Goal: Task Accomplishment & Management: Complete application form

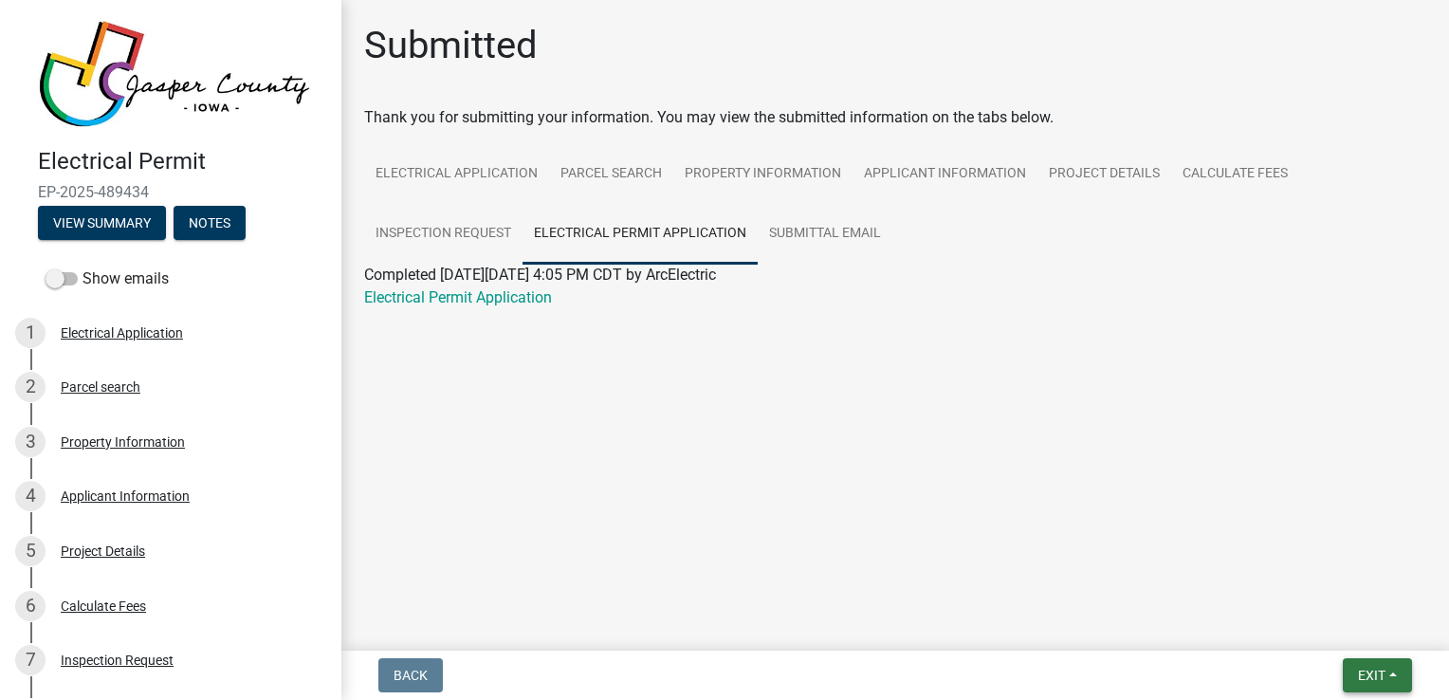
click at [1379, 668] on span "Exit" at bounding box center [1371, 675] width 27 height 15
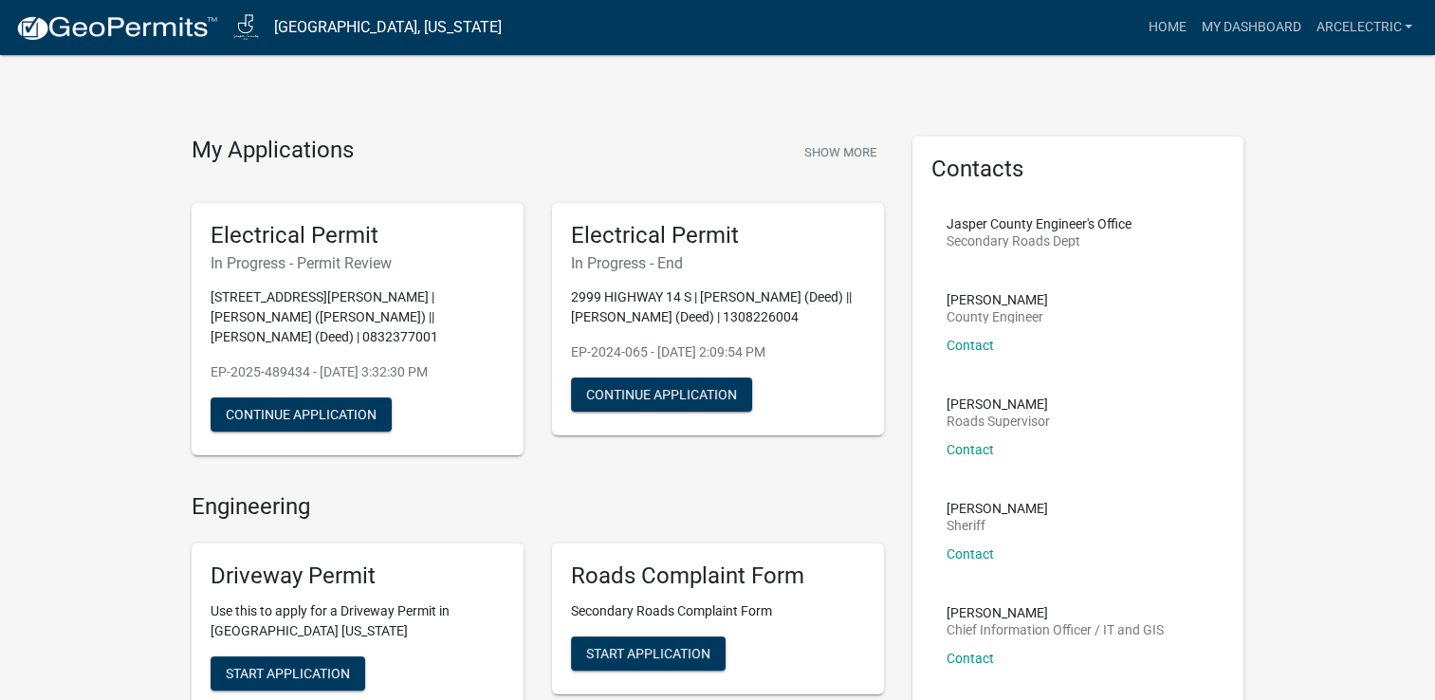
scroll to position [362, 0]
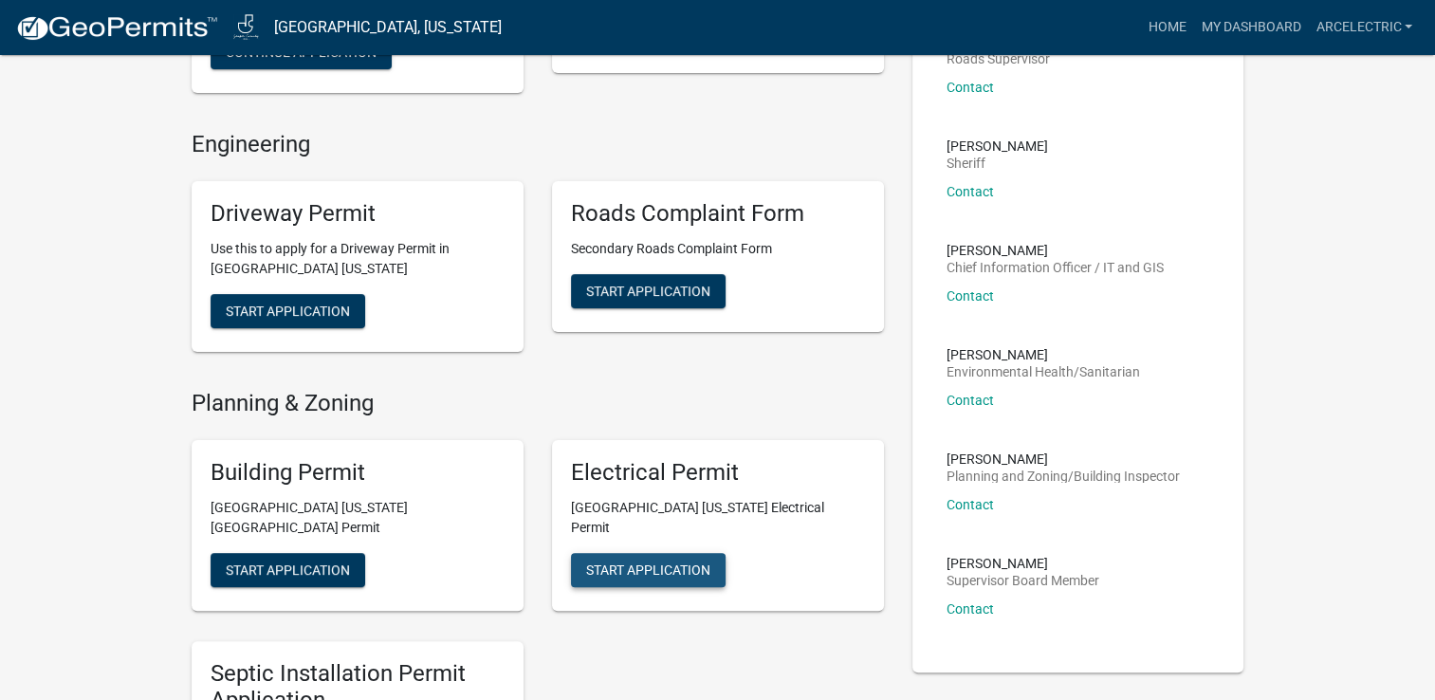
click at [642, 561] on span "Start Application" at bounding box center [648, 568] width 124 height 15
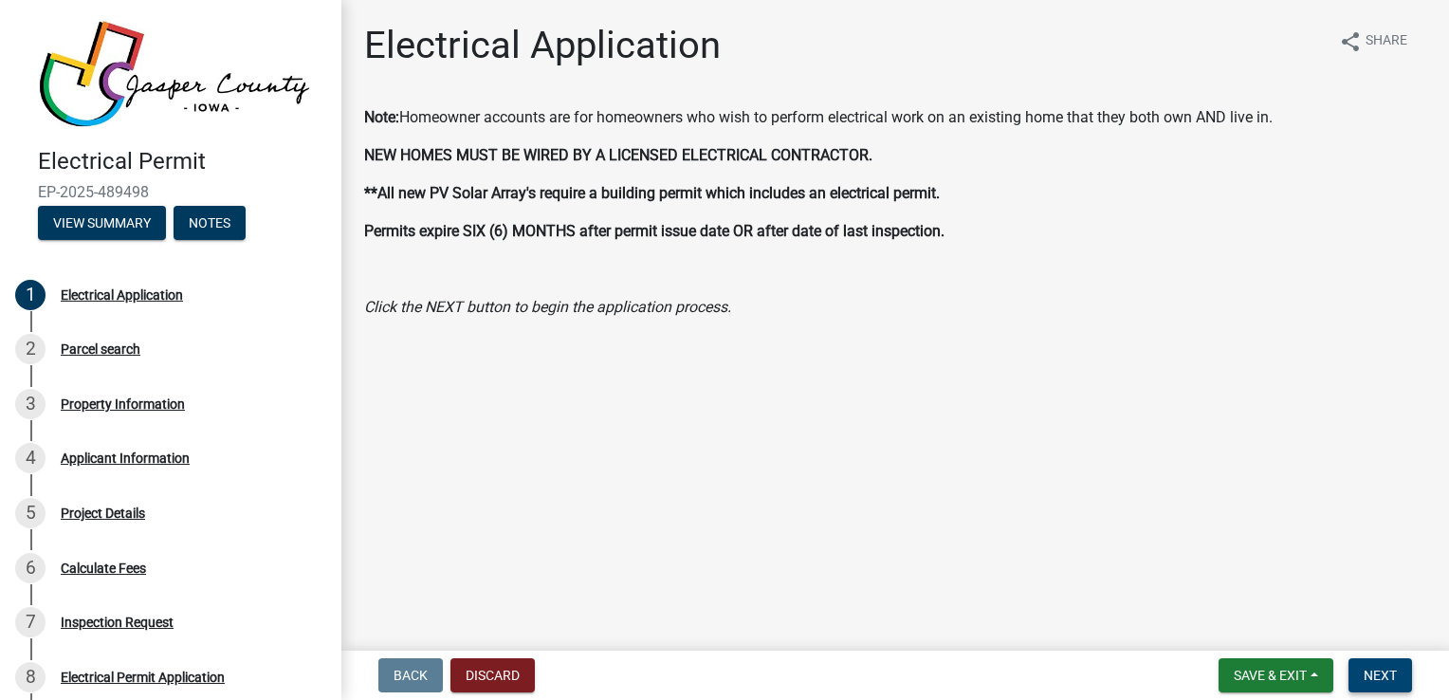
click at [1404, 673] on button "Next" at bounding box center [1380, 675] width 64 height 34
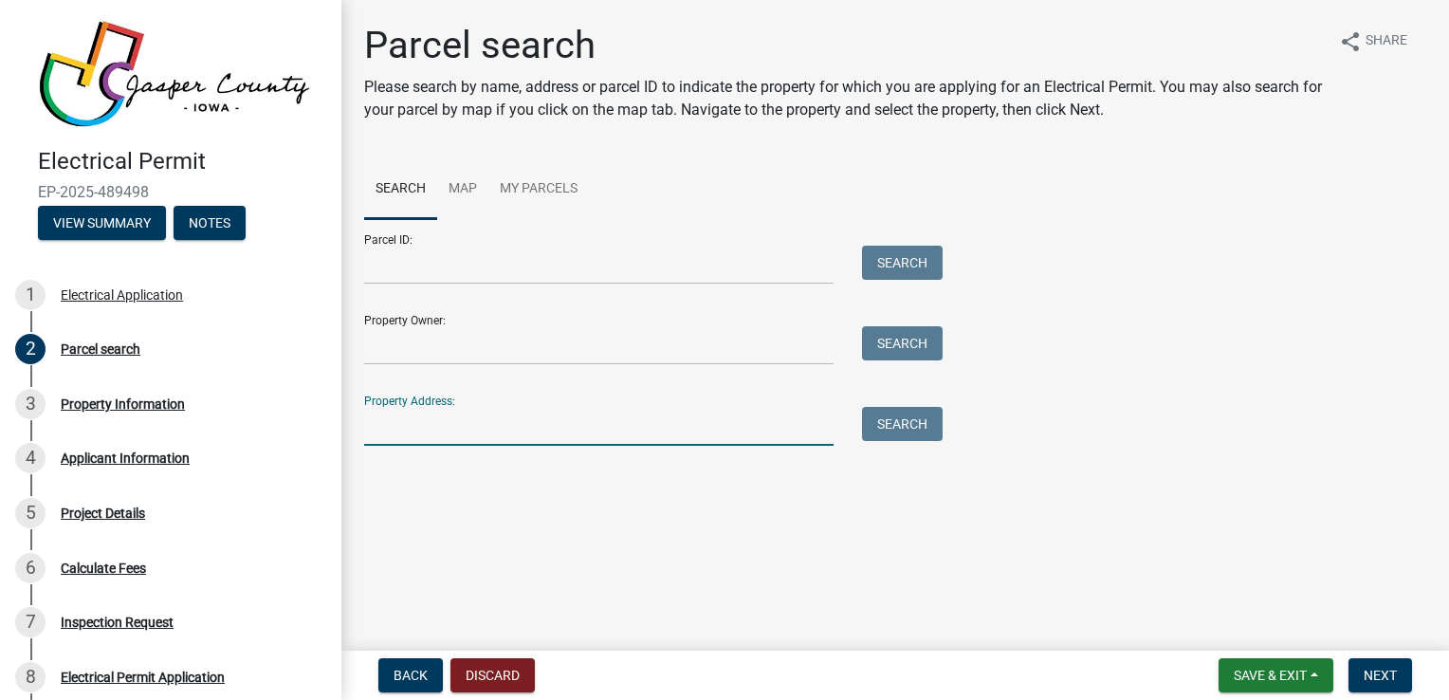
click at [448, 423] on input "Property Address:" at bounding box center [598, 426] width 469 height 39
paste input "[STREET_ADDRESS][US_STATE]"
click at [889, 436] on button "Search" at bounding box center [902, 424] width 81 height 34
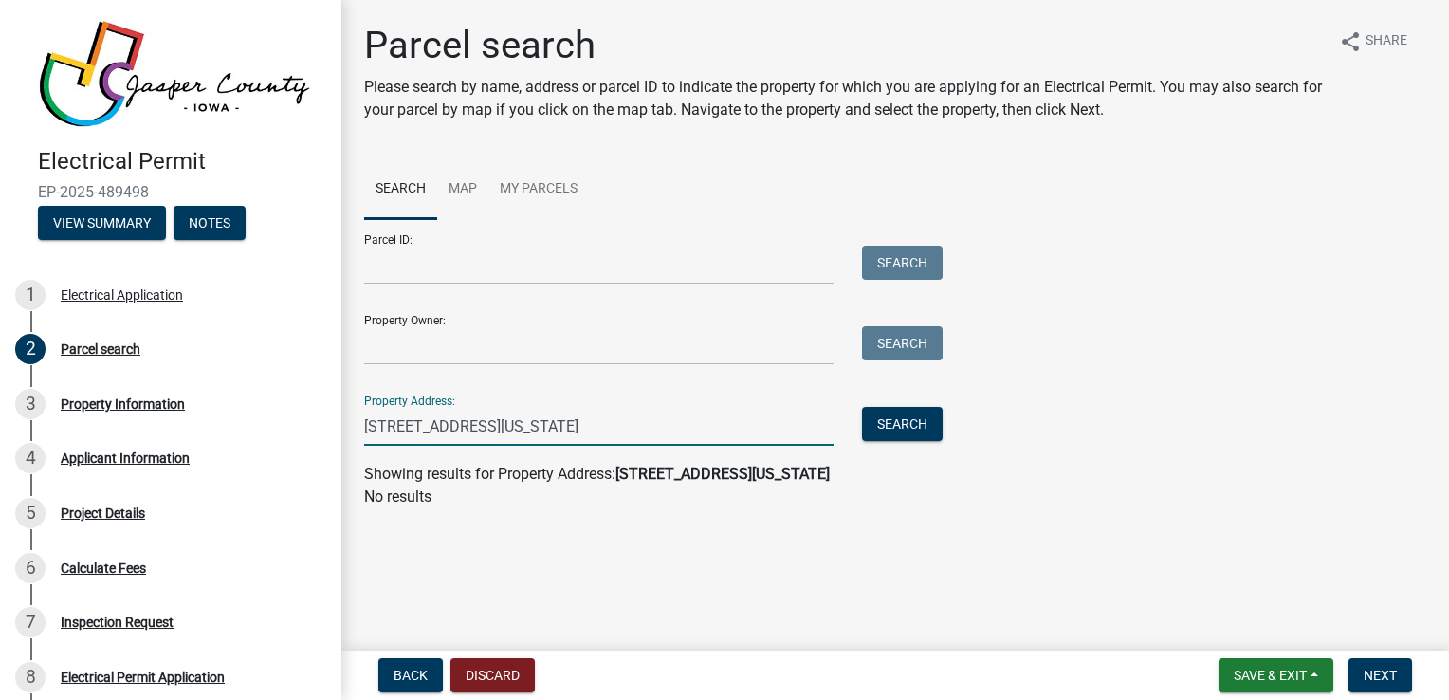
drag, startPoint x: 711, startPoint y: 423, endPoint x: 556, endPoint y: 422, distance: 155.5
click at [556, 422] on input "[STREET_ADDRESS][US_STATE]" at bounding box center [598, 426] width 469 height 39
type input "[STREET_ADDRESS][US_STATE]"
click at [901, 414] on button "Search" at bounding box center [902, 424] width 81 height 34
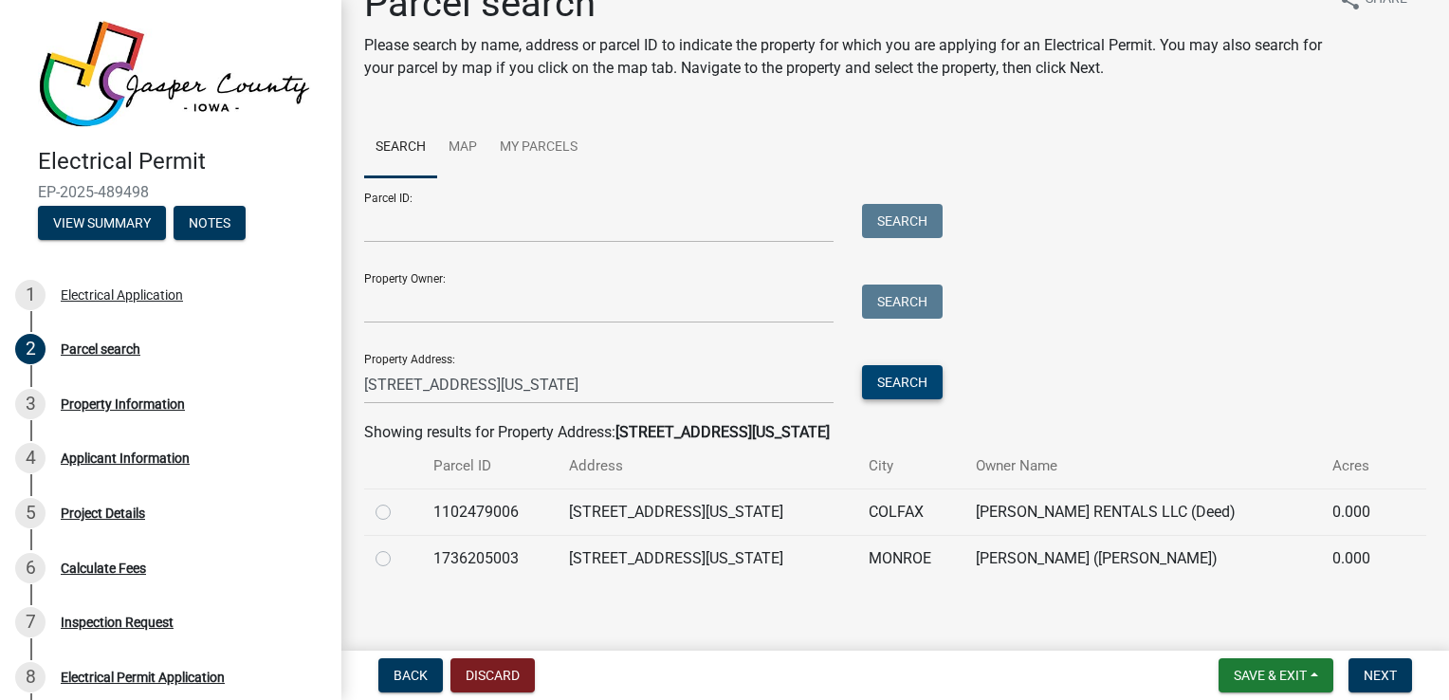
scroll to position [53, 0]
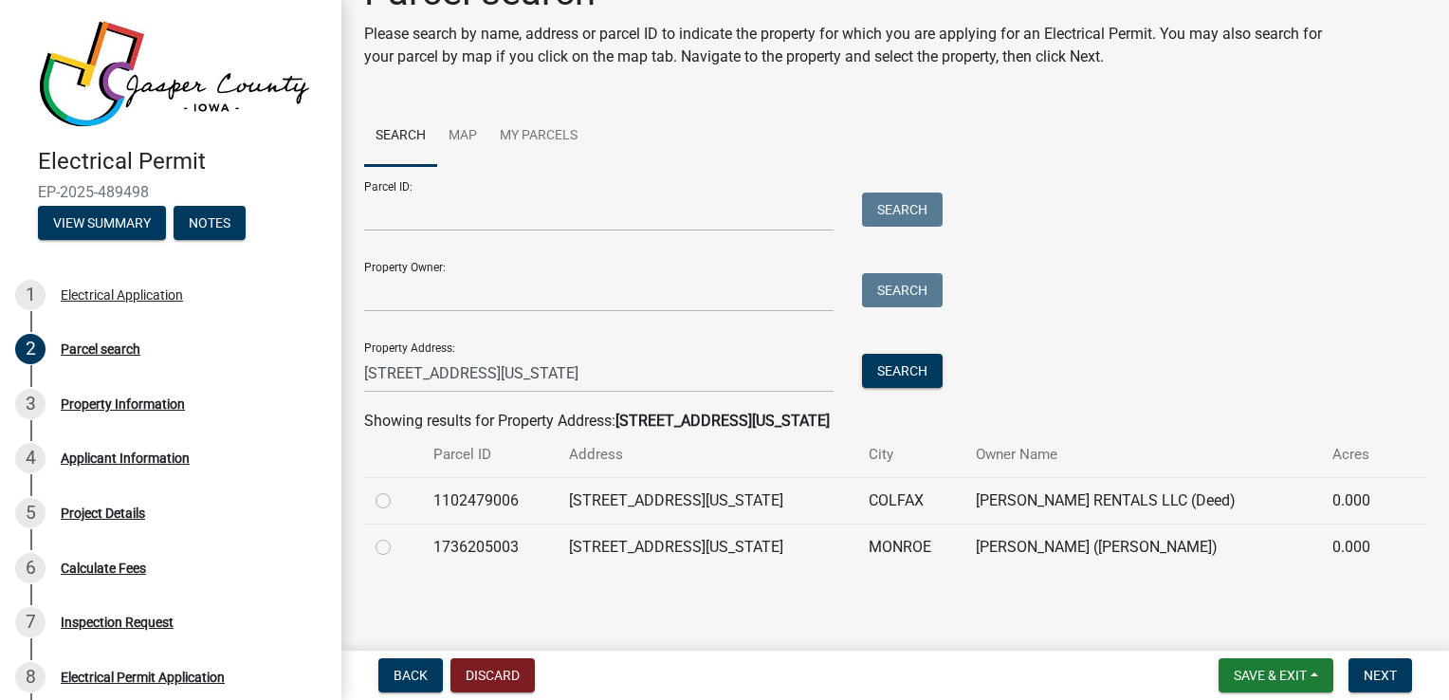
click at [398, 536] on label at bounding box center [398, 536] width 0 height 0
click at [398, 542] on input "radio" at bounding box center [404, 542] width 12 height 12
radio input "true"
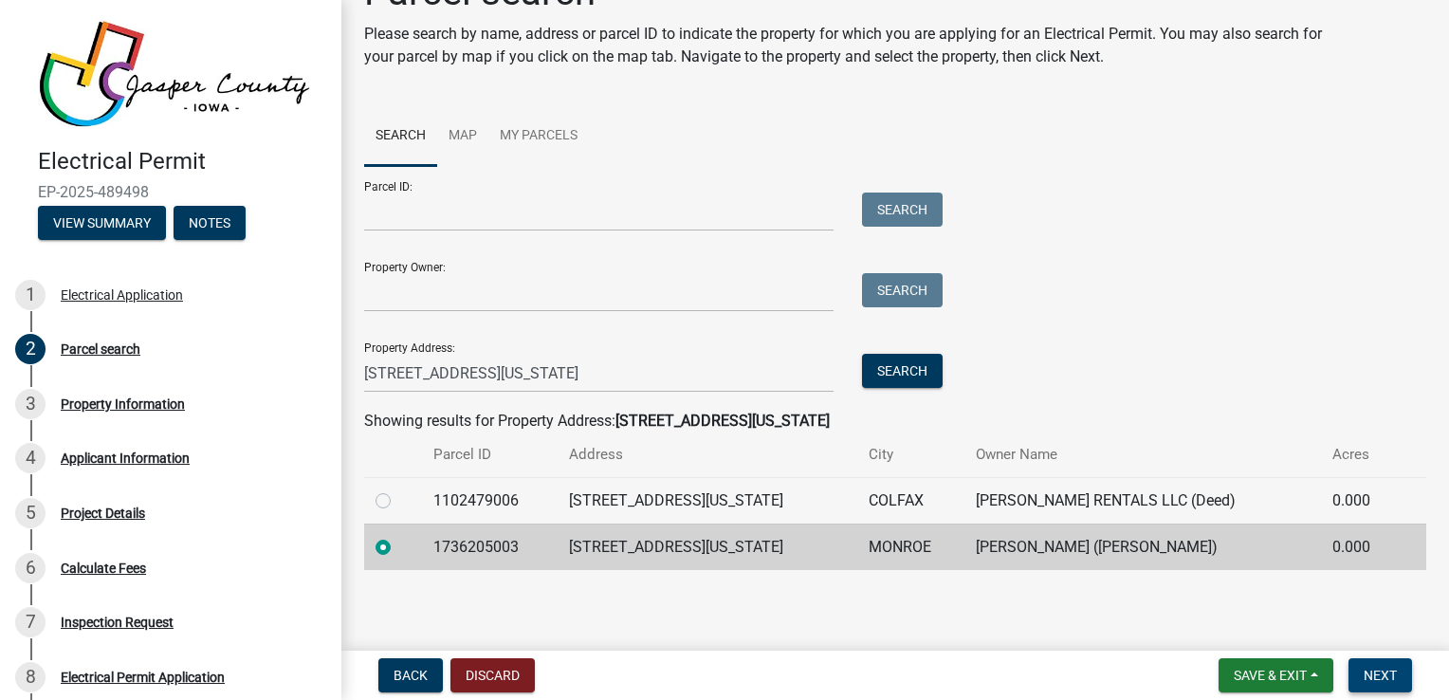
click at [1373, 669] on span "Next" at bounding box center [1380, 675] width 33 height 15
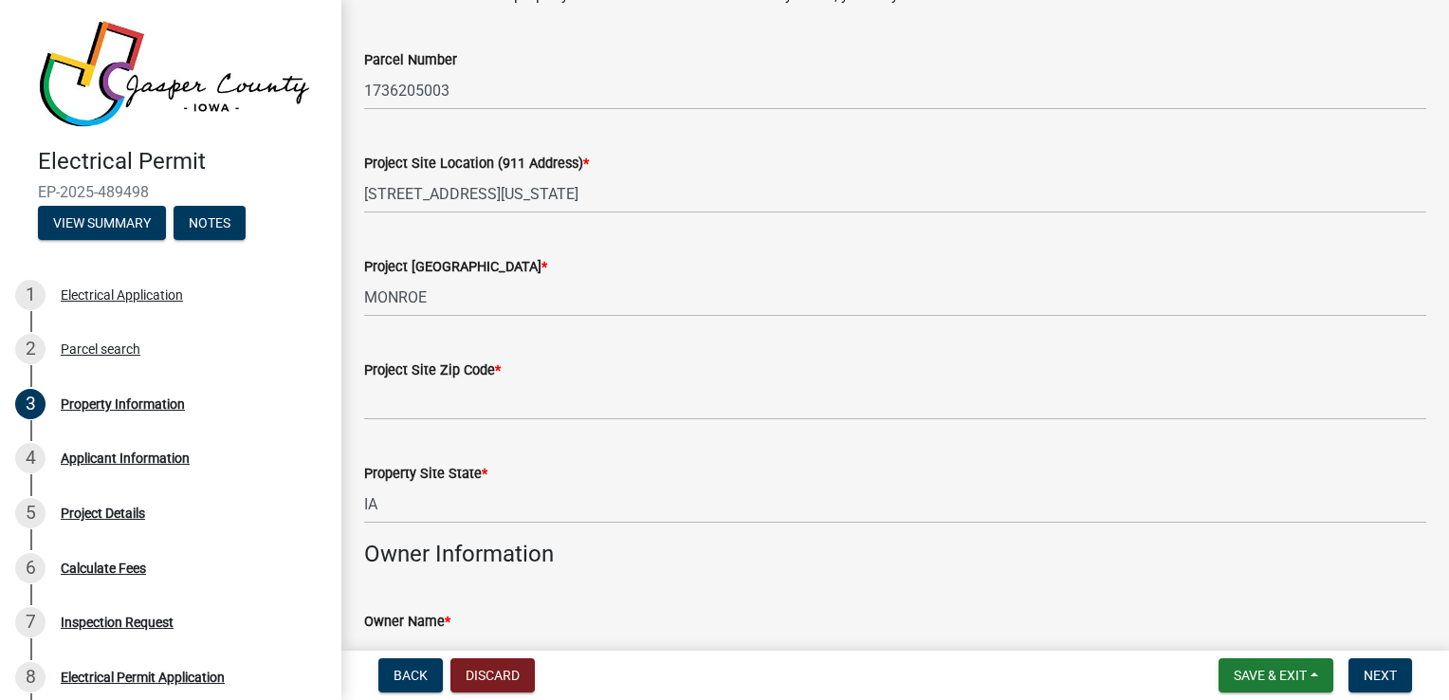
scroll to position [158, 0]
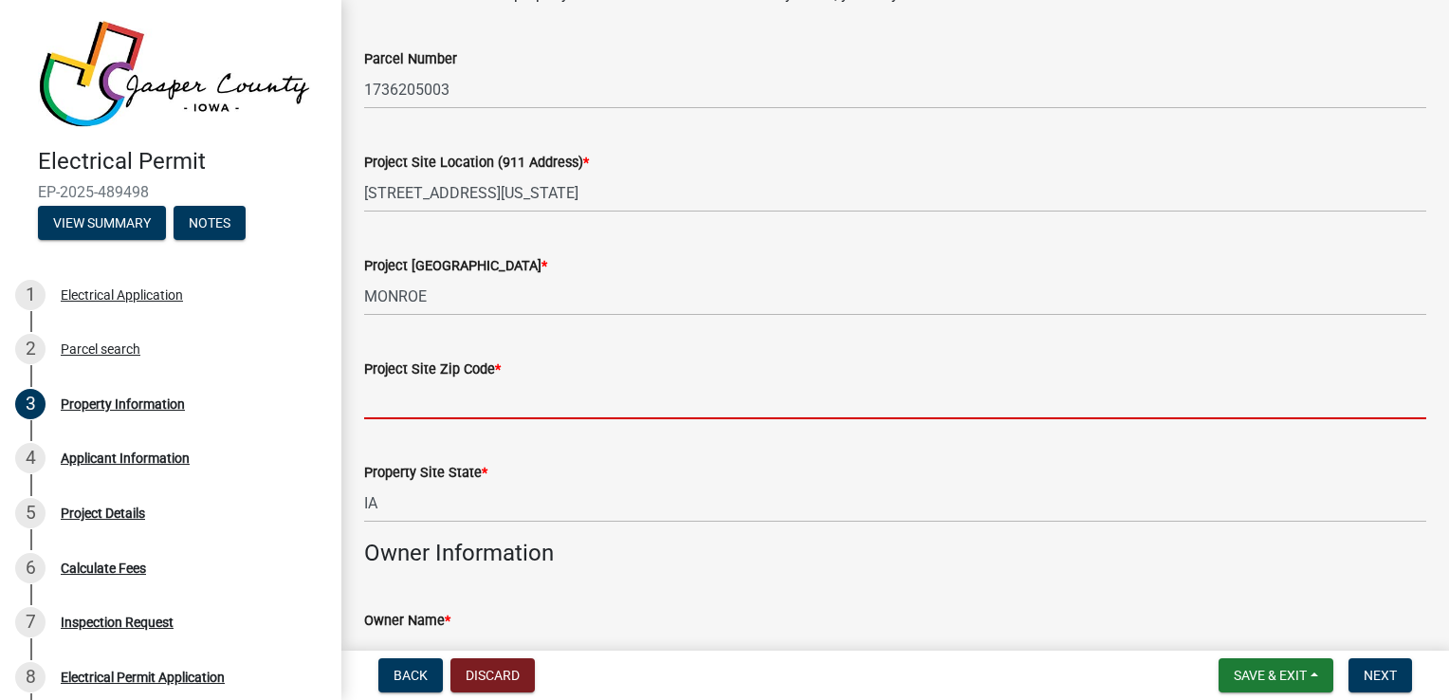
click at [494, 409] on input "Project Site Zip Code *" at bounding box center [895, 399] width 1062 height 39
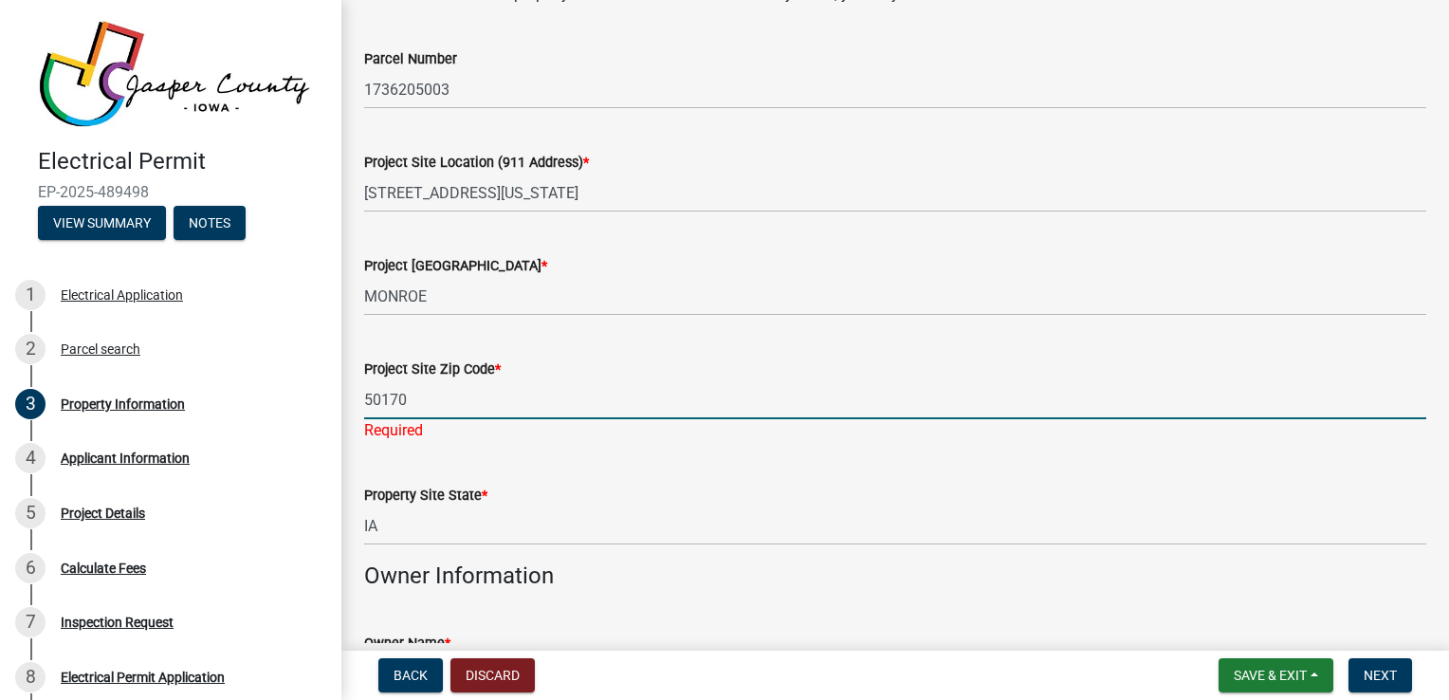
type input "50170"
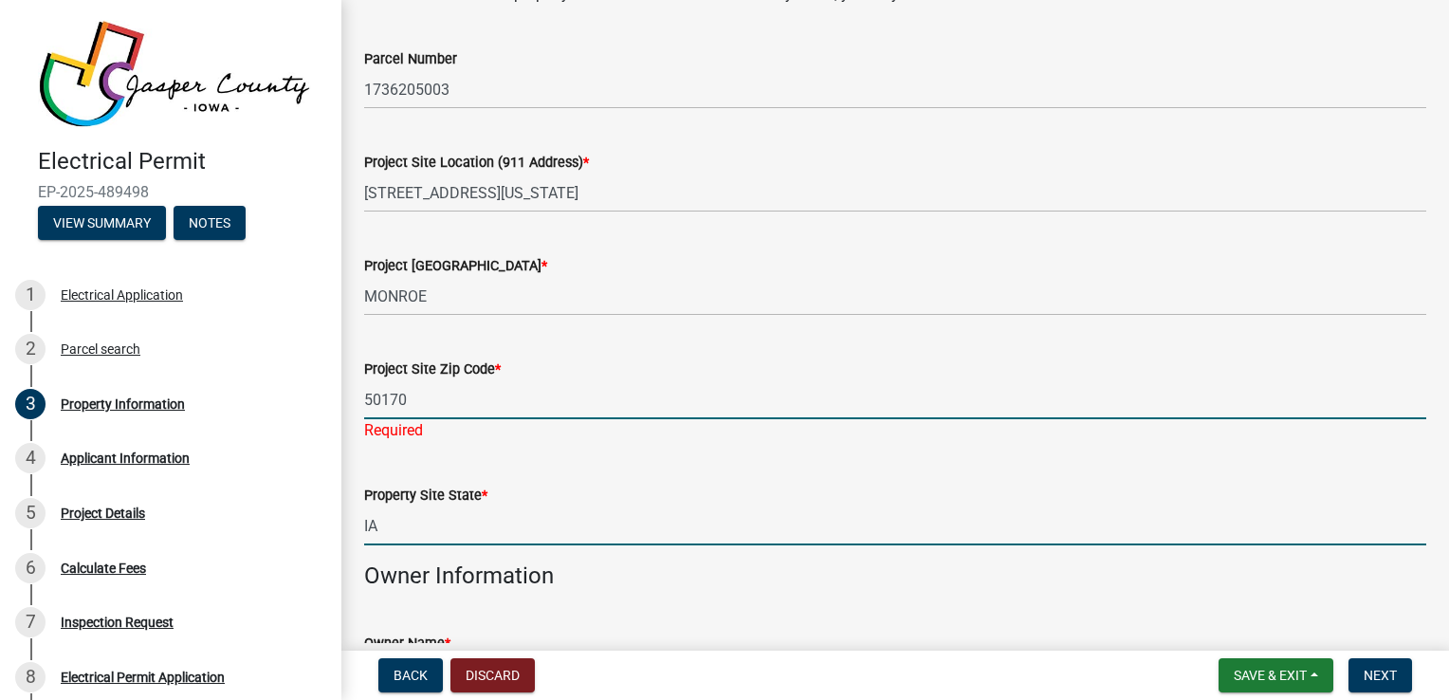
click at [1114, 484] on div "Property Site State * IA" at bounding box center [895, 501] width 1062 height 88
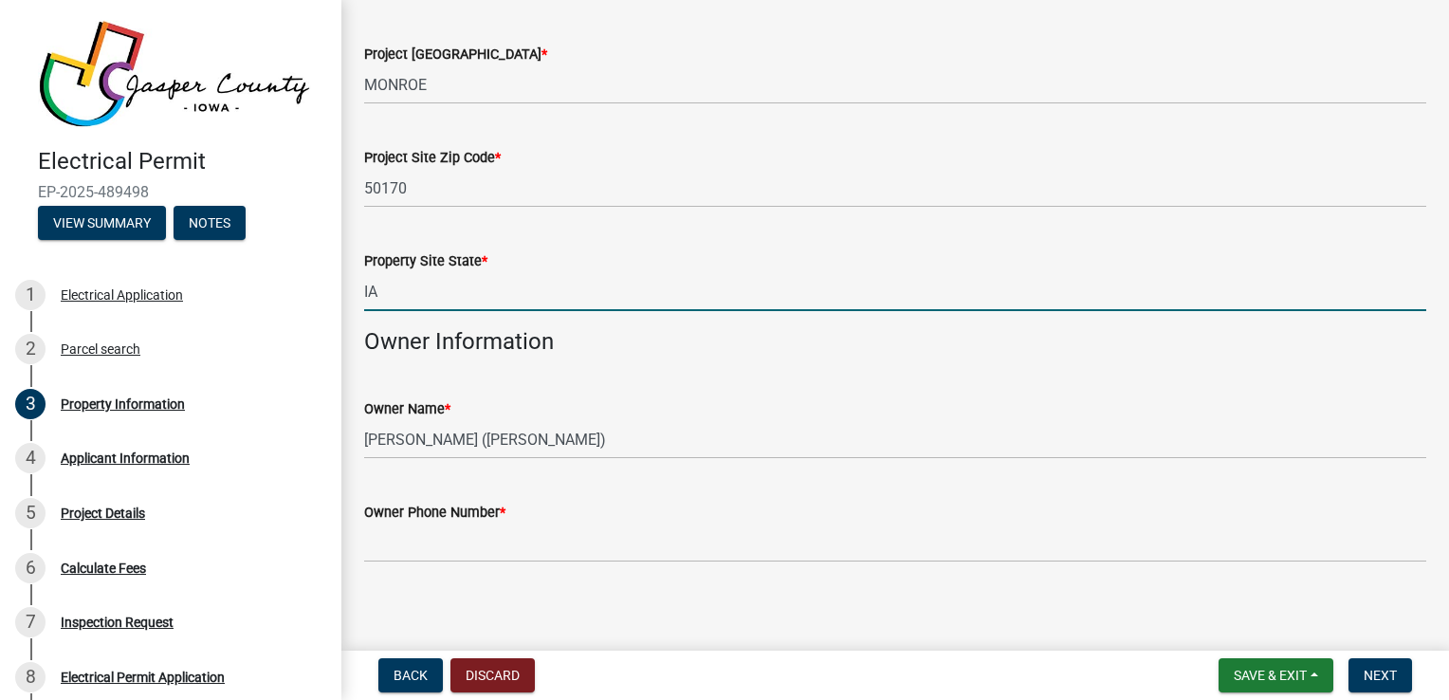
scroll to position [377, 0]
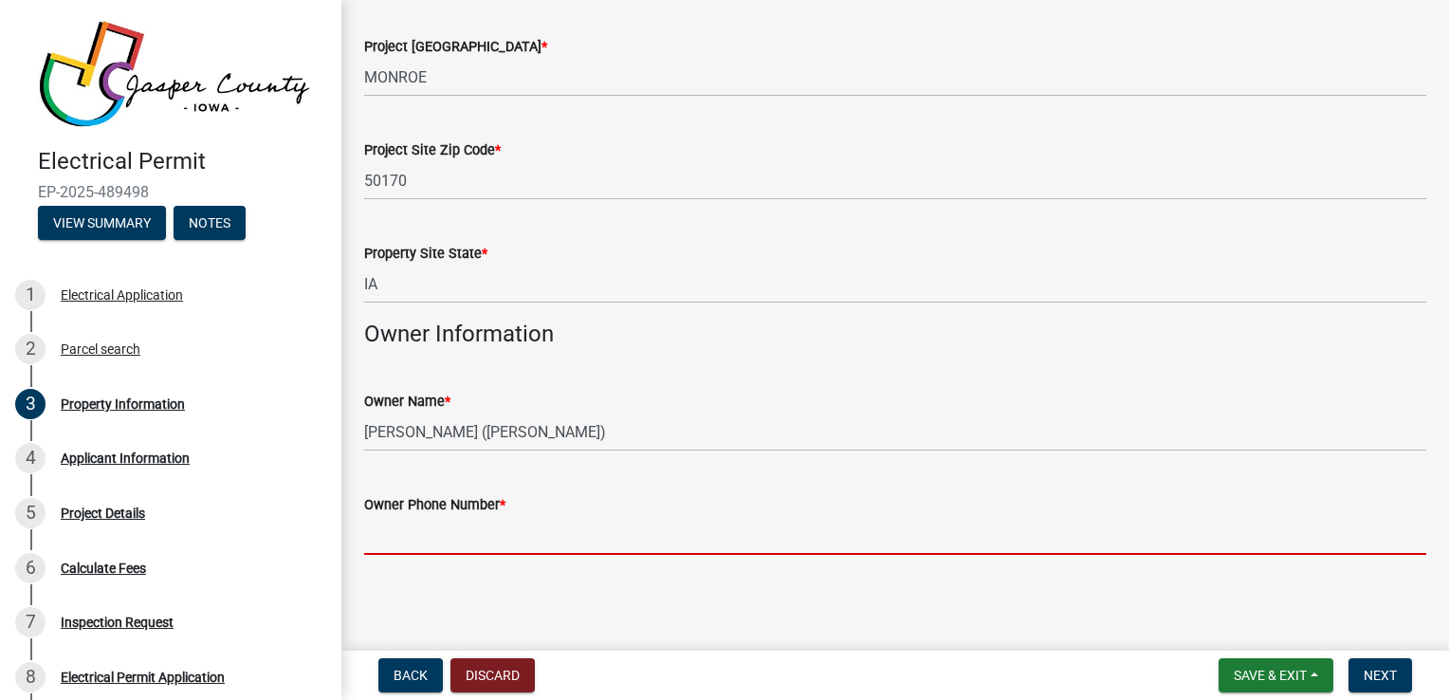
click at [426, 529] on input "Owner Phone Number *" at bounding box center [895, 535] width 1062 height 39
paste input "515-724-9834*"
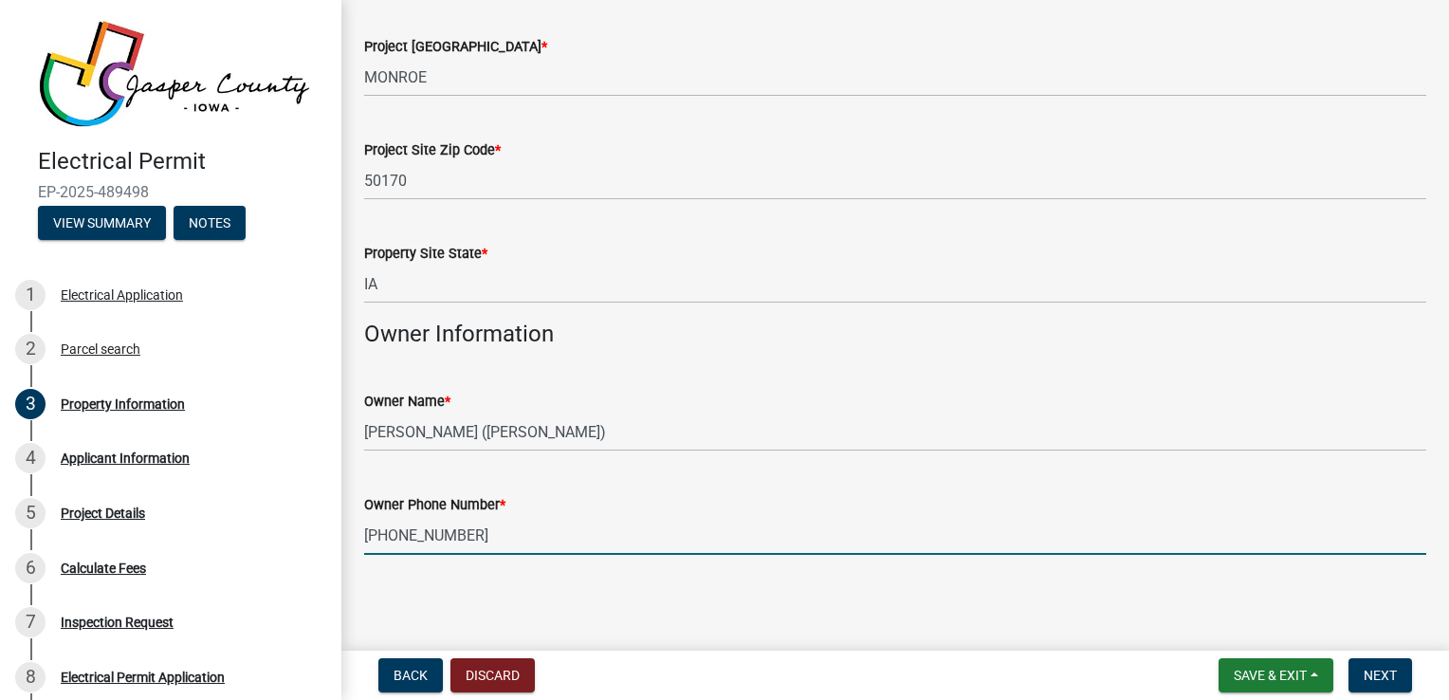
type input "515-724-9834"
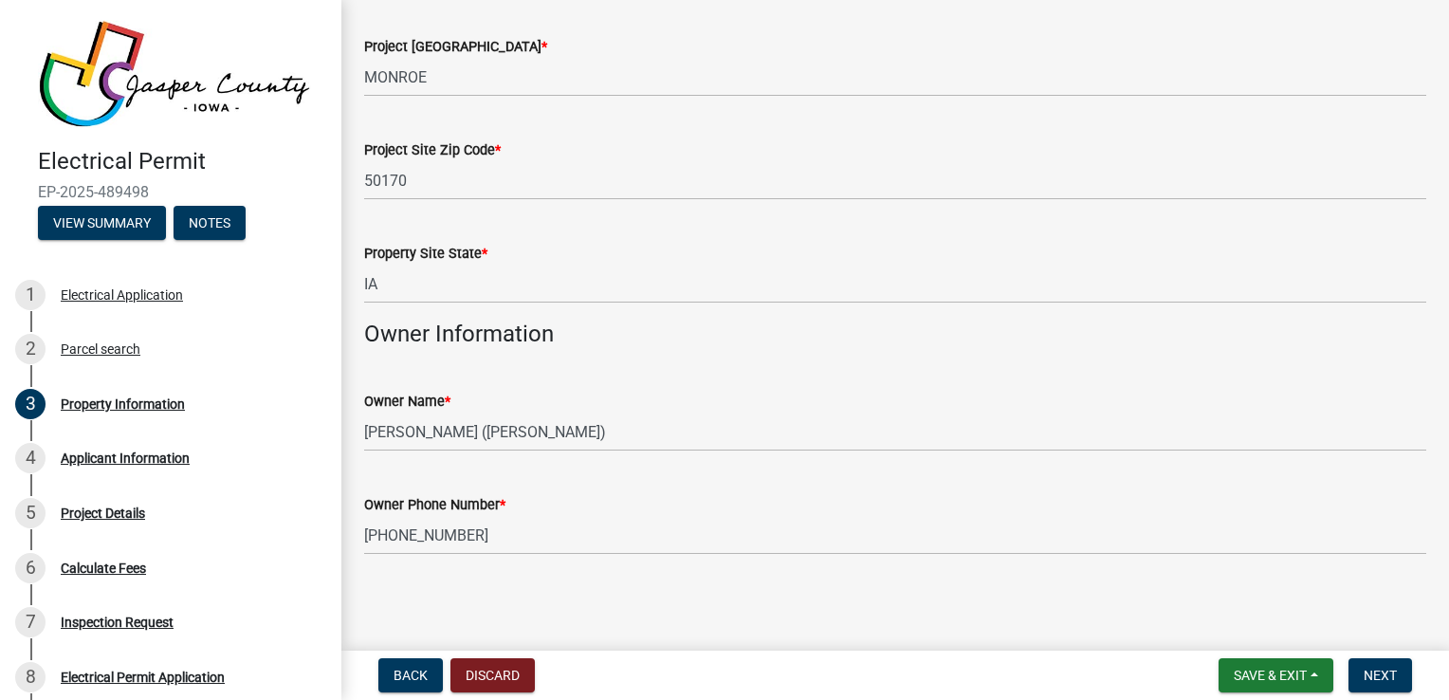
click at [781, 573] on div "Property Information share Share Property Information Information about the pro…" at bounding box center [895, 116] width 1090 height 942
click at [1385, 661] on button "Next" at bounding box center [1380, 675] width 64 height 34
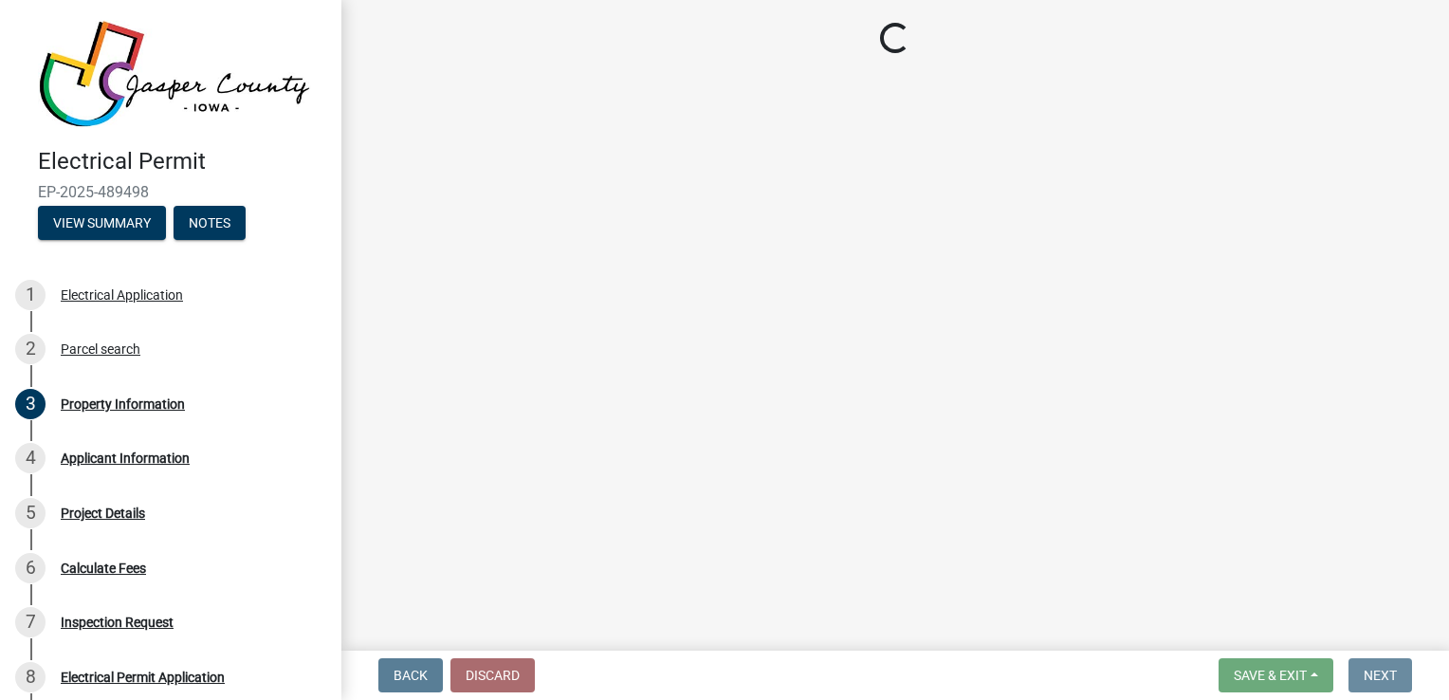
scroll to position [0, 0]
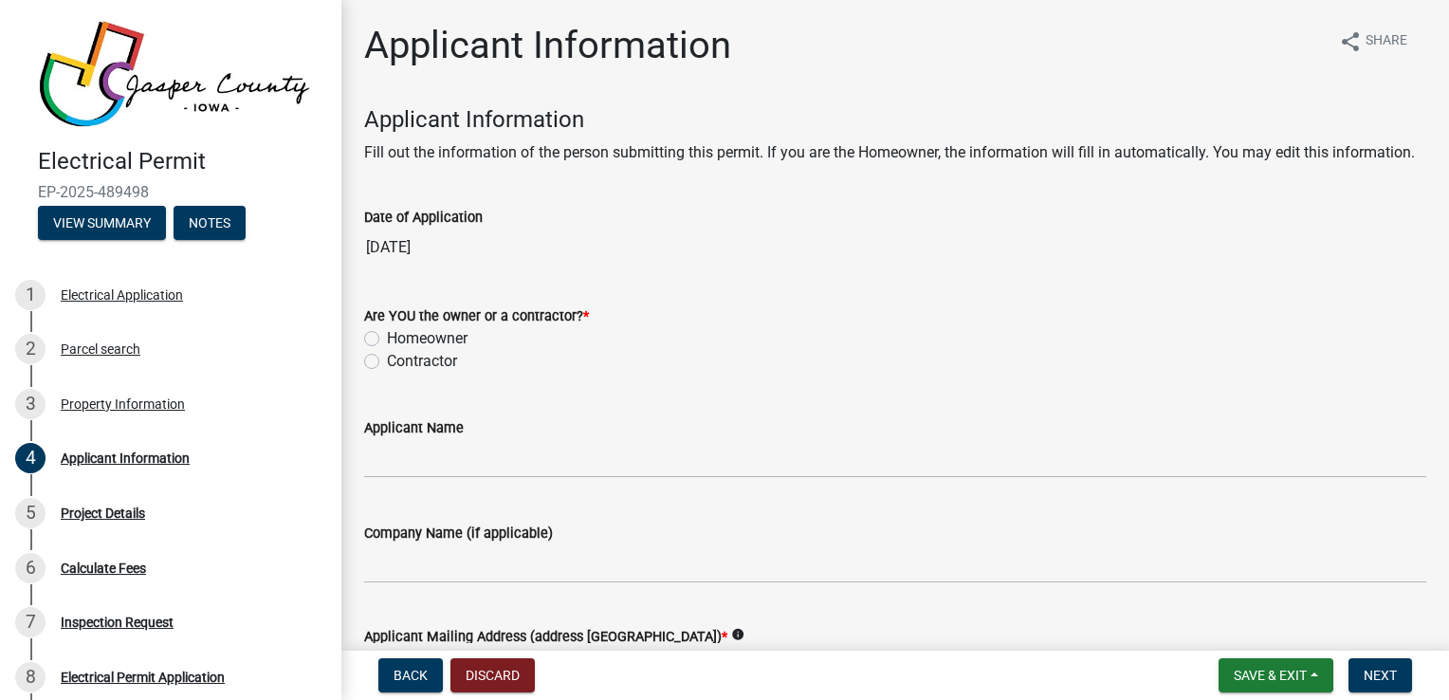
click at [387, 373] on label "Contractor" at bounding box center [422, 361] width 70 height 23
click at [387, 362] on input "Contractor" at bounding box center [393, 356] width 12 height 12
radio input "true"
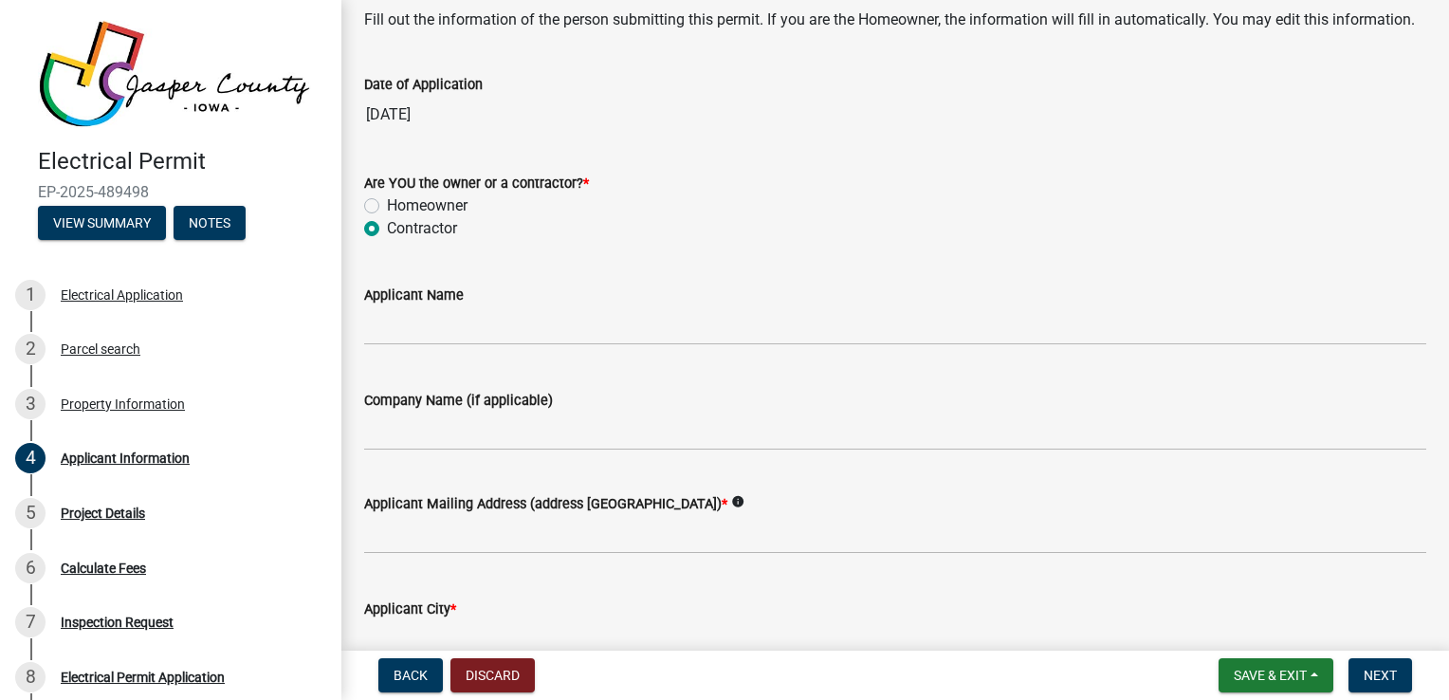
scroll to position [205, 0]
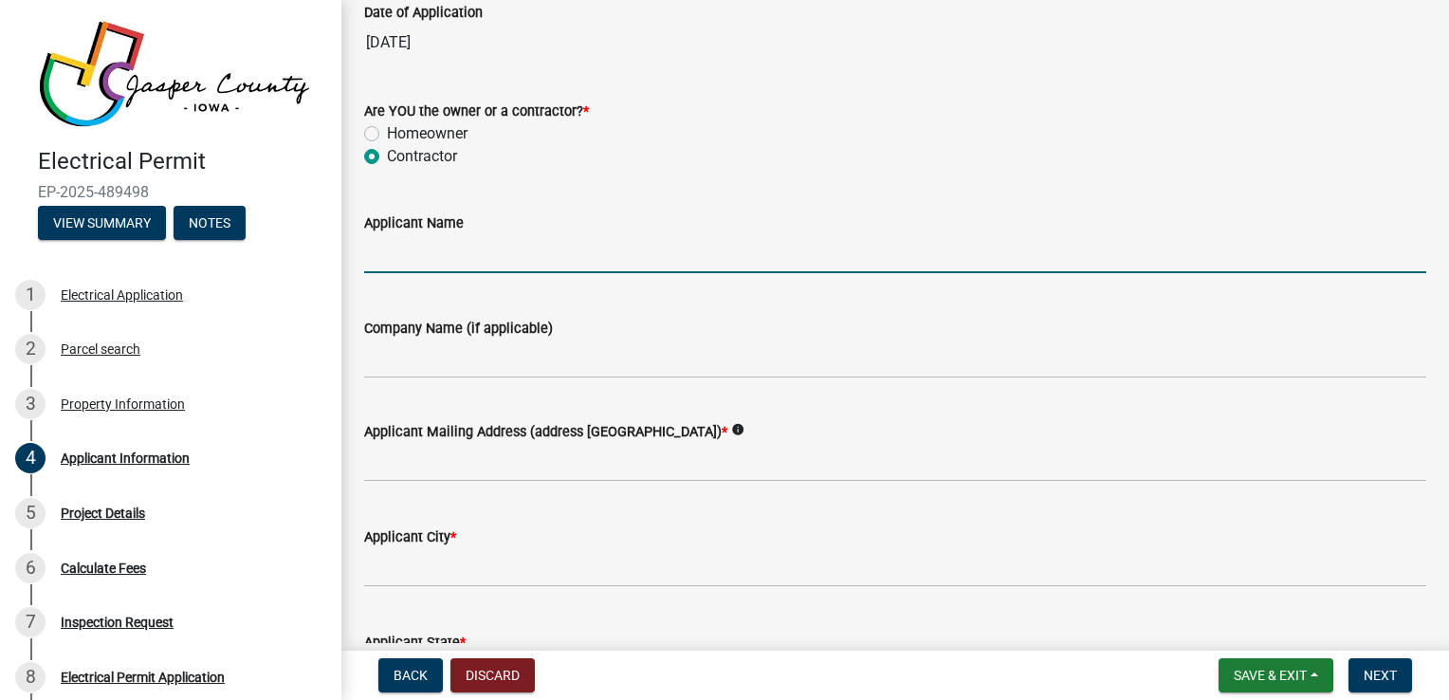
click at [439, 267] on input "Applicant Name" at bounding box center [895, 253] width 1062 height 39
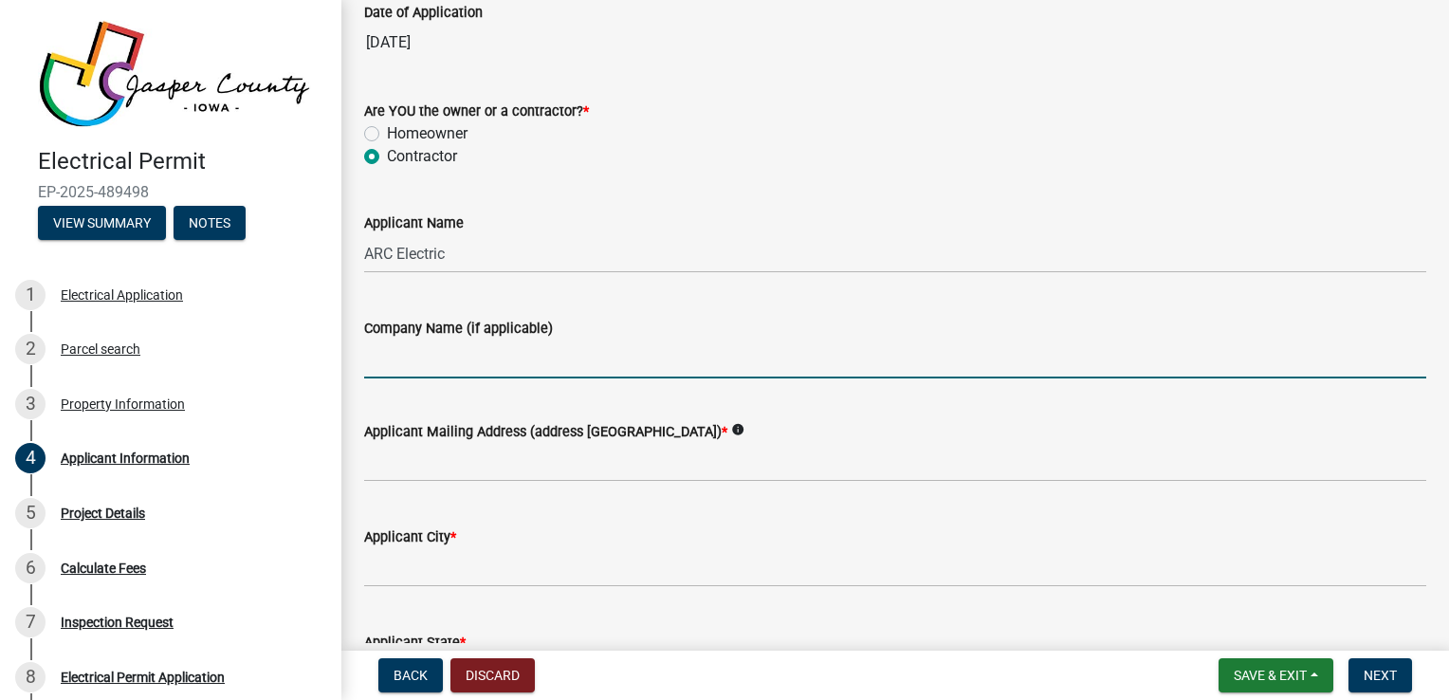
click at [423, 378] on input "Company Name (if applicable)" at bounding box center [895, 358] width 1062 height 39
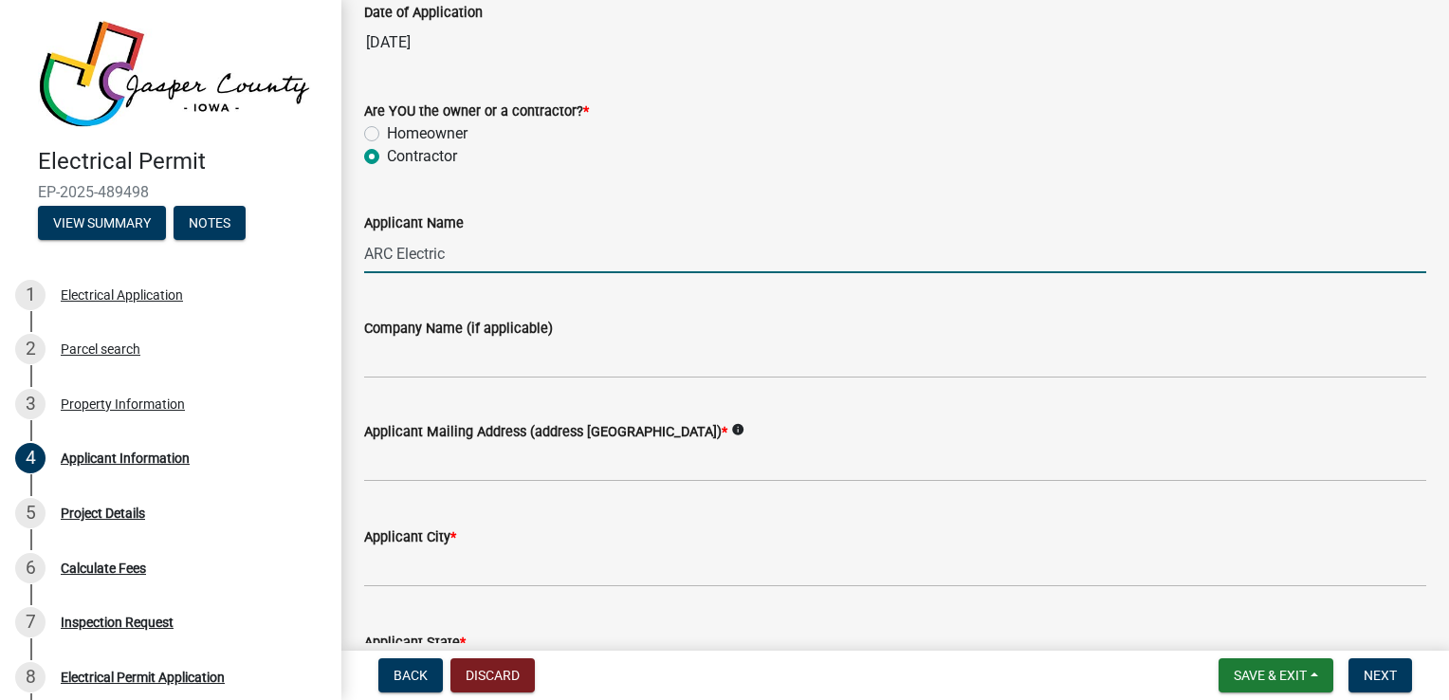
drag, startPoint x: 462, startPoint y: 281, endPoint x: 341, endPoint y: 279, distance: 120.4
click at [341, 279] on div "Applicant Information share Share Applicant Information Fill out the informatio…" at bounding box center [895, 481] width 1108 height 1326
type input "Jordan Haluska"
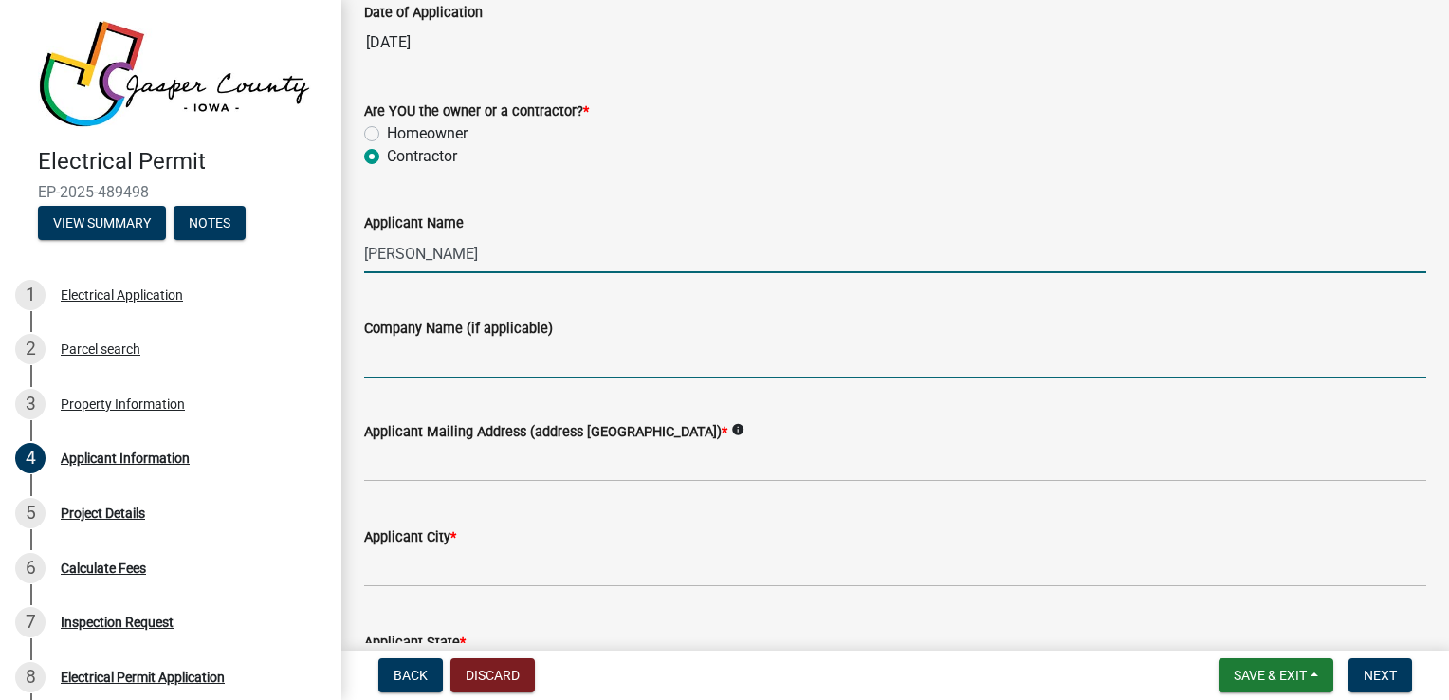
type input "ARC Electric, LLC"
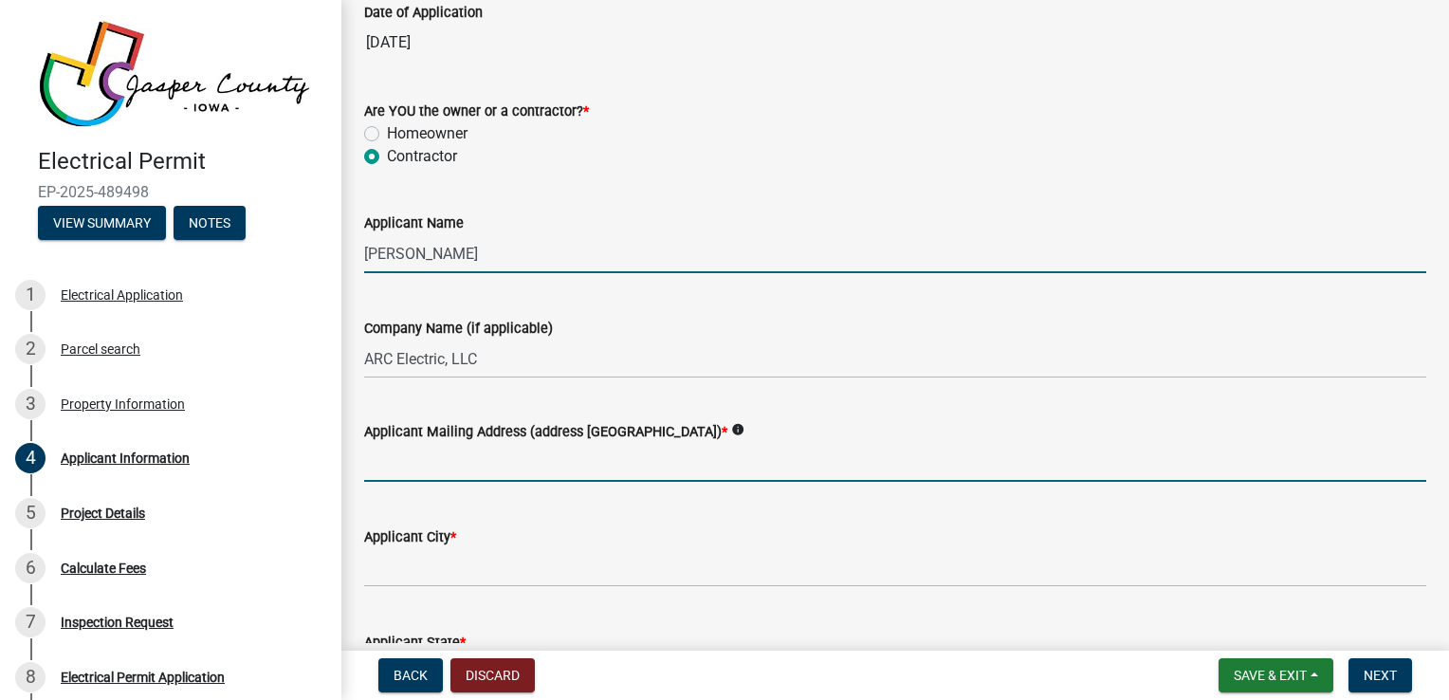
type input "3301 SE Destination Dr Suite 100"
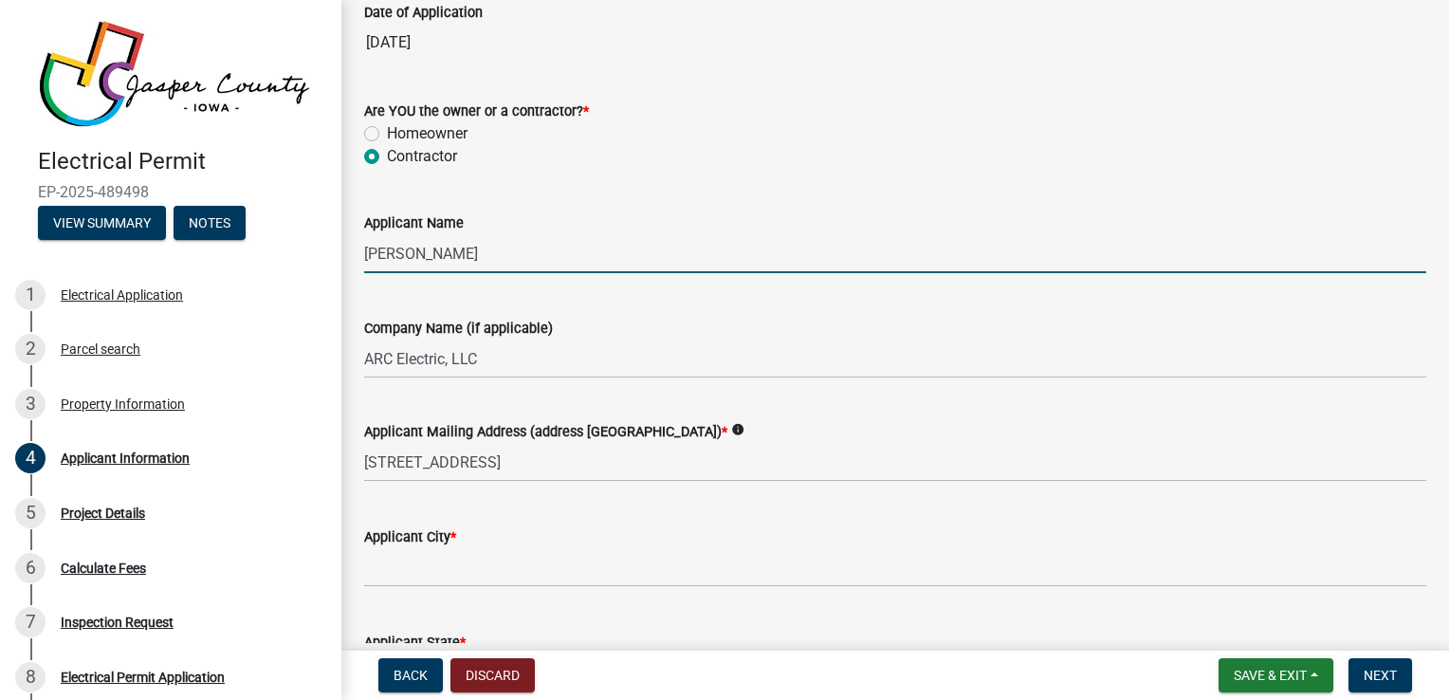
type input "Grimes"
type input "IA"
type input "50111"
type input "5157216258"
type input "info@arcelectric.co"
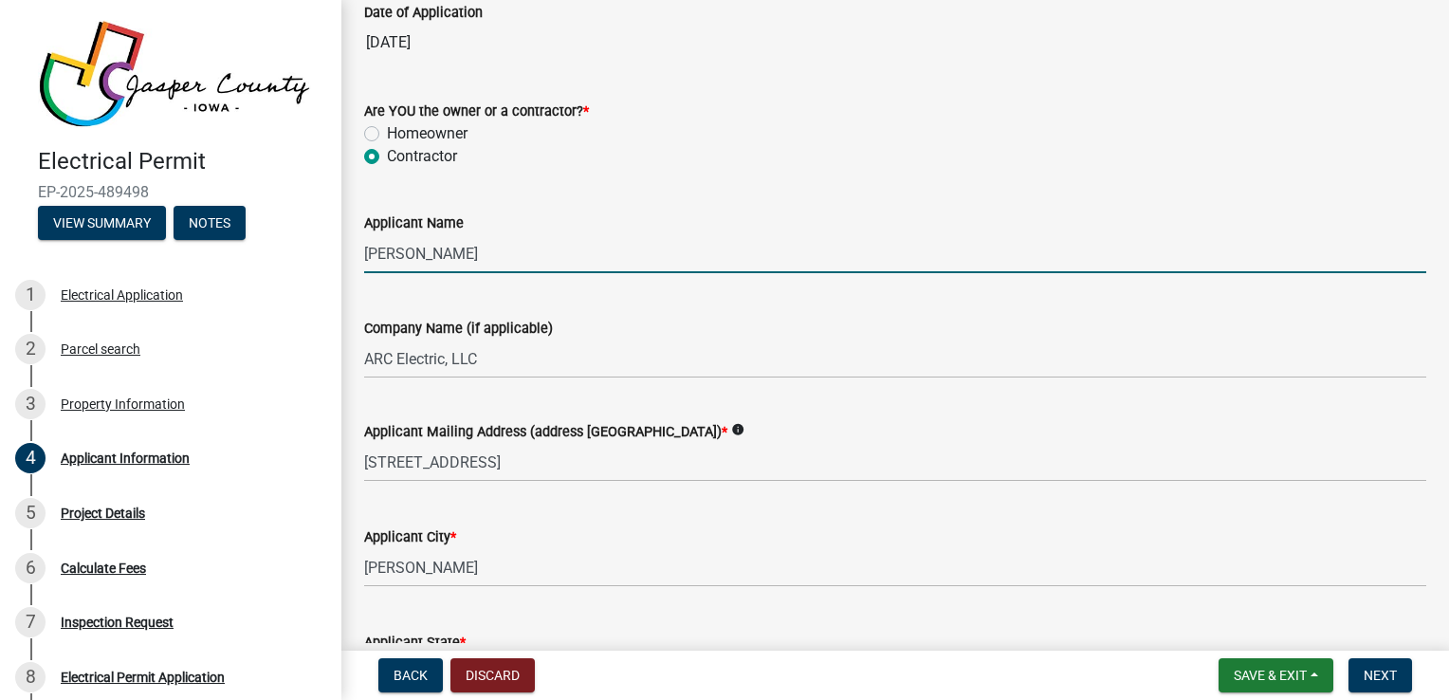
type input "EL080641EC"
click at [844, 425] on div "Applicant Mailing Address (address number and street) * info 3301 SE Destinatio…" at bounding box center [895, 438] width 1062 height 88
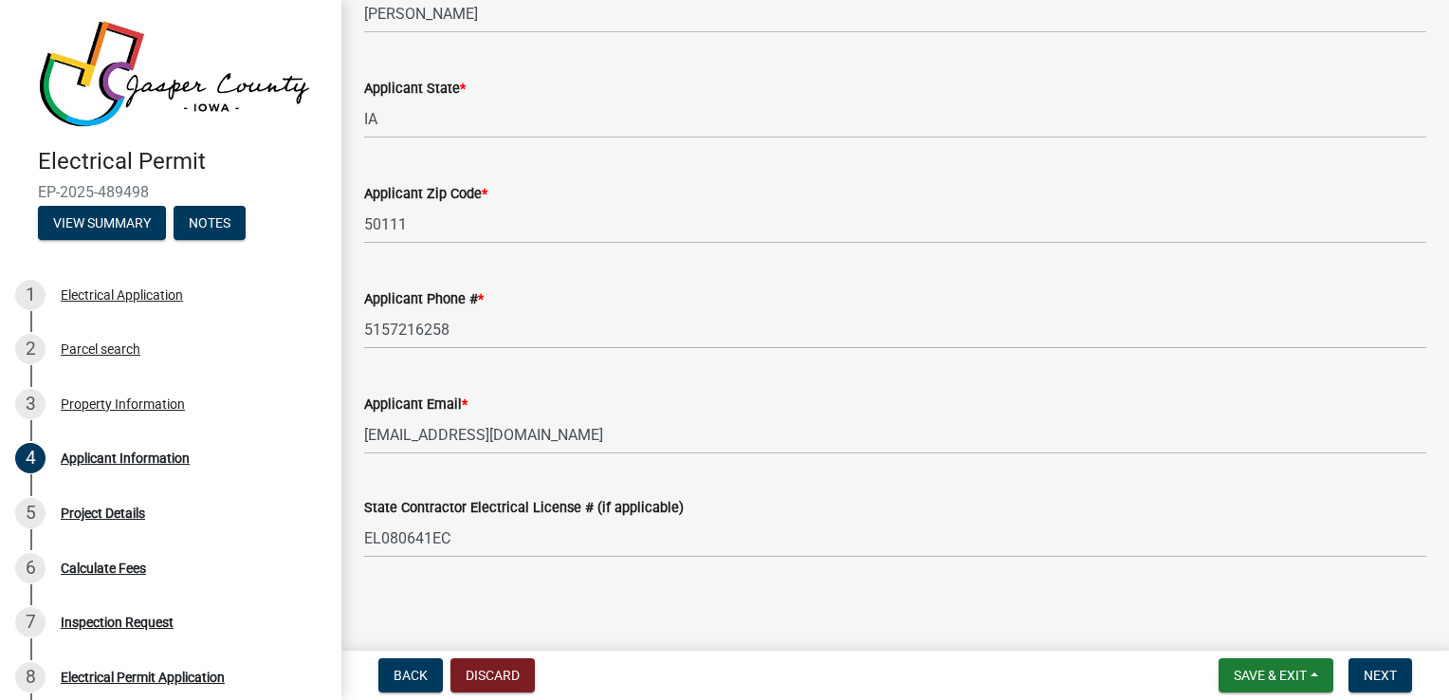
scroll to position [784, 0]
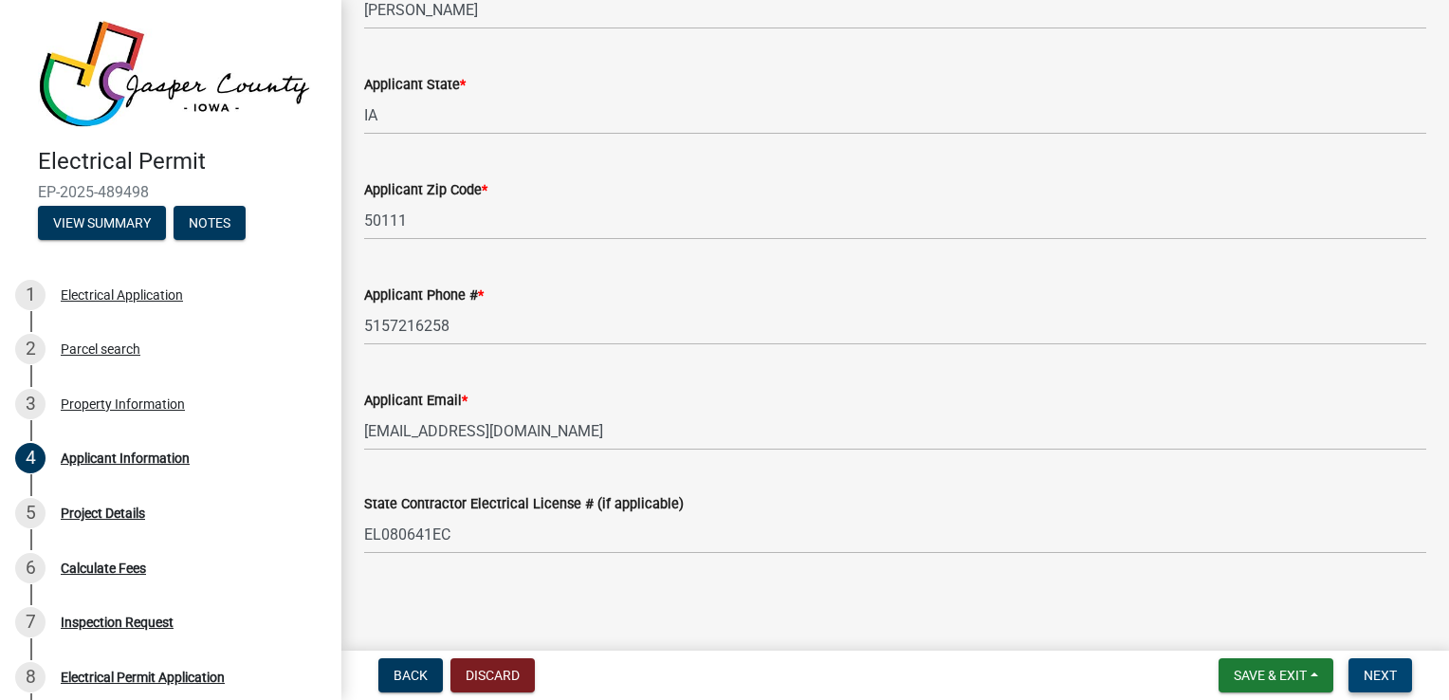
click at [1369, 673] on span "Next" at bounding box center [1380, 675] width 33 height 15
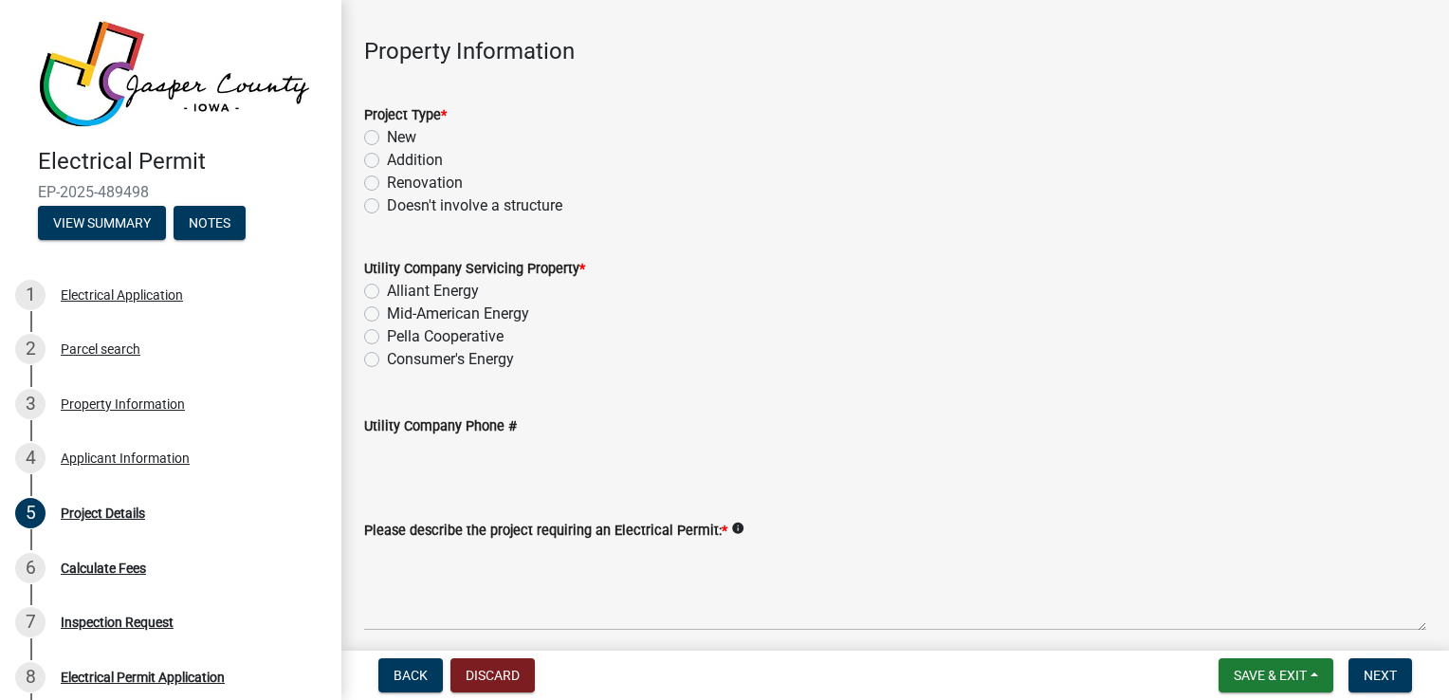
scroll to position [68, 0]
click at [387, 315] on label "Mid-American Energy" at bounding box center [458, 313] width 142 height 23
click at [387, 315] on input "Mid-American Energy" at bounding box center [393, 308] width 12 height 12
radio input "true"
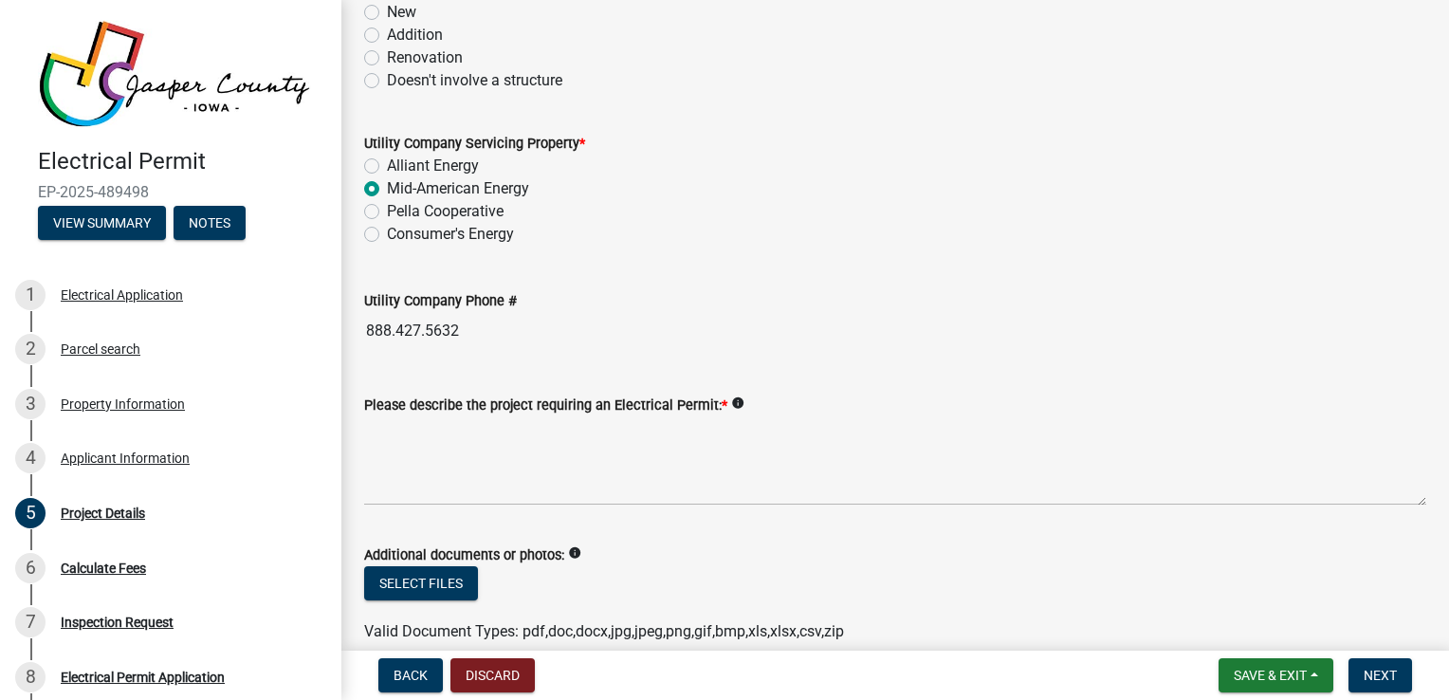
scroll to position [211, 0]
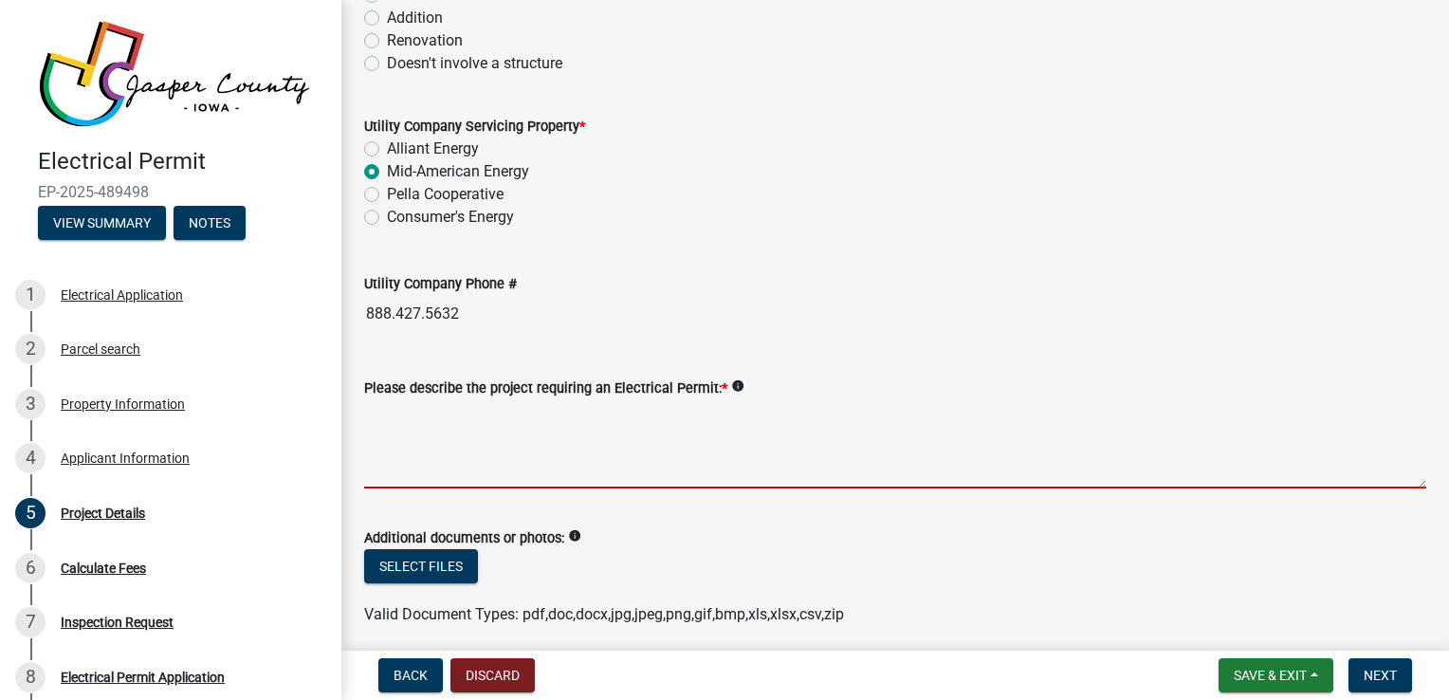
click at [523, 461] on textarea "Please describe the project requiring an Electrical Permit: *" at bounding box center [895, 443] width 1062 height 89
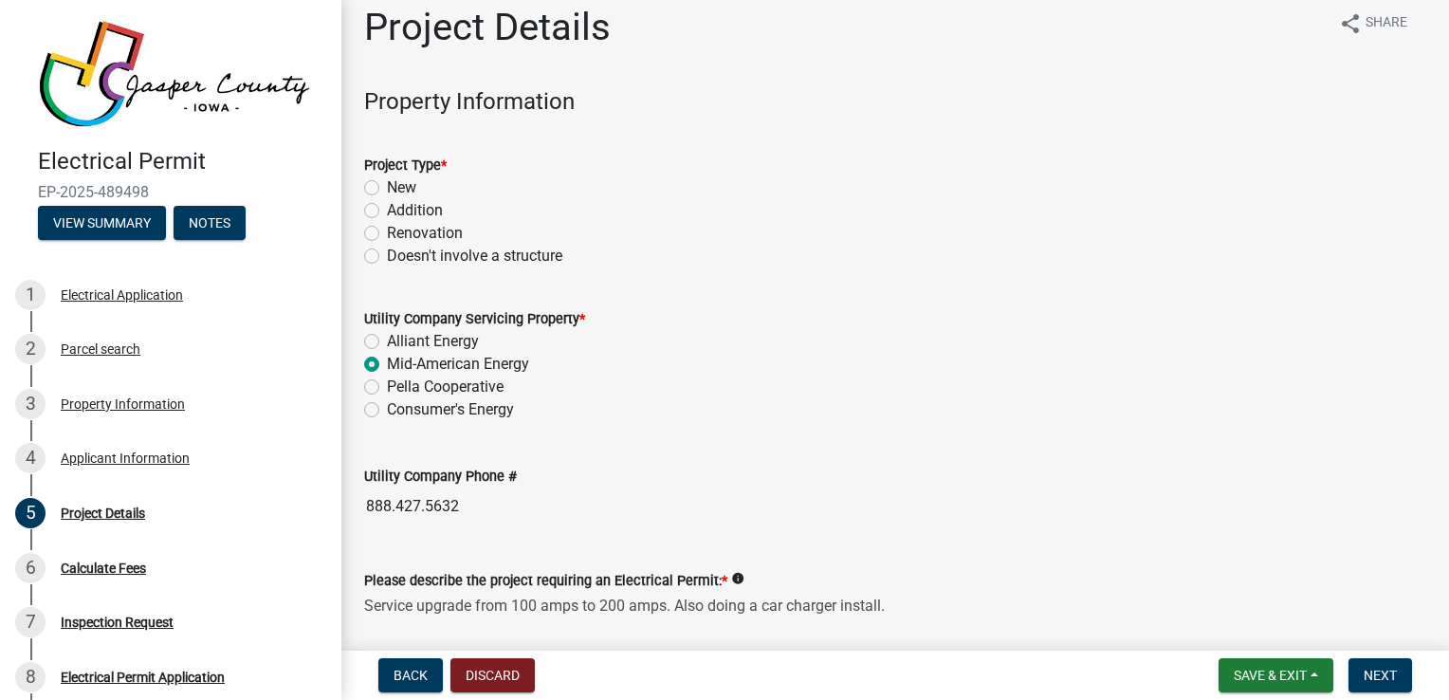
scroll to position [9, 0]
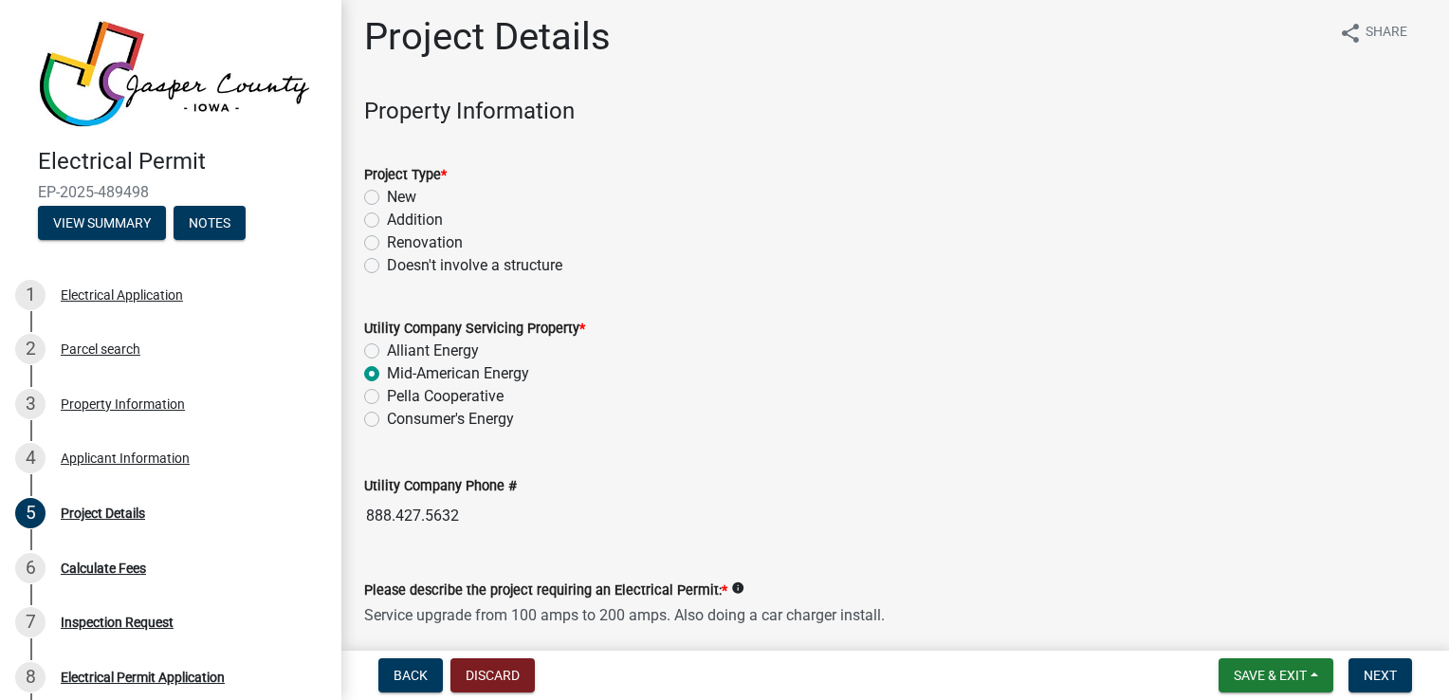
type textarea "Service upgrade from 100 amps to 200 amps. Also doing a car charger install."
click at [387, 241] on label "Renovation" at bounding box center [425, 242] width 76 height 23
click at [387, 241] on input "Renovation" at bounding box center [393, 237] width 12 height 12
radio input "true"
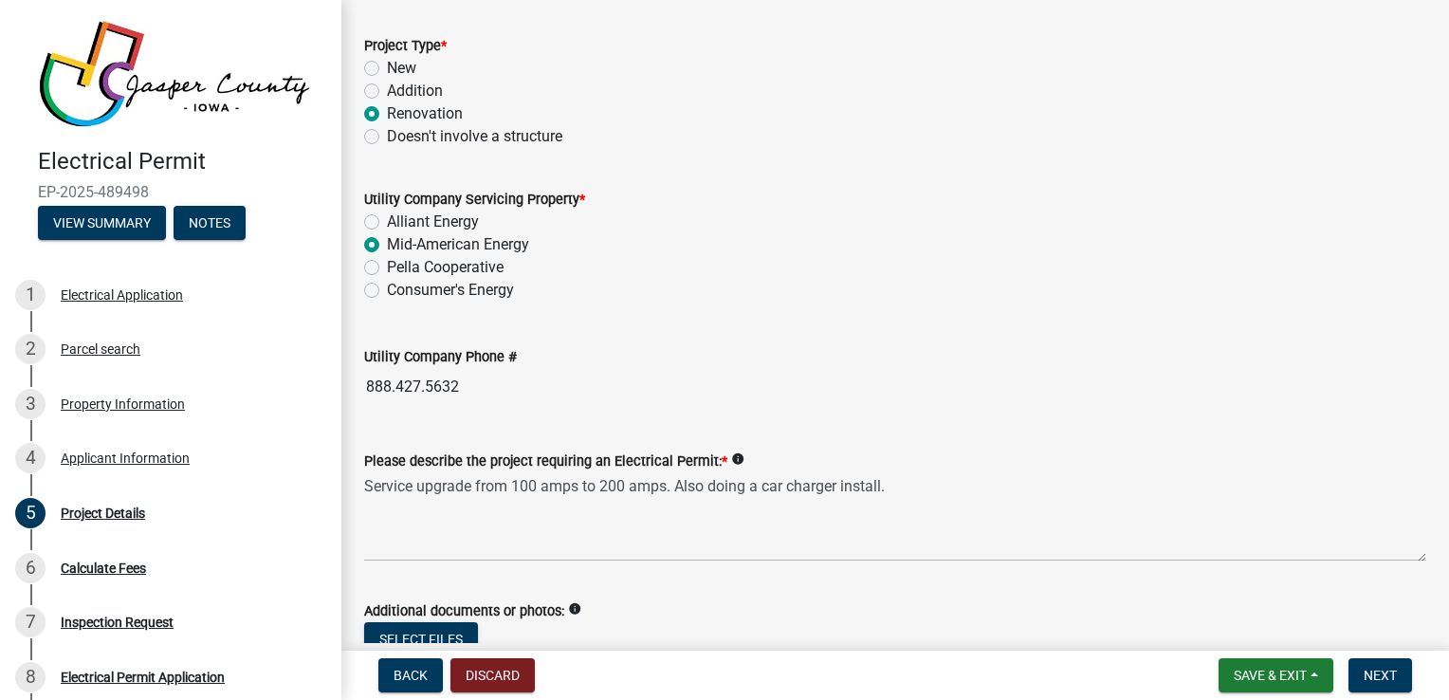
scroll to position [284, 0]
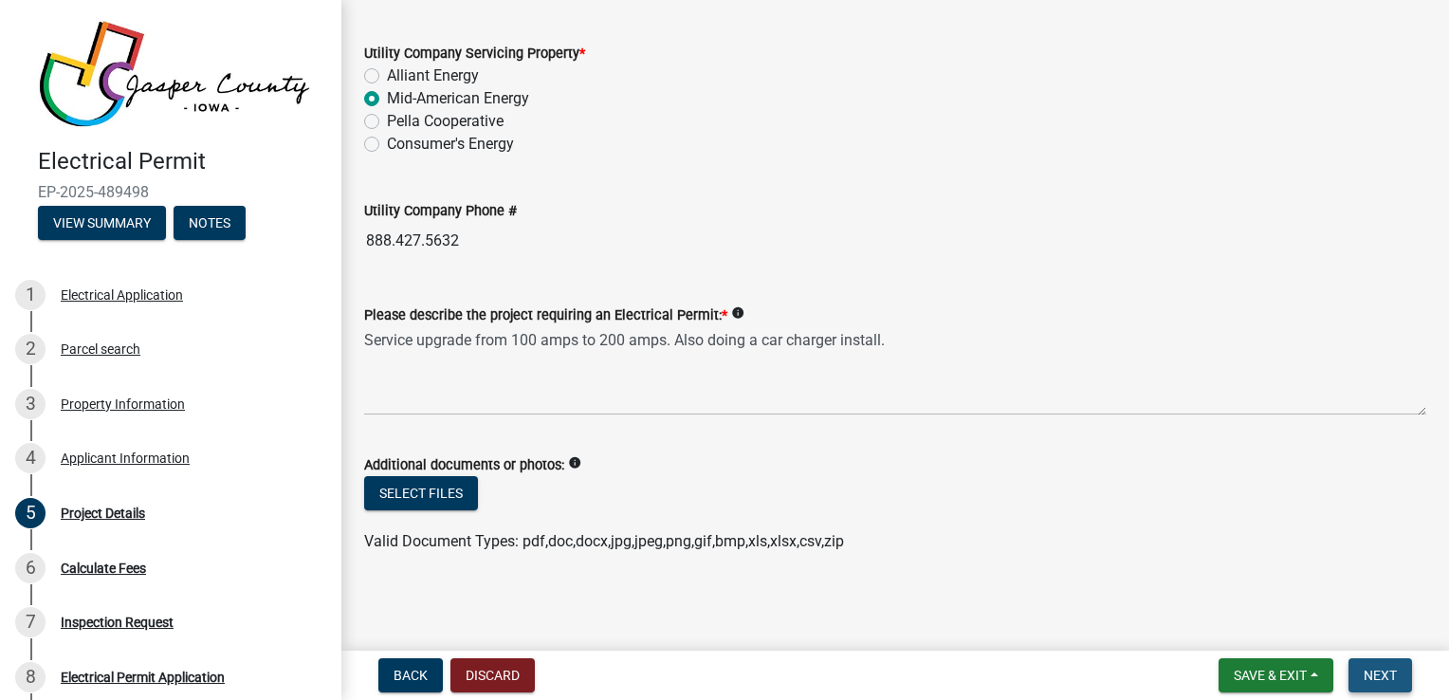
click at [1369, 669] on span "Next" at bounding box center [1380, 675] width 33 height 15
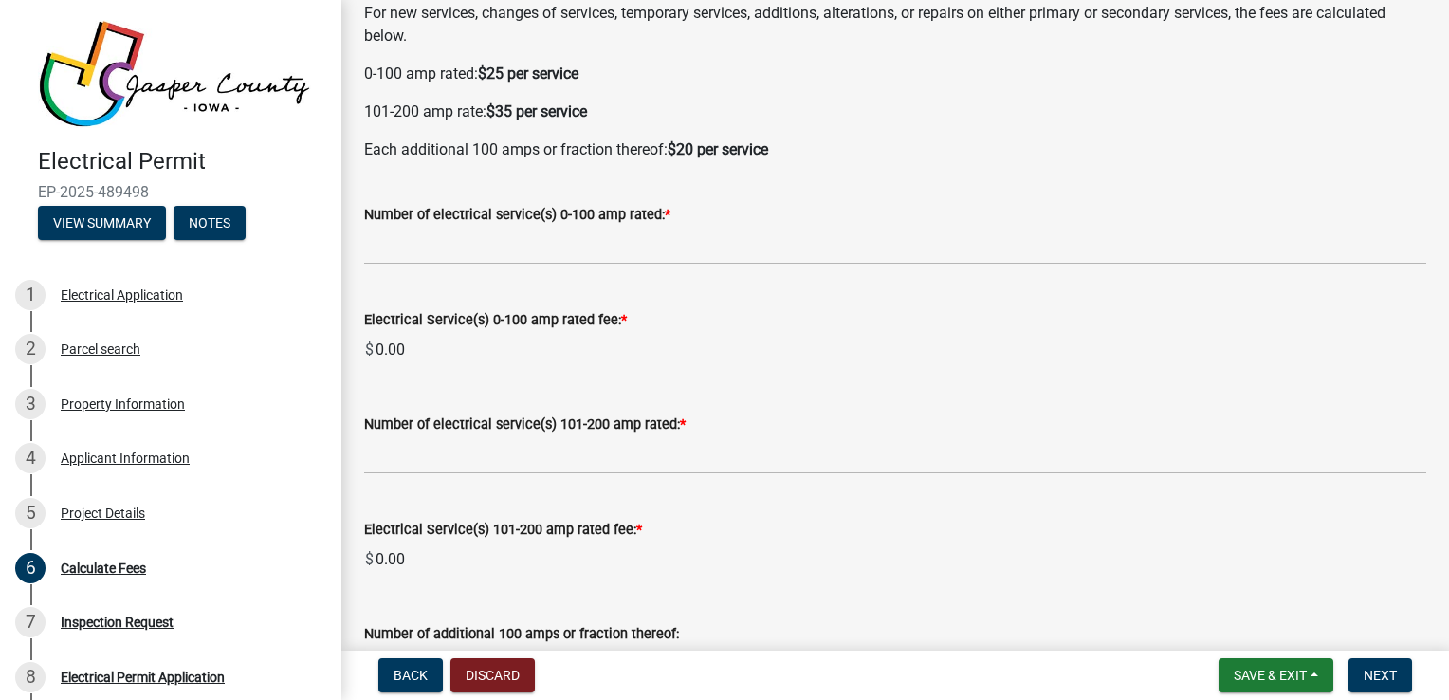
scroll to position [284, 0]
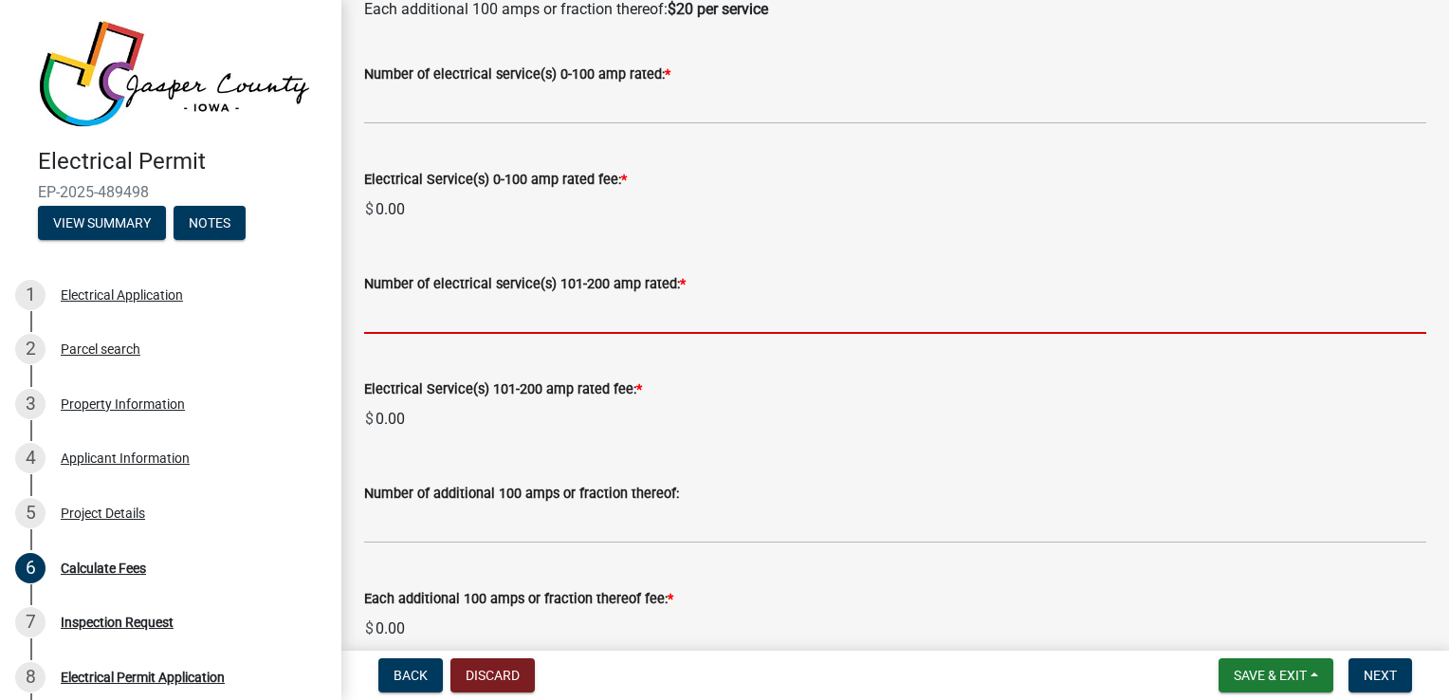
click at [520, 326] on input "text" at bounding box center [895, 314] width 1062 height 39
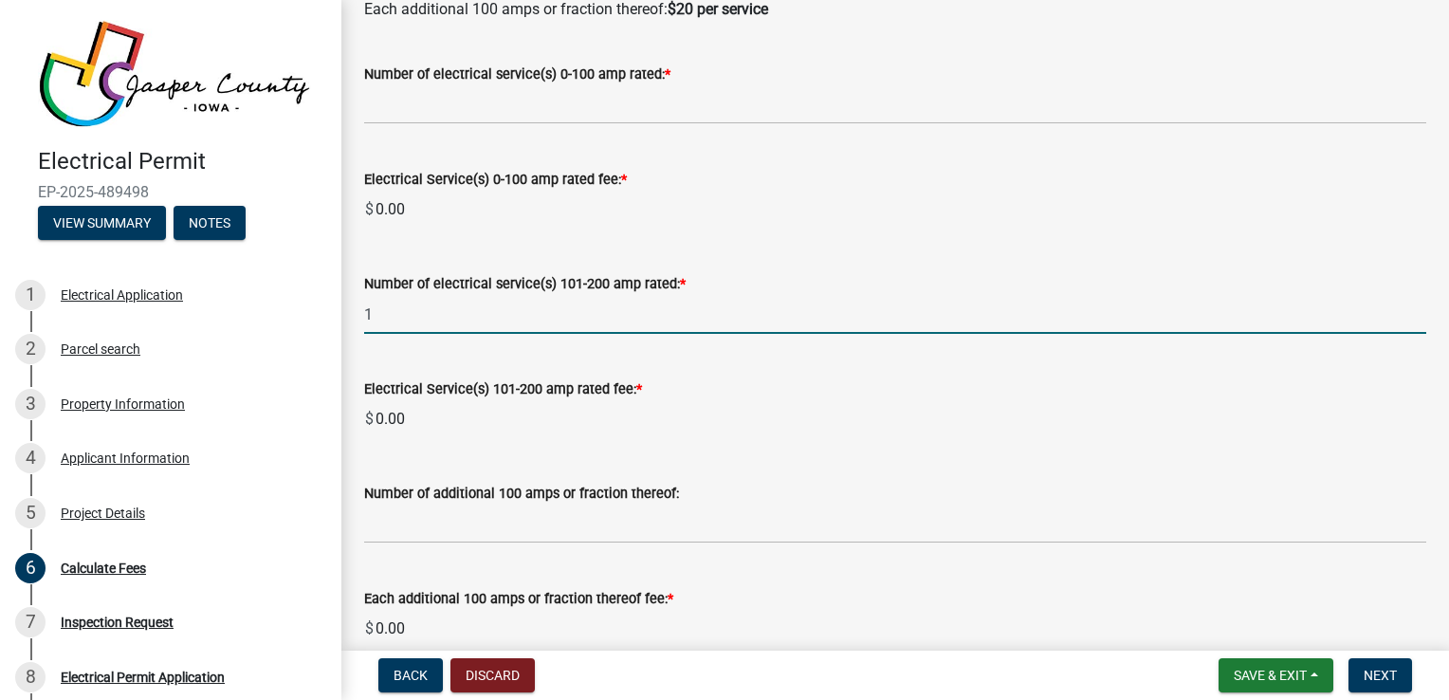
type input "1"
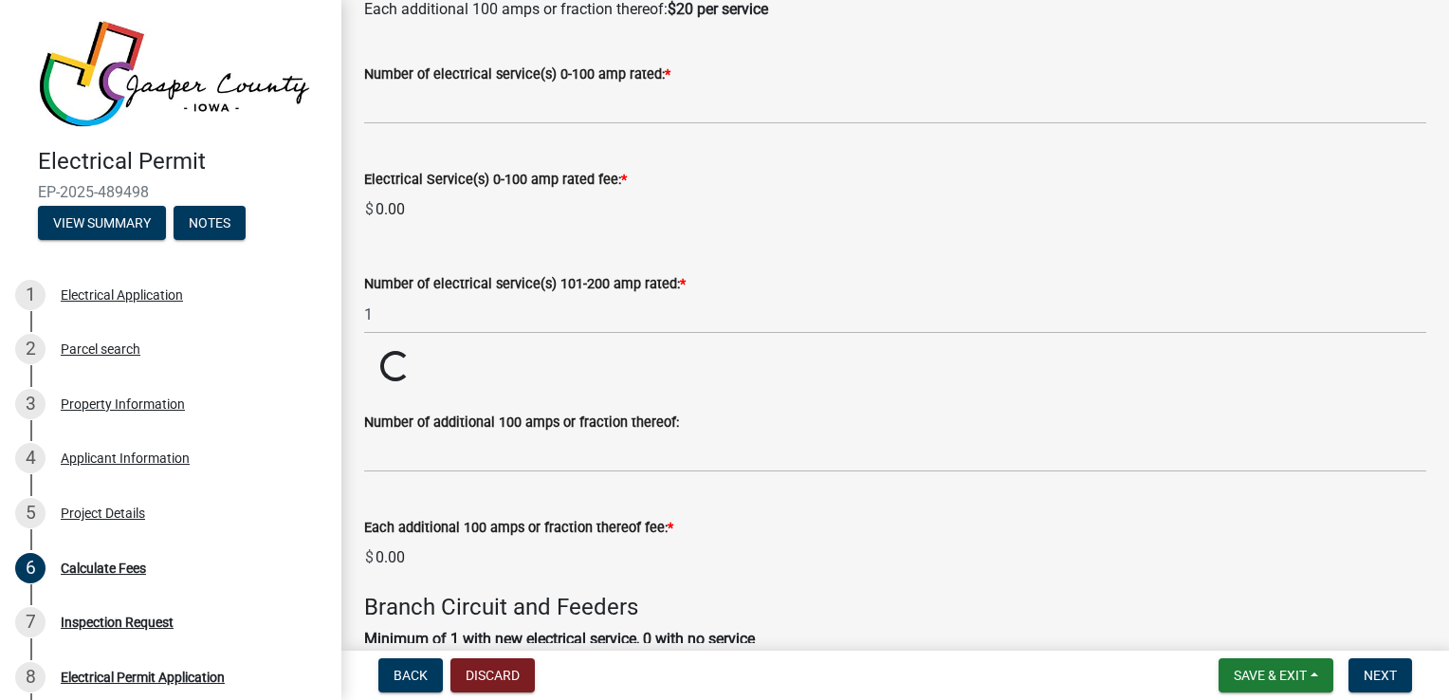
click at [831, 468] on div "Number of additional 100 amps or fraction thereof:" at bounding box center [895, 428] width 1062 height 88
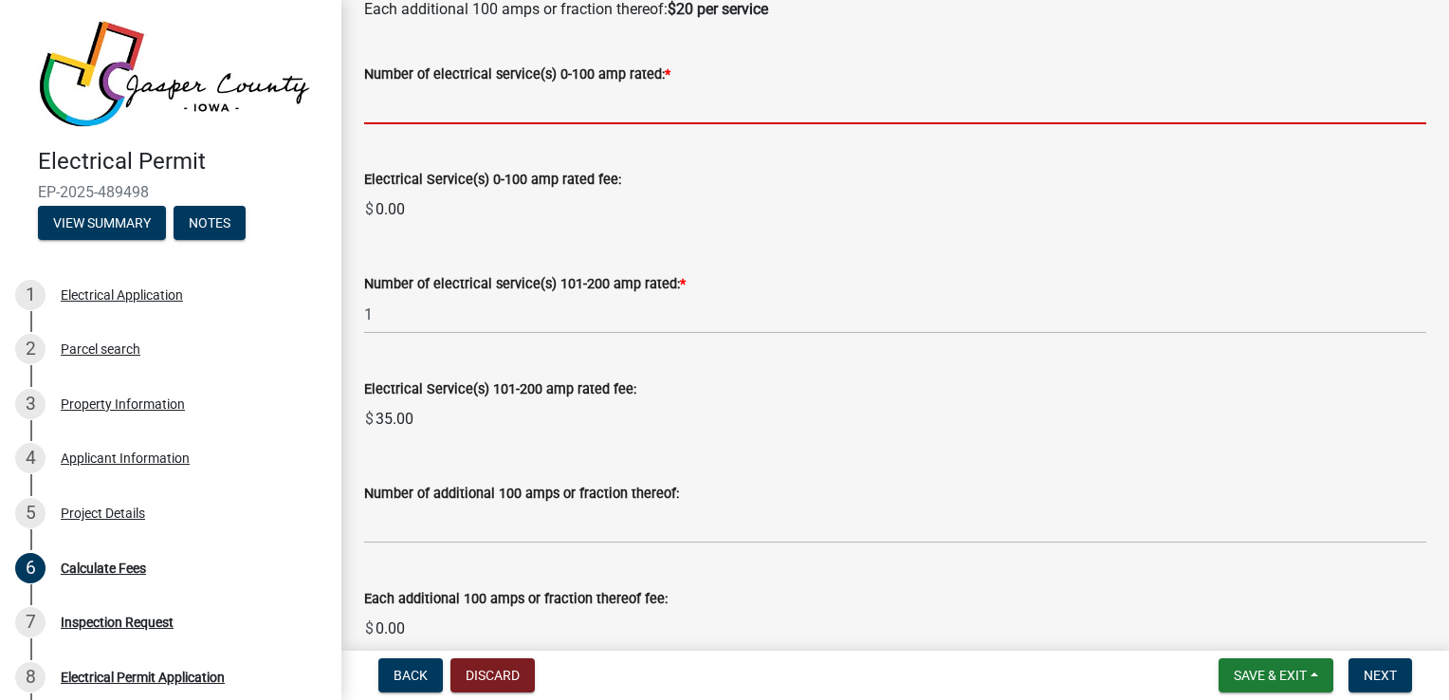
click at [405, 101] on input "text" at bounding box center [895, 104] width 1062 height 39
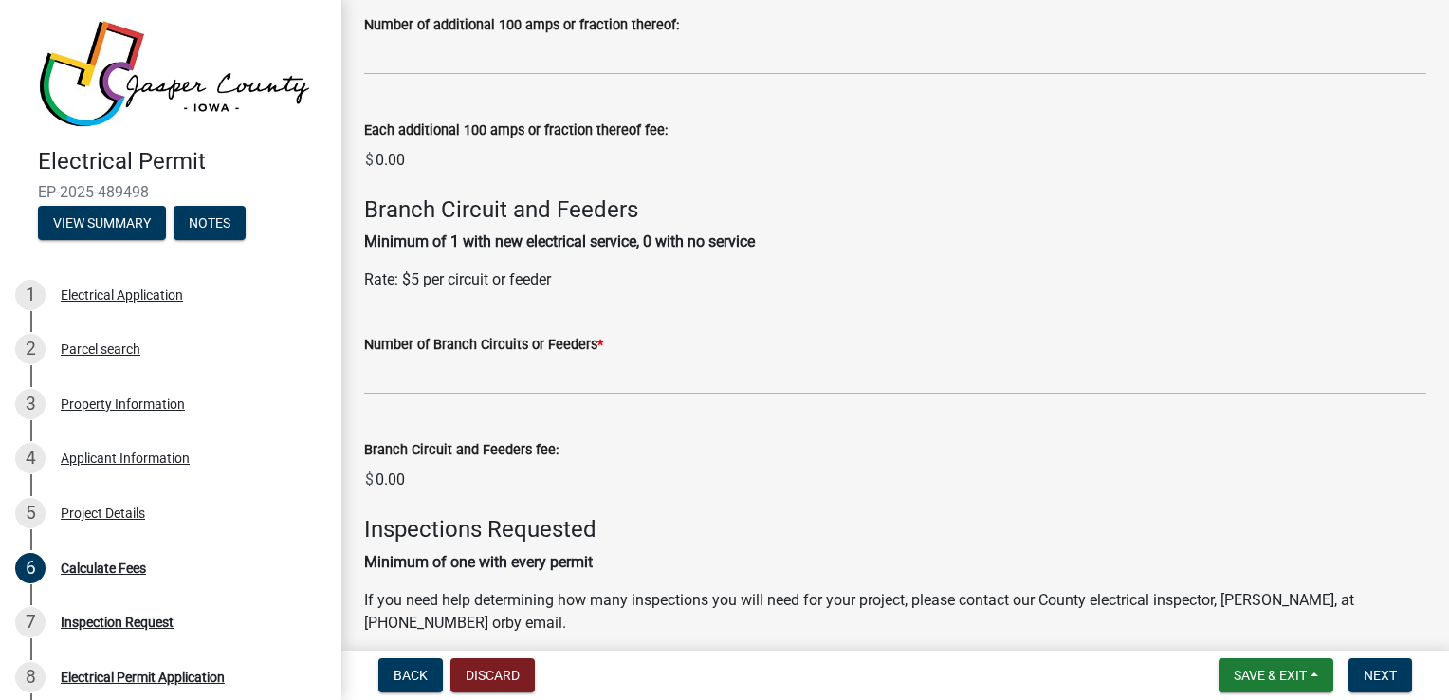
scroll to position [754, 0]
type input "0"
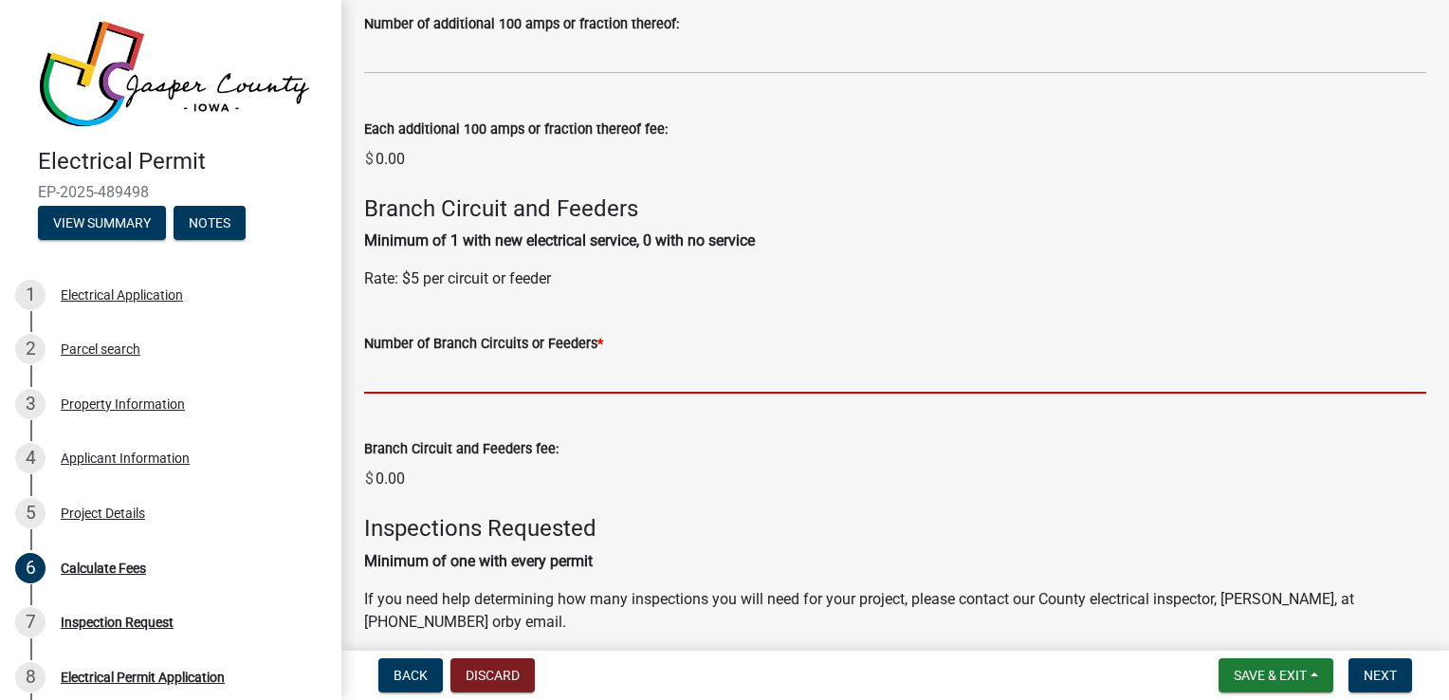
click at [416, 377] on input "text" at bounding box center [895, 374] width 1062 height 39
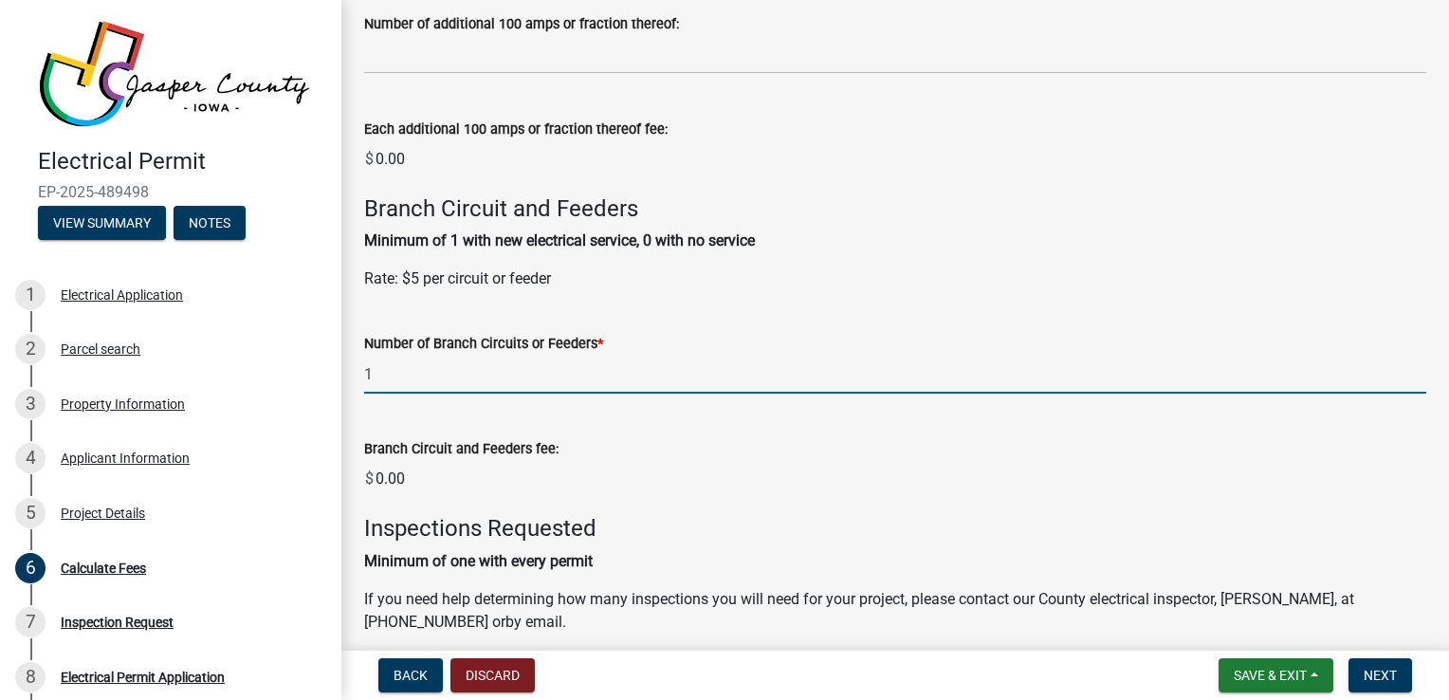
type input "1"
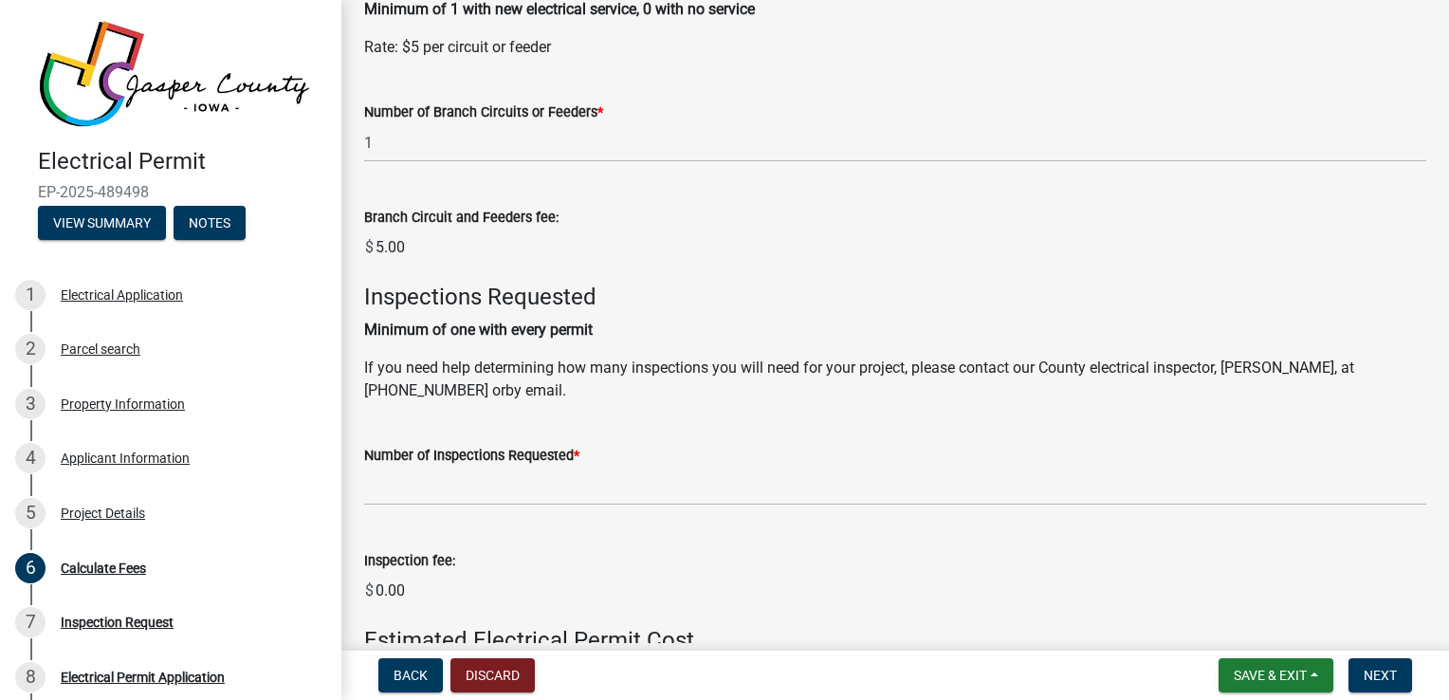
scroll to position [1035, 0]
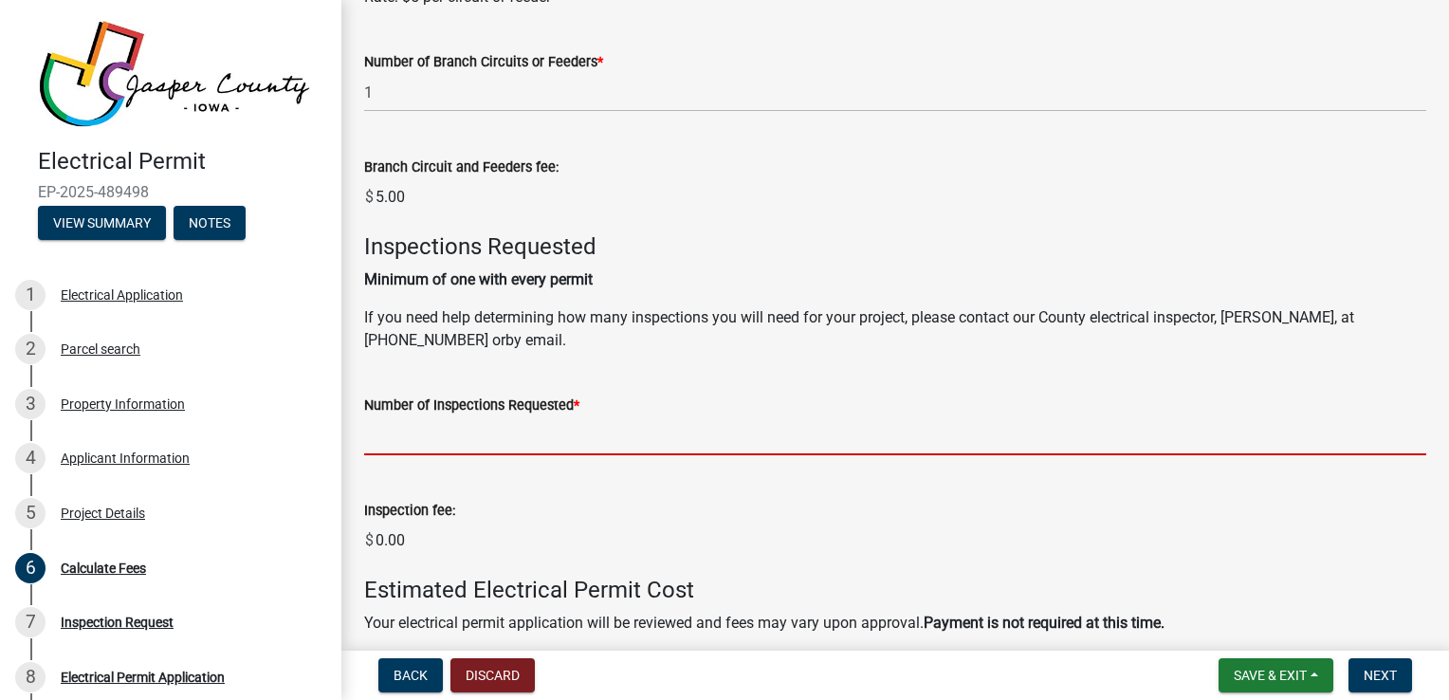
click at [448, 434] on input "text" at bounding box center [895, 435] width 1062 height 39
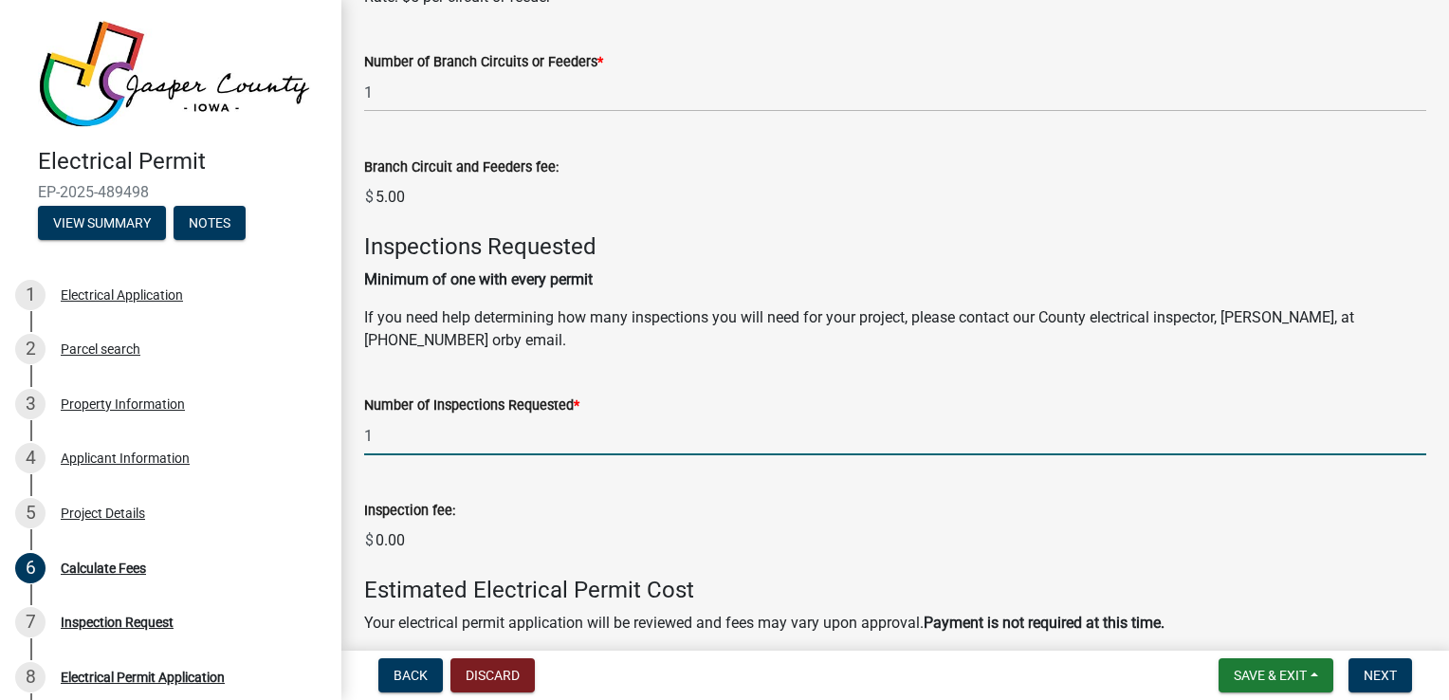
type input "1"
click at [661, 492] on wm-data-entity-input "Inspection fee: $ 0.00" at bounding box center [895, 524] width 1062 height 104
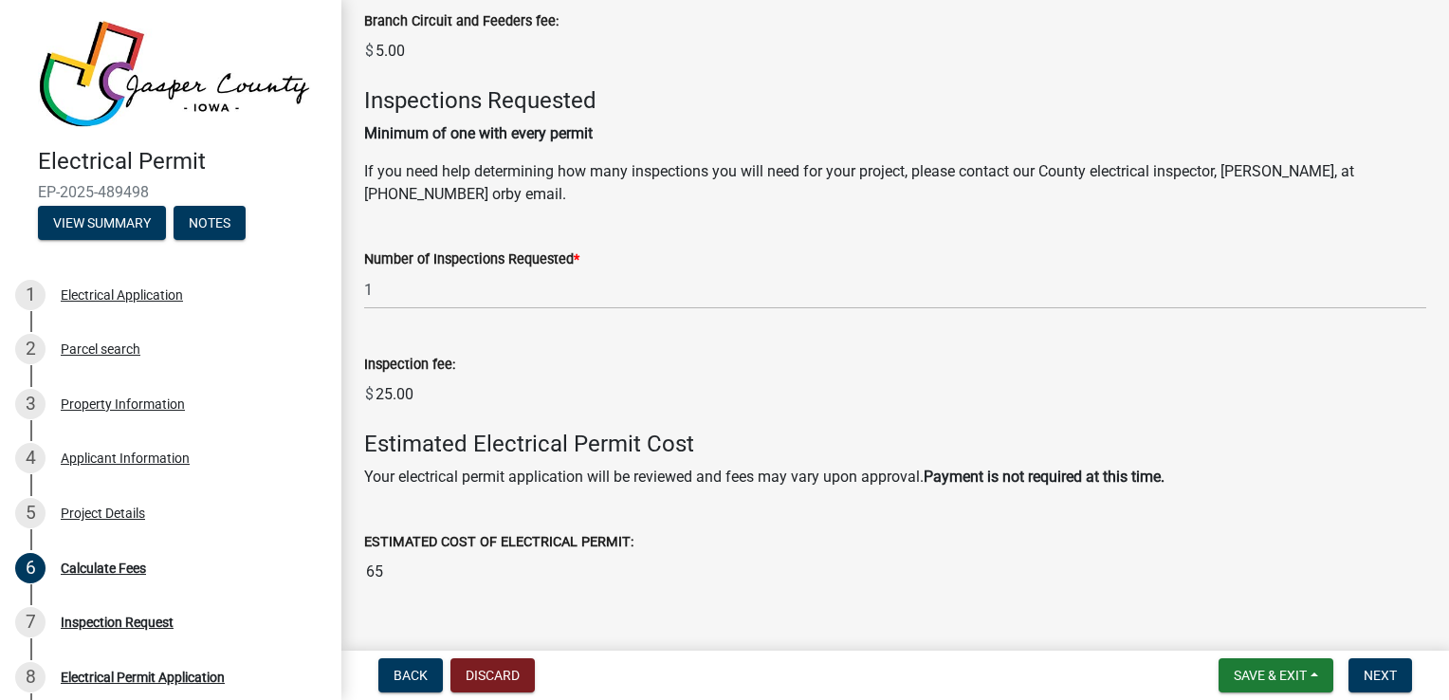
scroll to position [1218, 0]
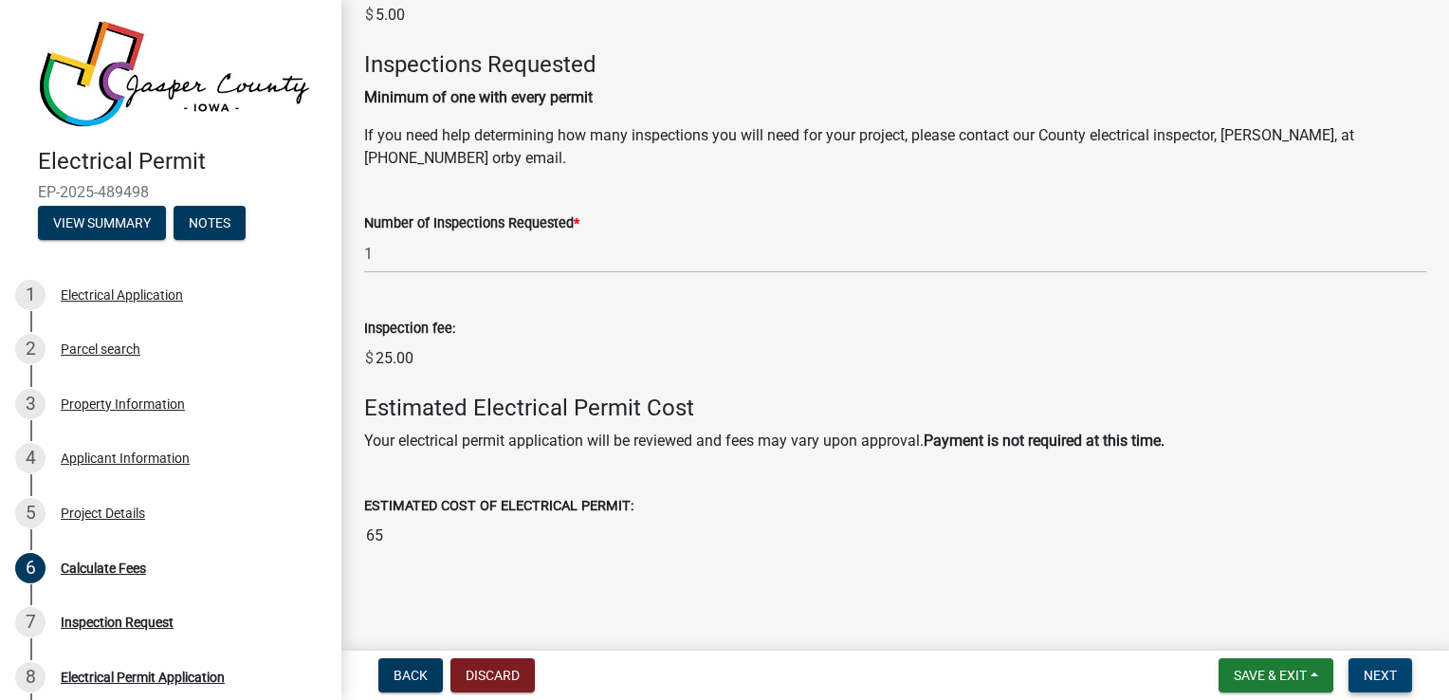
drag, startPoint x: 1382, startPoint y: 669, endPoint x: 1388, endPoint y: 678, distance: 10.8
click at [1388, 678] on span "Next" at bounding box center [1380, 675] width 33 height 15
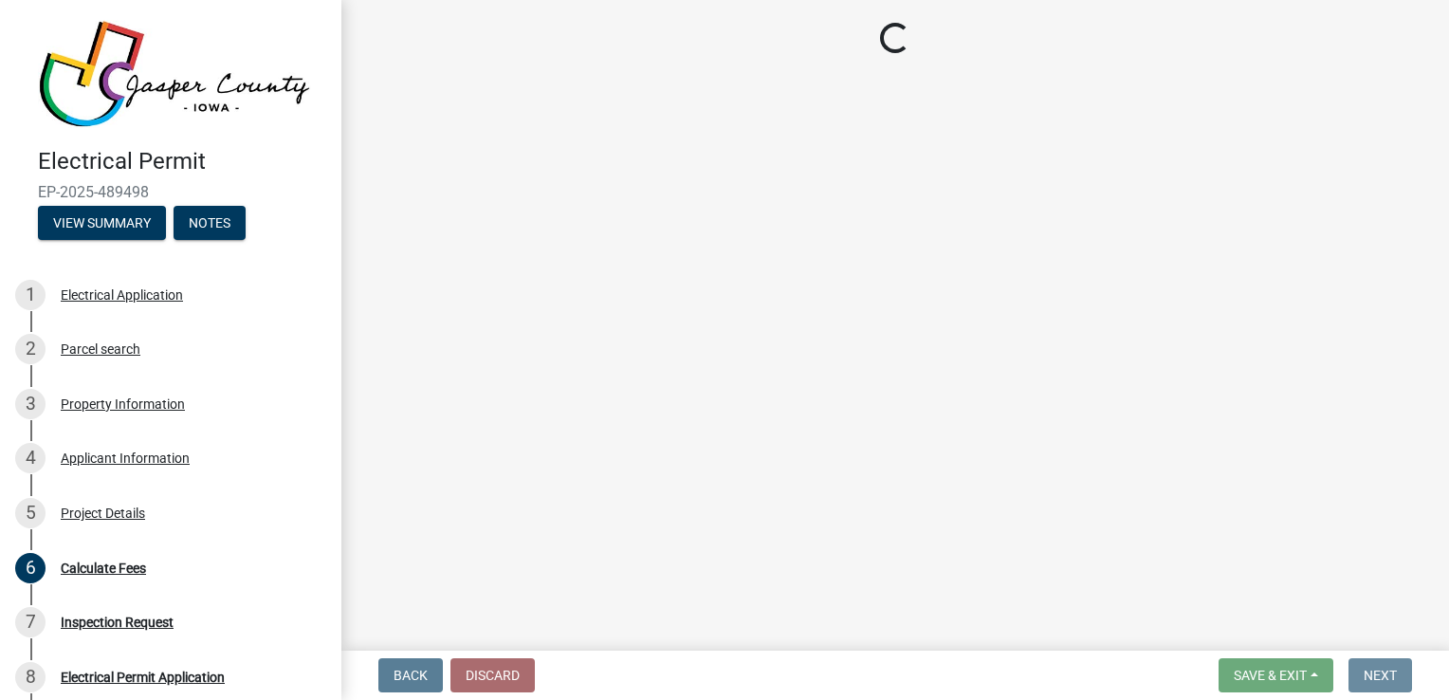
scroll to position [0, 0]
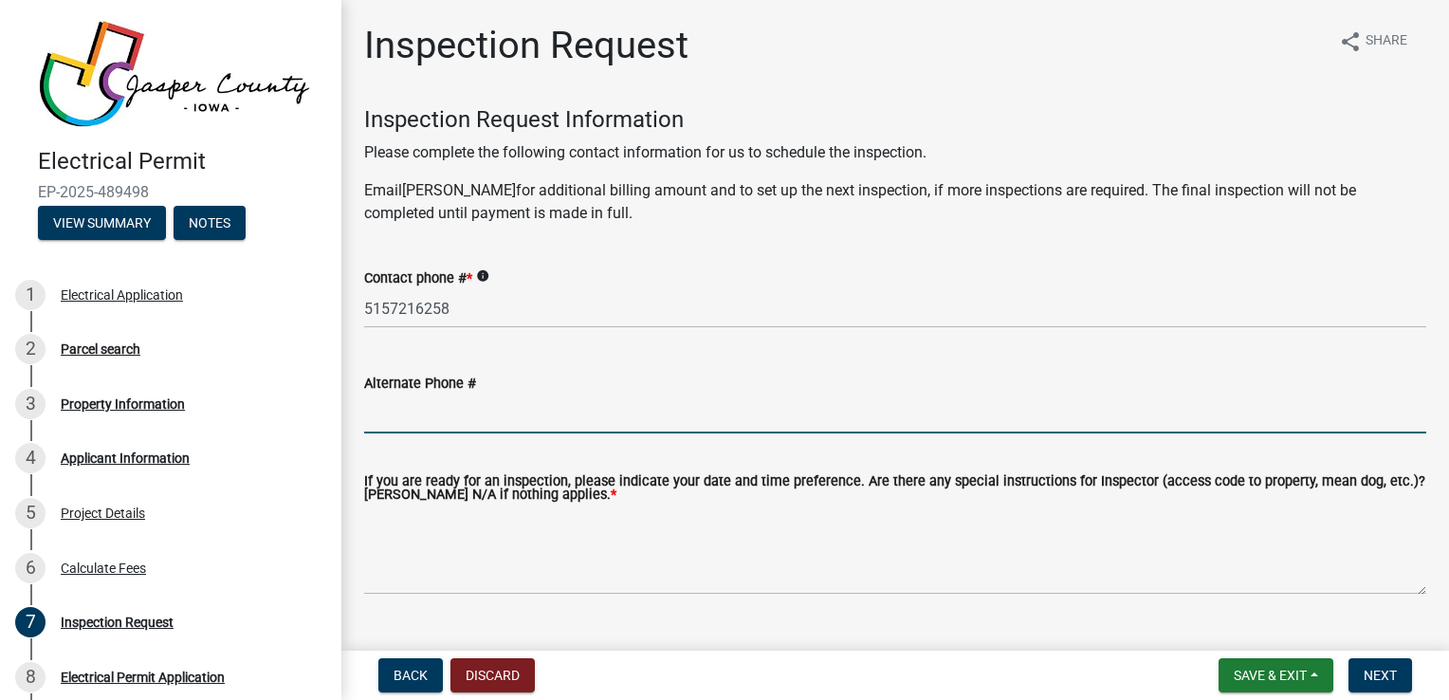
click at [425, 422] on input "Alternate Phone #" at bounding box center [895, 413] width 1062 height 39
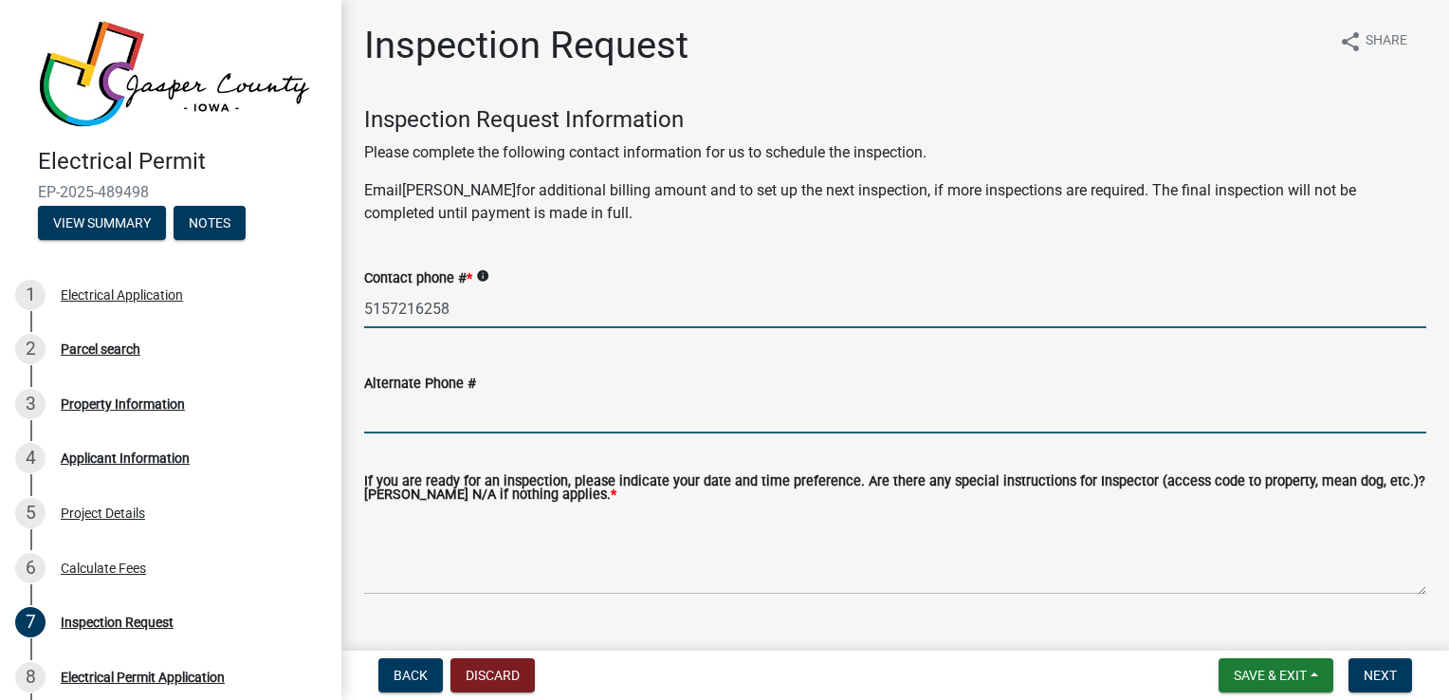
click at [493, 300] on input "5157216258" at bounding box center [895, 308] width 1062 height 39
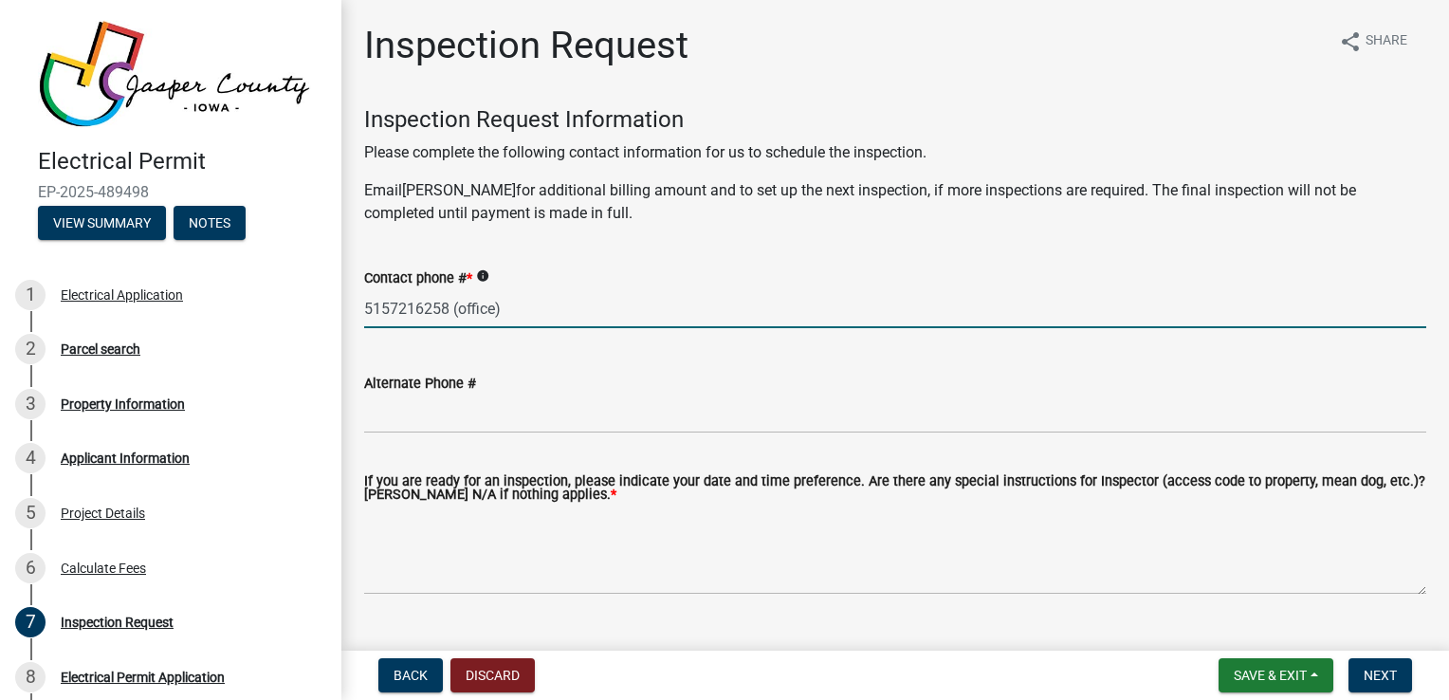
type input "5157216258 (office)"
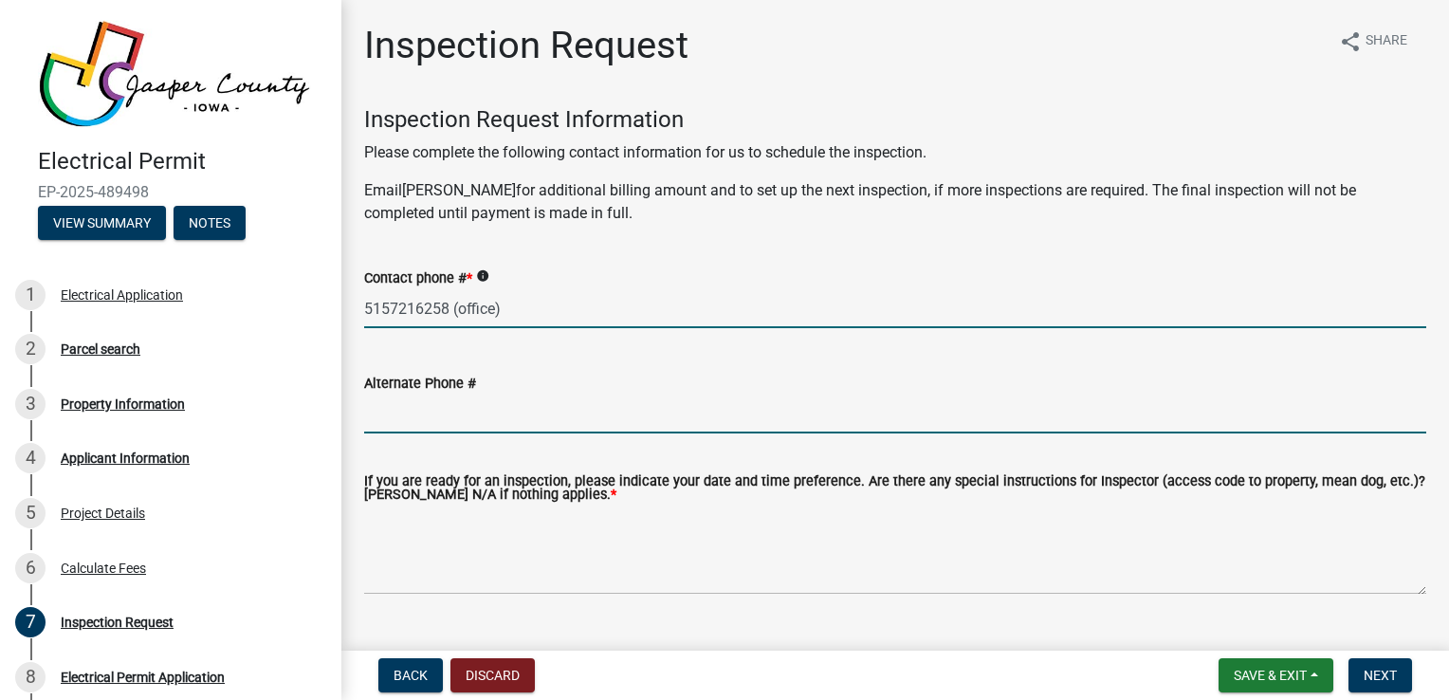
click at [415, 423] on input "Alternate Phone #" at bounding box center [895, 413] width 1062 height 39
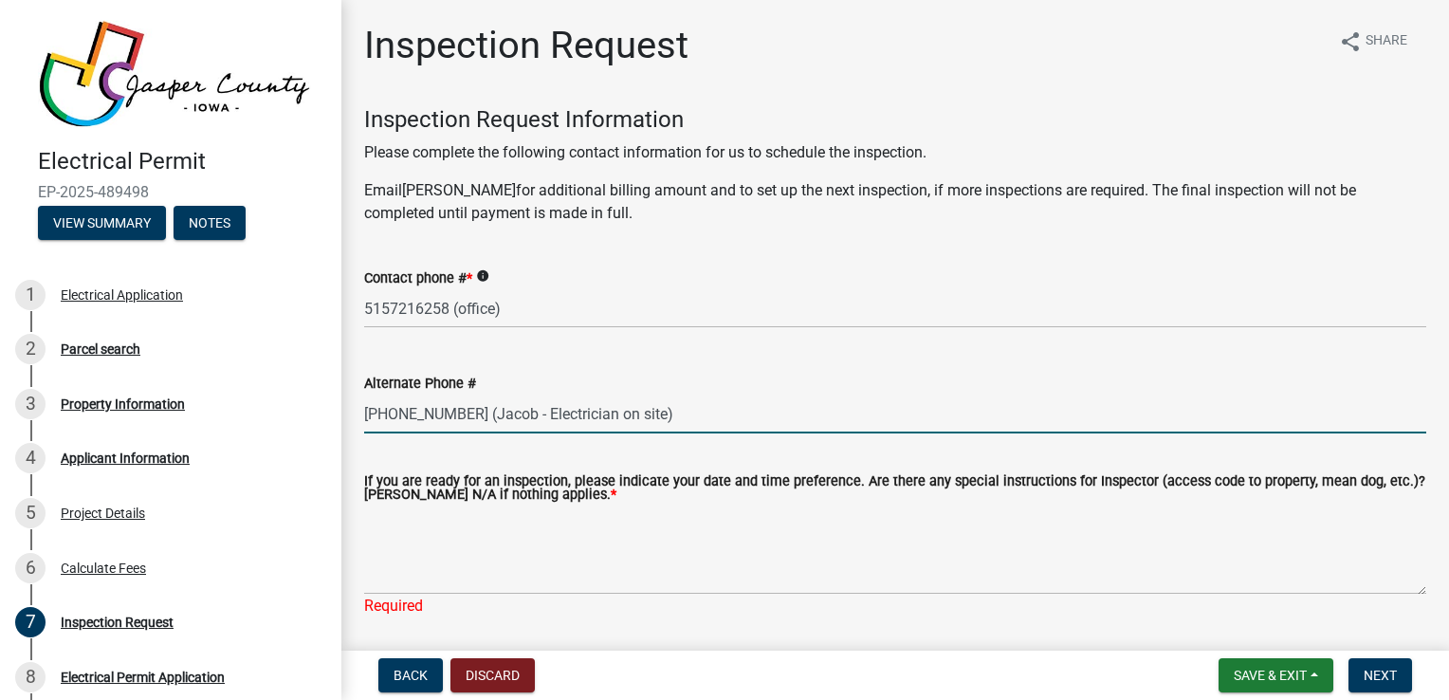
click at [520, 413] on input "712-790-0740 (Jacob - Electrician on site)" at bounding box center [895, 413] width 1062 height 39
click at [616, 422] on input "712-790-0740 (Electrician on site)" at bounding box center [895, 413] width 1062 height 39
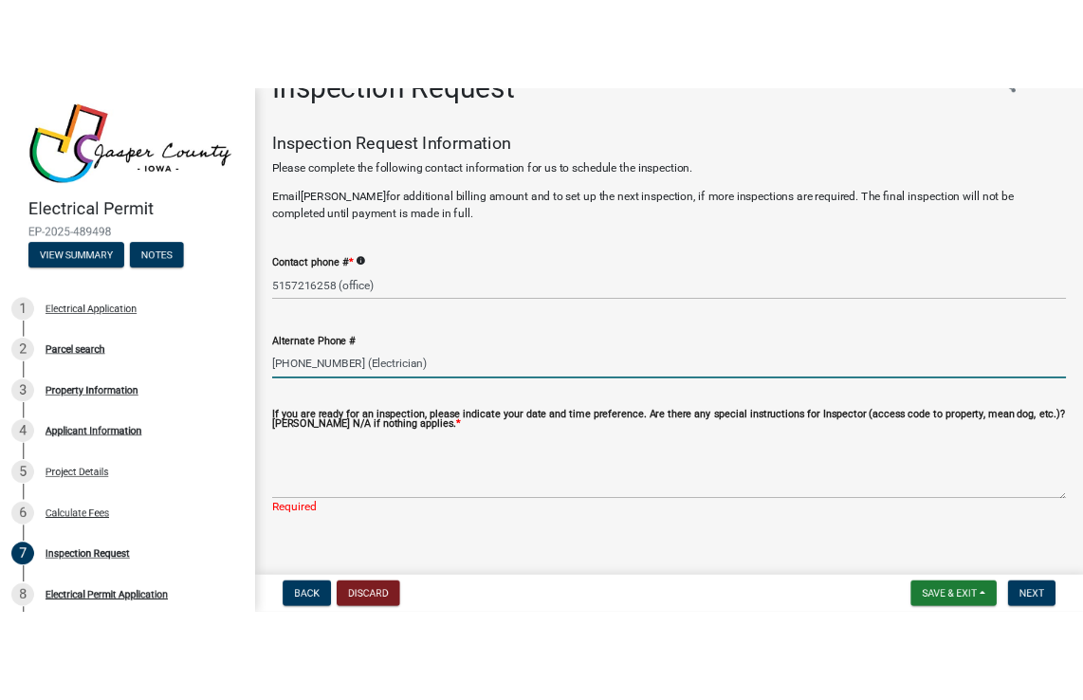
scroll to position [64, 0]
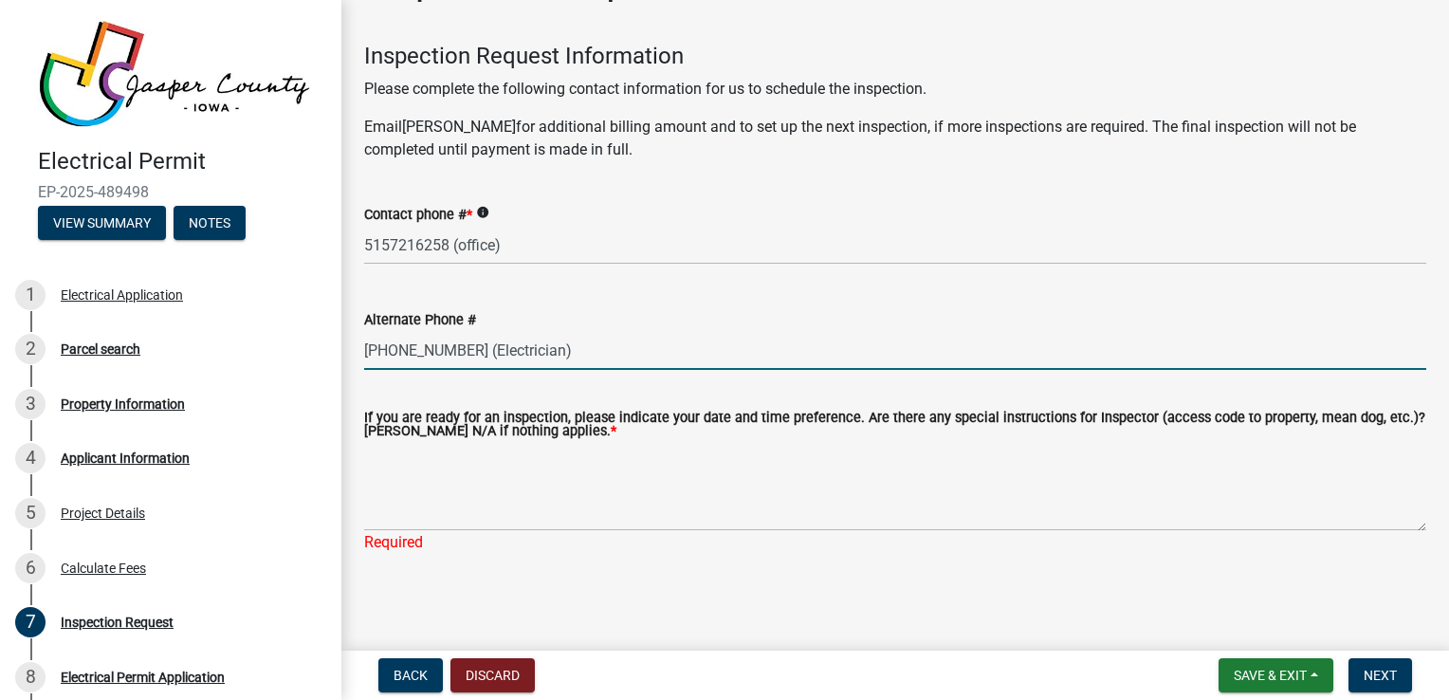
type input "712-790-0740 (Electrician)"
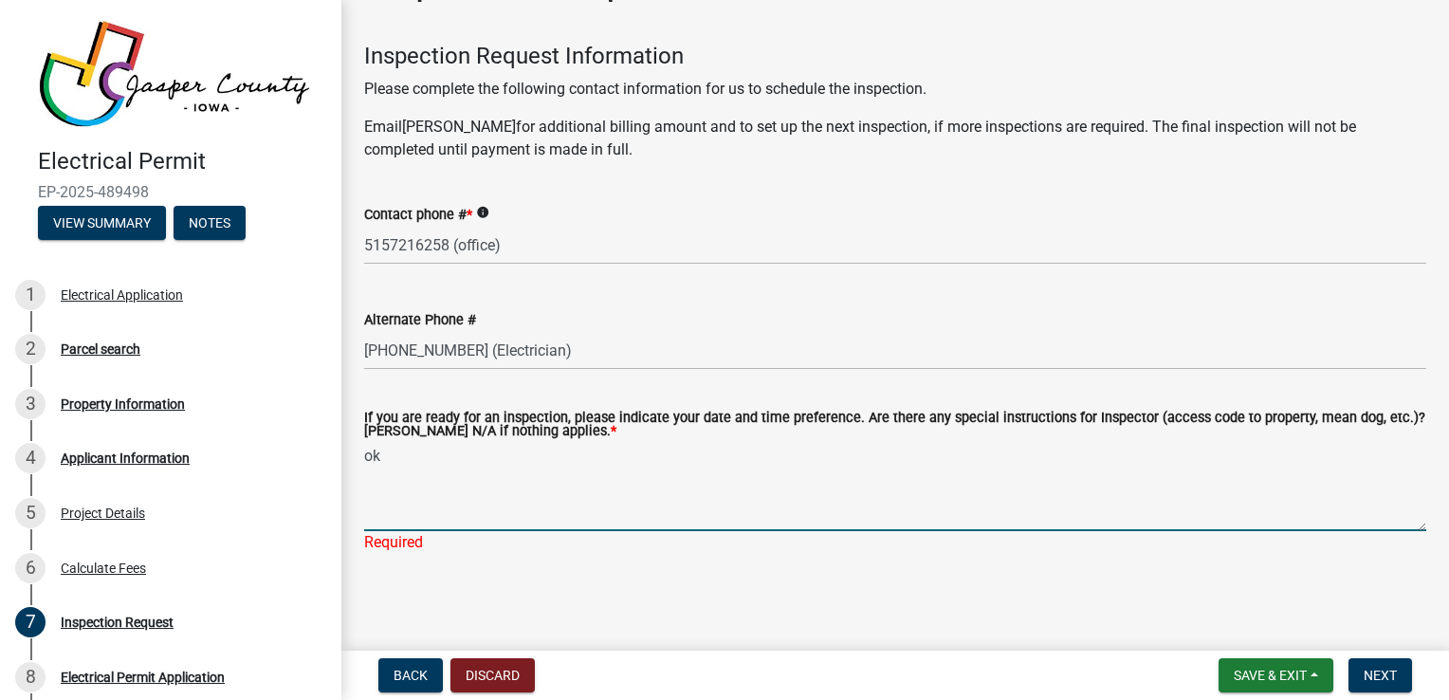
scroll to position [41, 0]
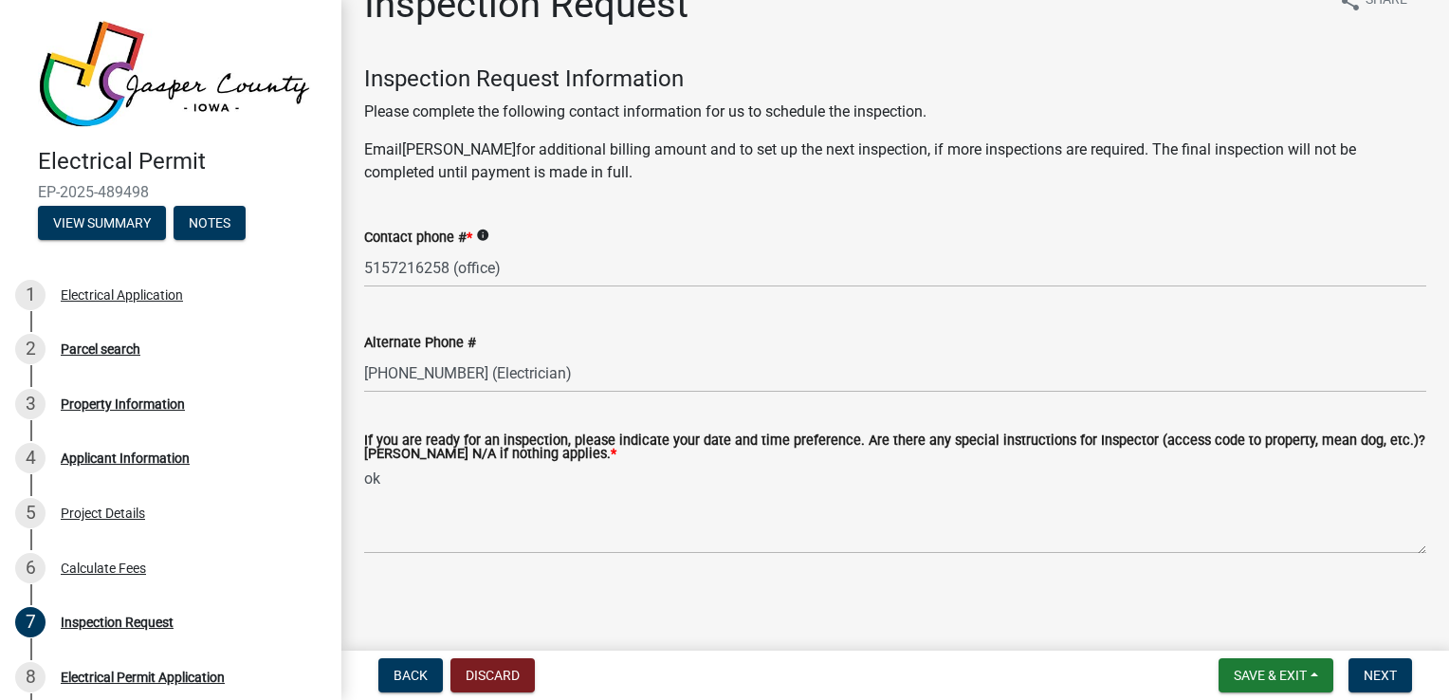
click at [789, 332] on div "Alternate Phone #" at bounding box center [895, 342] width 1062 height 23
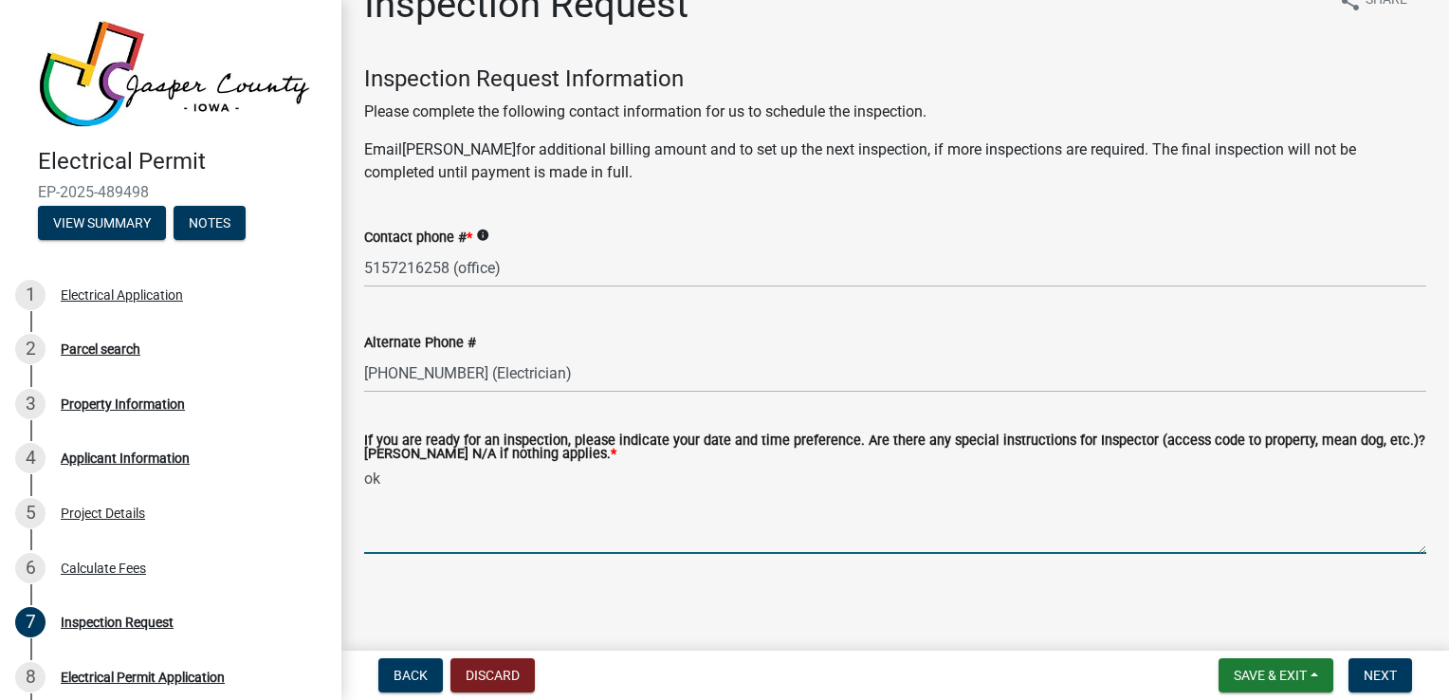
click at [406, 503] on textarea "ok" at bounding box center [895, 509] width 1062 height 89
type textarea "o"
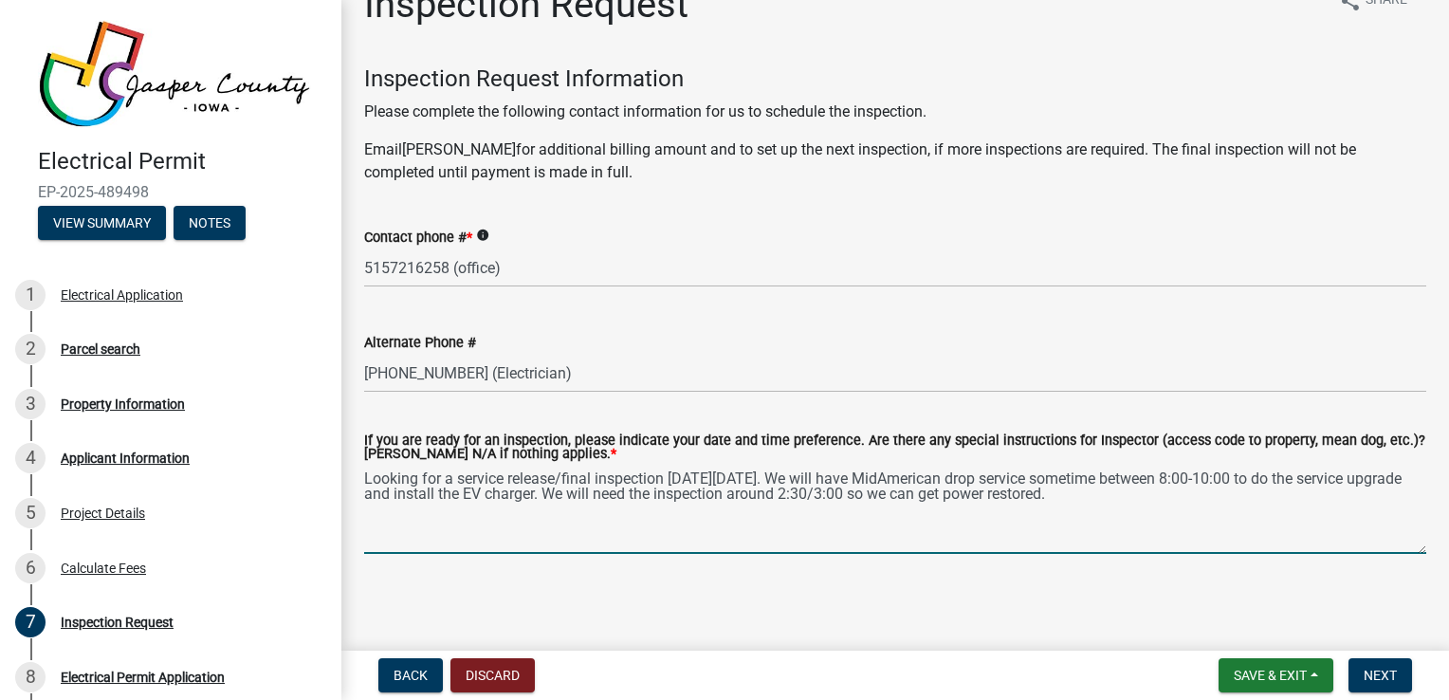
type textarea "Looking for a service release/final inspection on Tuesday 10/14. We will have M…"
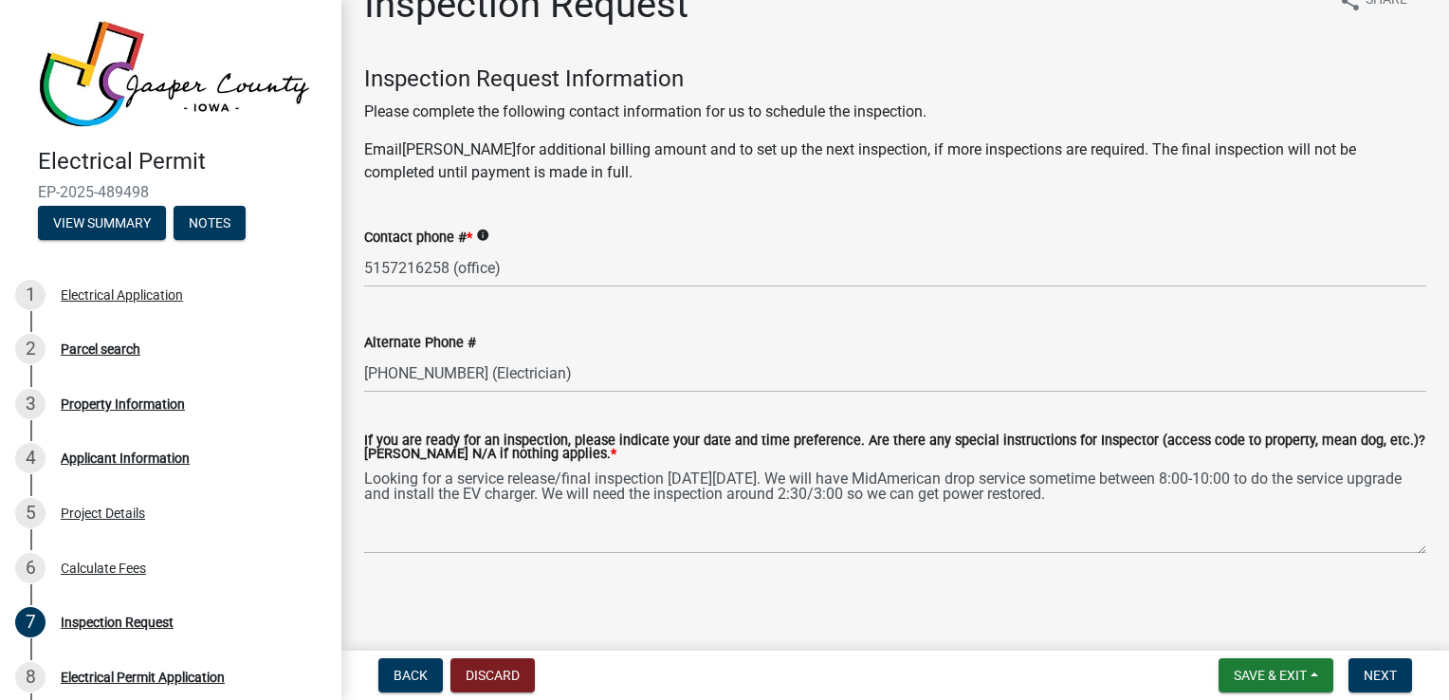
click at [1324, 43] on div "Inspection Request share Share Inspection Request Information Please complete t…" at bounding box center [895, 284] width 1090 height 604
click at [1380, 672] on span "Next" at bounding box center [1380, 675] width 33 height 15
click at [1366, 679] on span "Next" at bounding box center [1380, 675] width 33 height 15
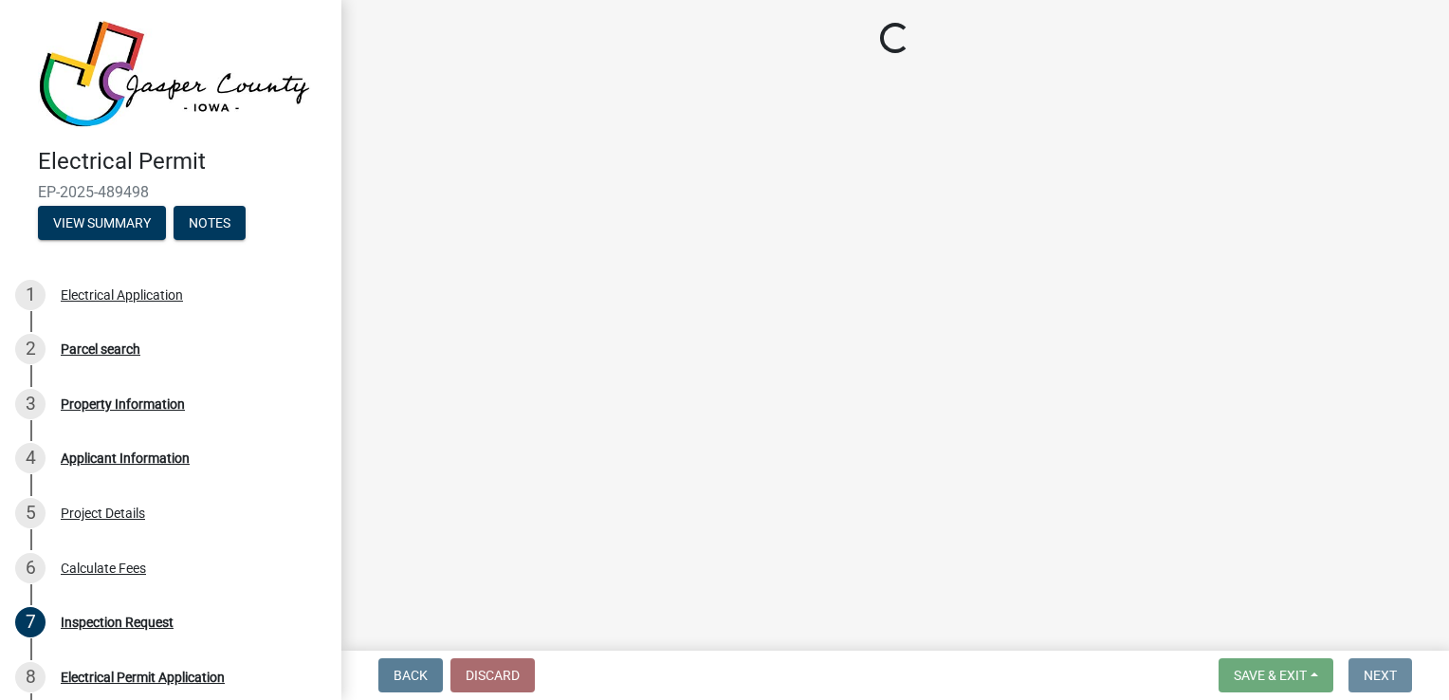
scroll to position [0, 0]
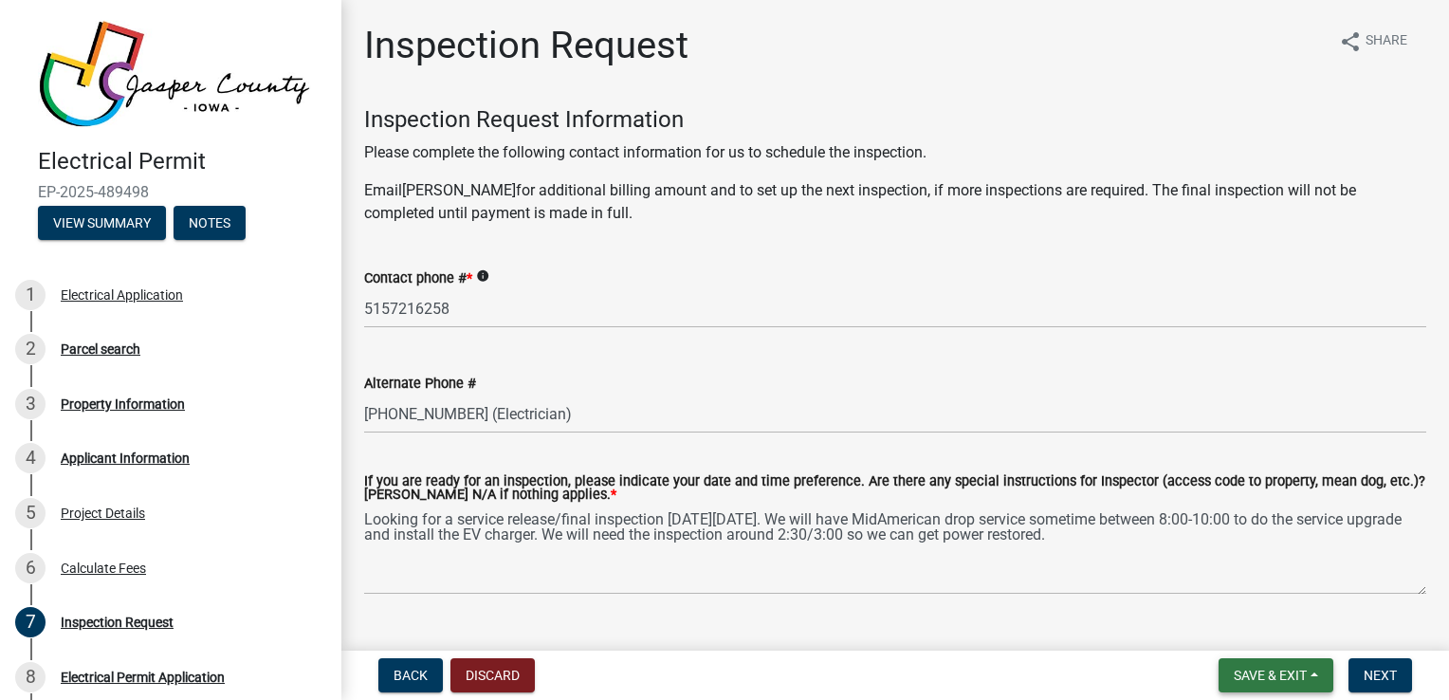
click at [1241, 668] on span "Save & Exit" at bounding box center [1270, 675] width 73 height 15
click at [1237, 587] on button "Save" at bounding box center [1258, 581] width 152 height 46
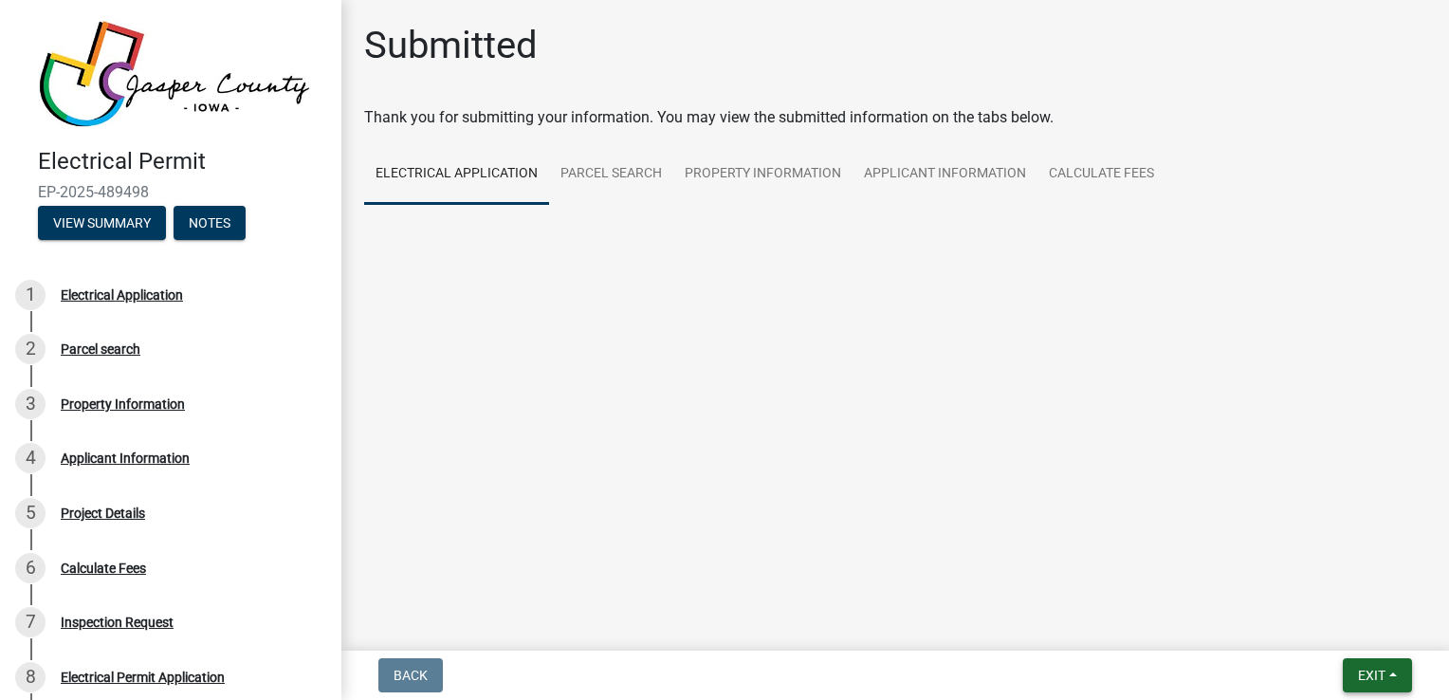
click at [1354, 669] on button "Exit" at bounding box center [1377, 675] width 69 height 34
click at [1333, 626] on button "Save & Exit" at bounding box center [1337, 626] width 152 height 46
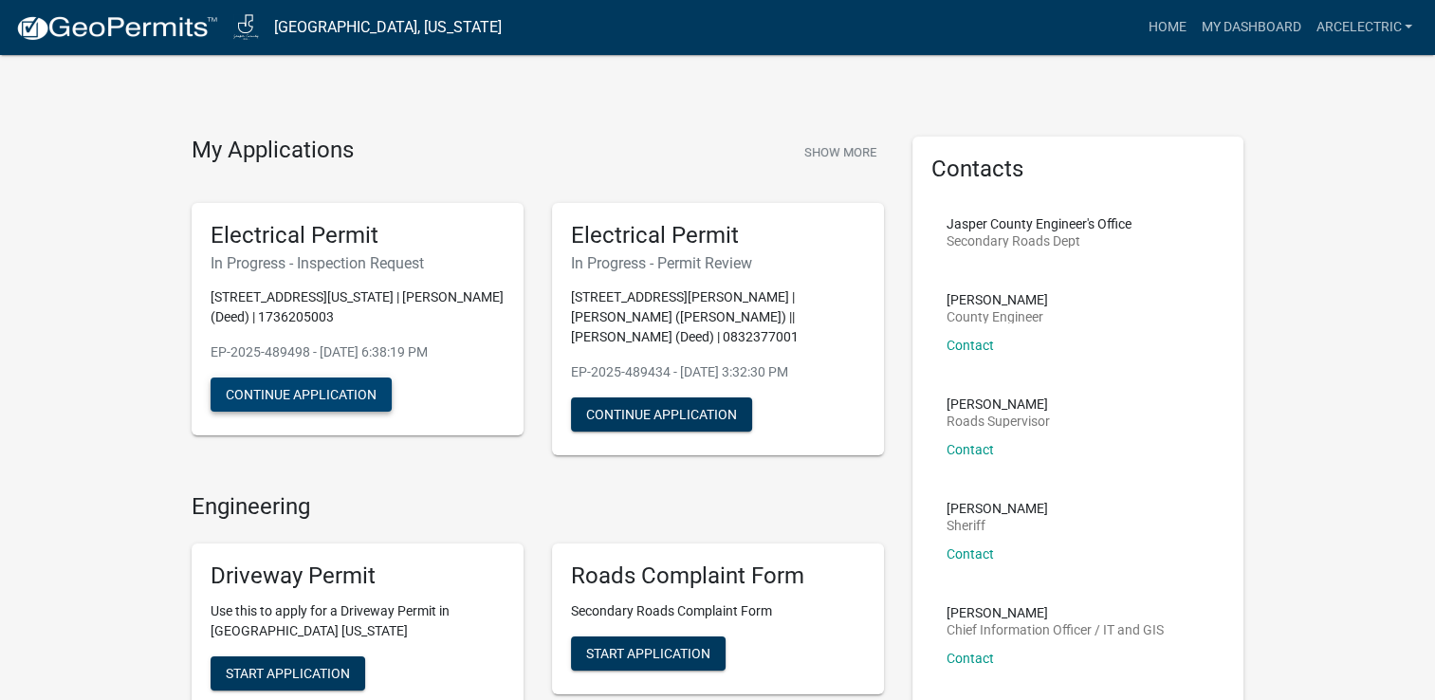
click at [328, 393] on button "Continue Application" at bounding box center [301, 394] width 181 height 34
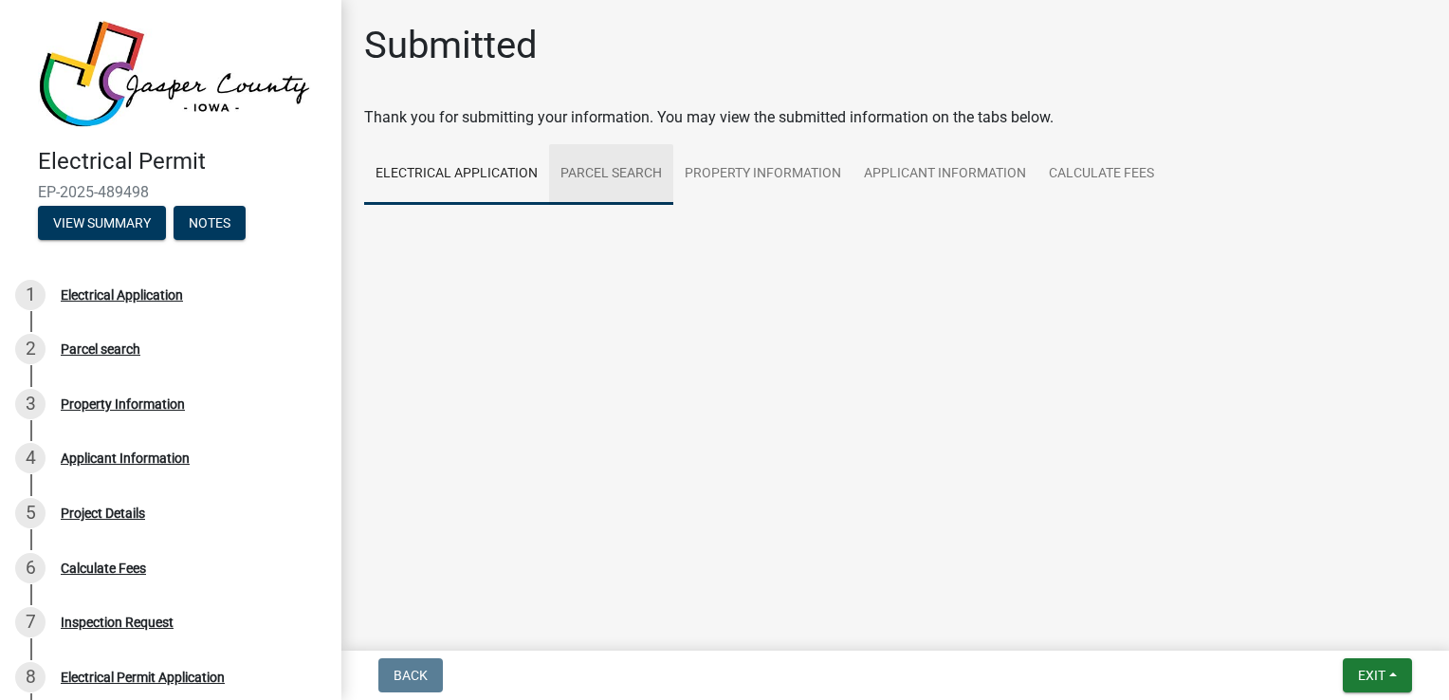
click at [631, 173] on link "Parcel search" at bounding box center [611, 174] width 124 height 61
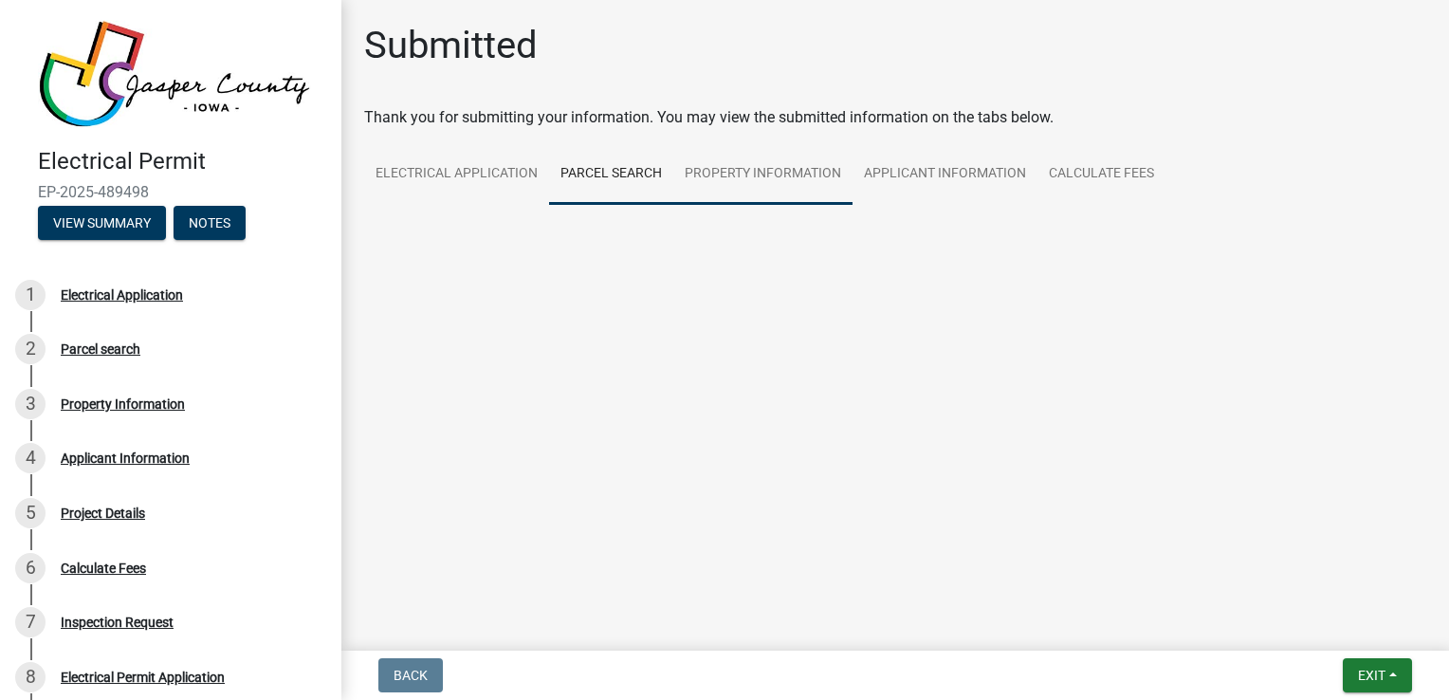
click at [751, 174] on link "Property Information" at bounding box center [762, 174] width 179 height 61
click at [899, 180] on link "Applicant Information" at bounding box center [944, 174] width 185 height 61
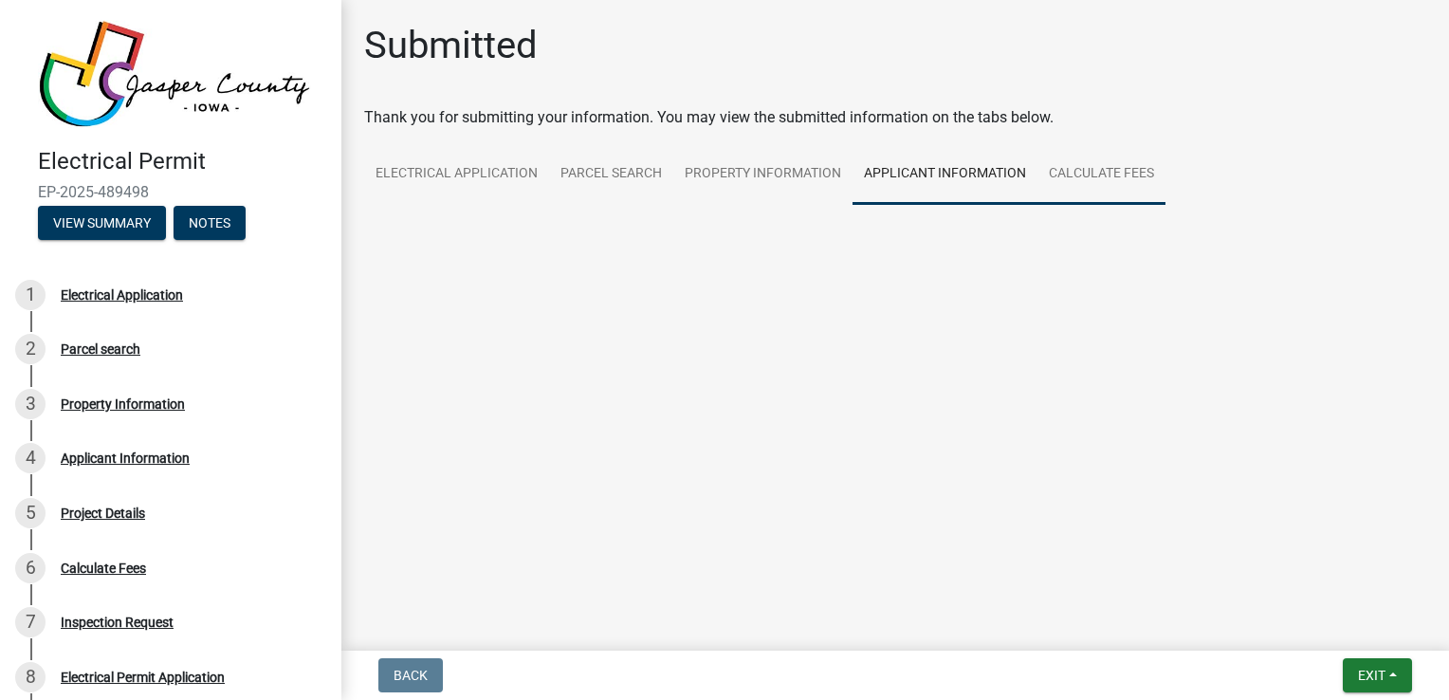
click at [1085, 184] on link "Calculate Fees" at bounding box center [1101, 174] width 128 height 61
click at [114, 220] on button "View Summary" at bounding box center [102, 223] width 128 height 34
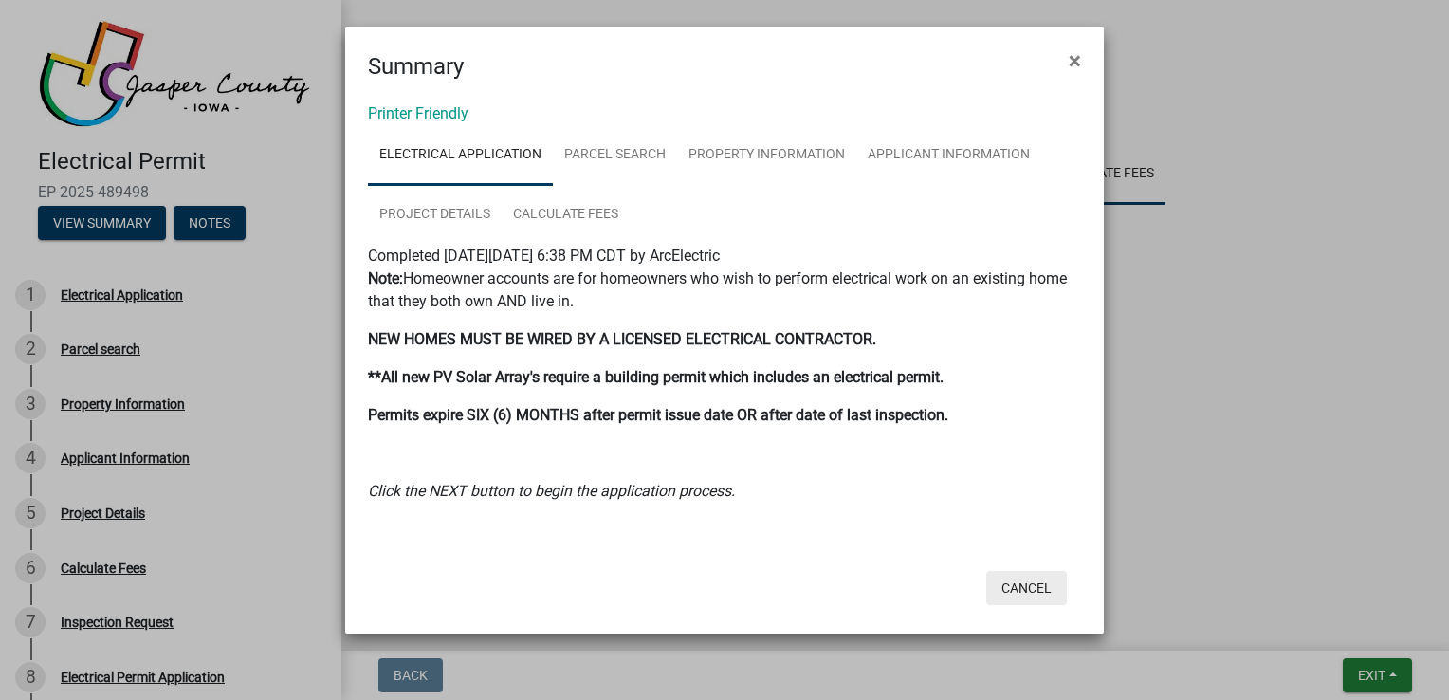
drag, startPoint x: 1026, startPoint y: 585, endPoint x: 1002, endPoint y: 592, distance: 24.6
click at [1002, 592] on button "Cancel" at bounding box center [1026, 588] width 81 height 34
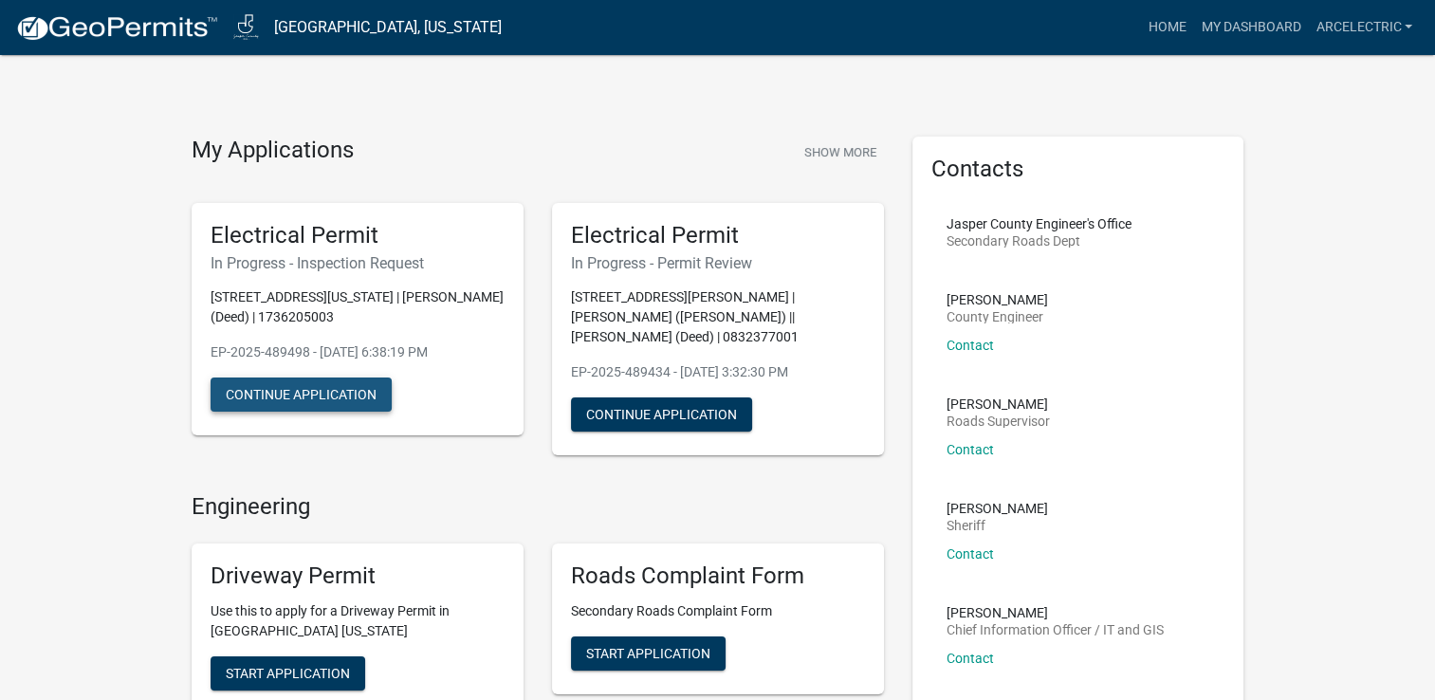
click at [344, 398] on button "Continue Application" at bounding box center [301, 394] width 181 height 34
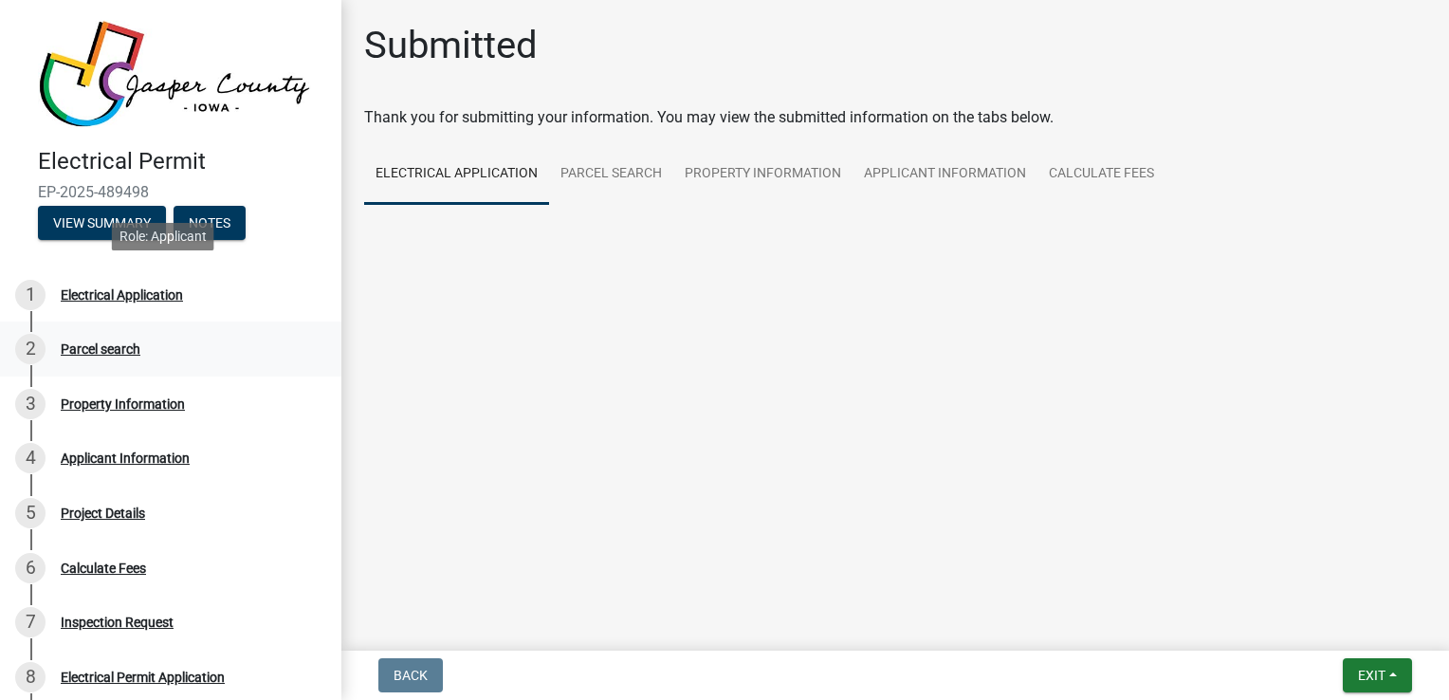
click at [153, 288] on div "Electrical Application" at bounding box center [122, 294] width 122 height 13
click at [127, 350] on div "Parcel search" at bounding box center [101, 348] width 80 height 13
click at [103, 351] on div "2 Parcel search" at bounding box center [163, 349] width 296 height 30
